Goal: Task Accomplishment & Management: Manage account settings

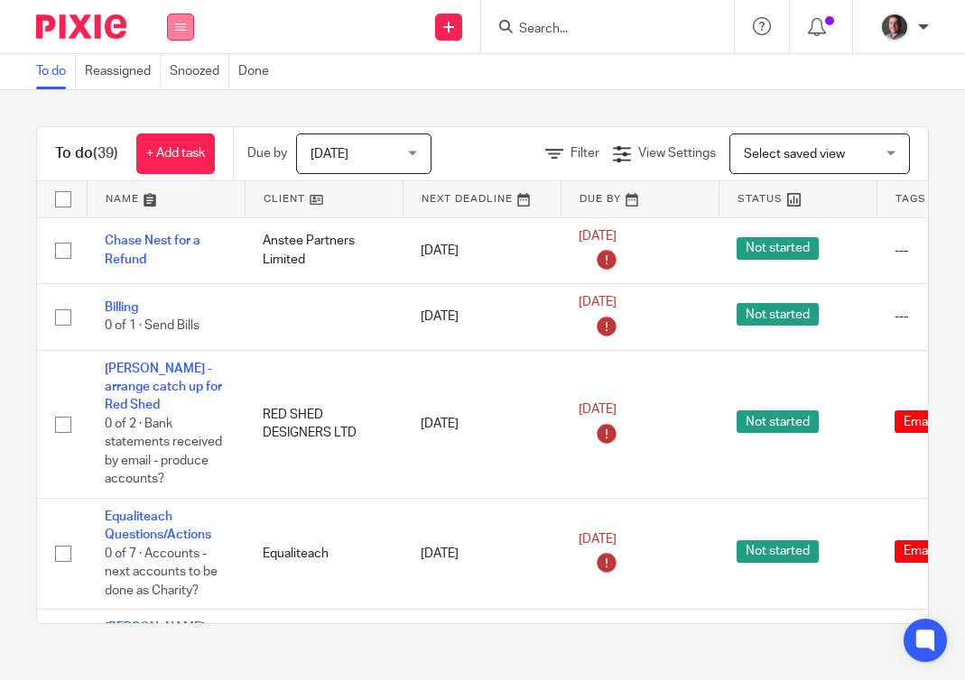
click at [181, 38] on button at bounding box center [180, 27] width 27 height 27
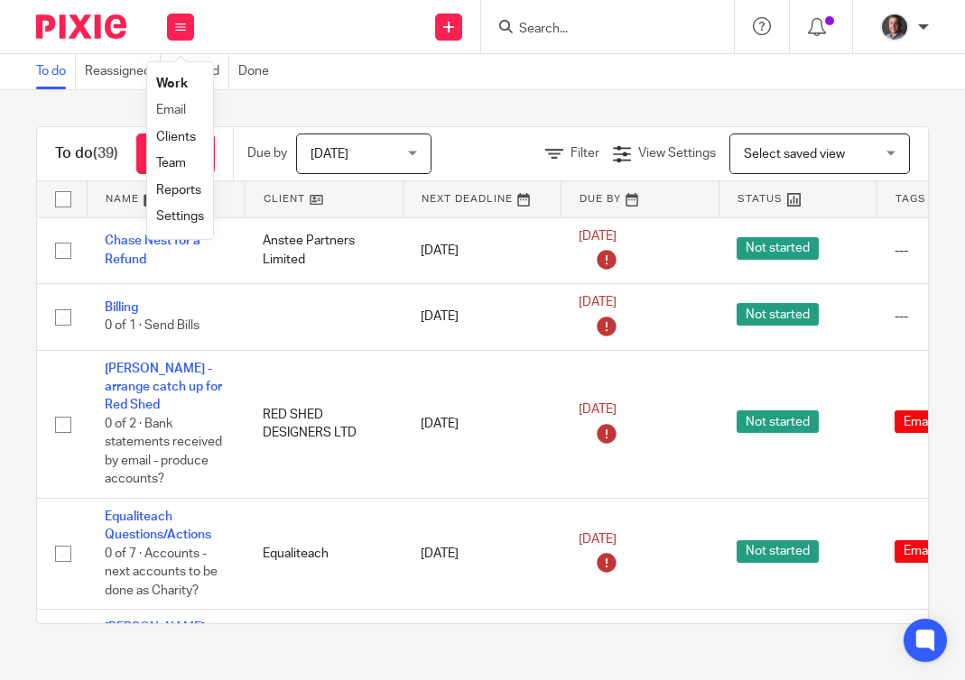
click at [189, 111] on li "Email" at bounding box center [180, 110] width 48 height 26
click at [166, 106] on link "Email" at bounding box center [171, 110] width 30 height 13
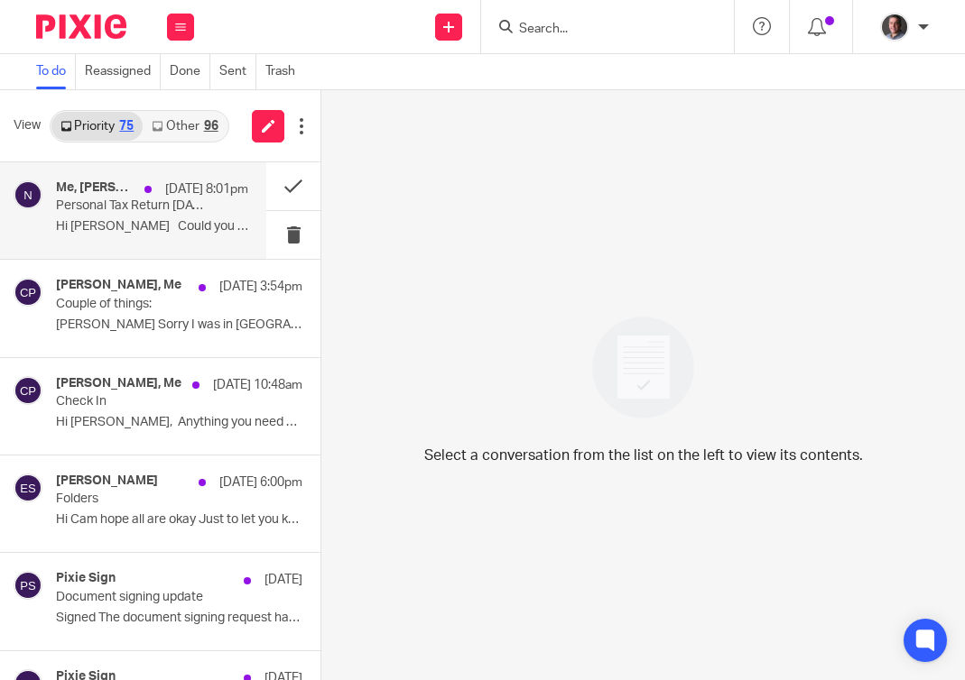
click at [171, 217] on div "Me, nicola@stneots-ec.com 11 Aug 8:01pm Personal Tax Return 2023 to 2024 Could …" at bounding box center [152, 210] width 192 height 60
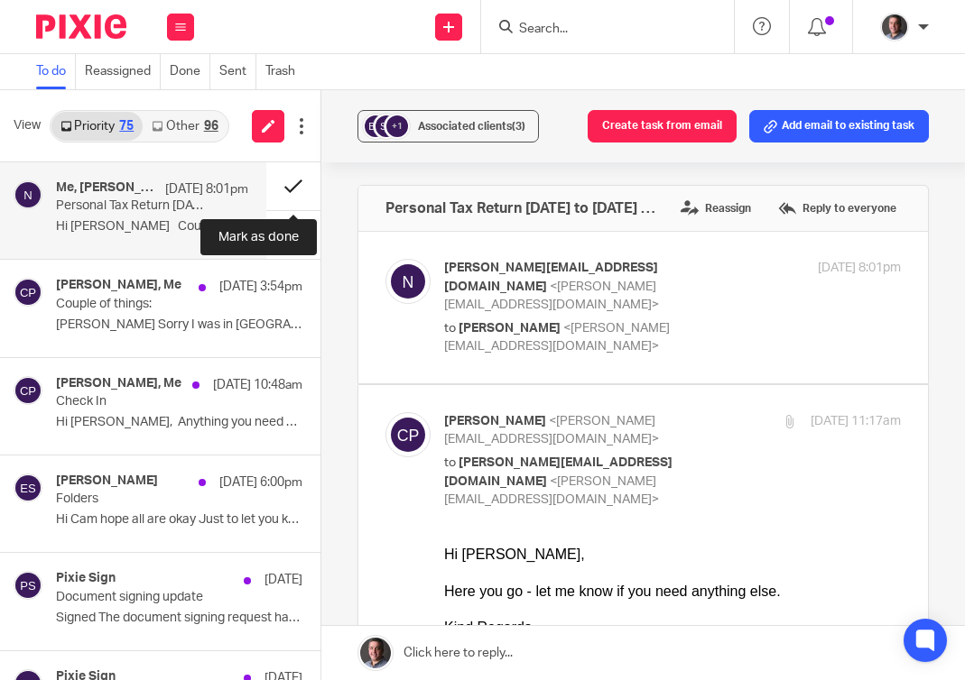
click at [291, 182] on button at bounding box center [293, 186] width 54 height 48
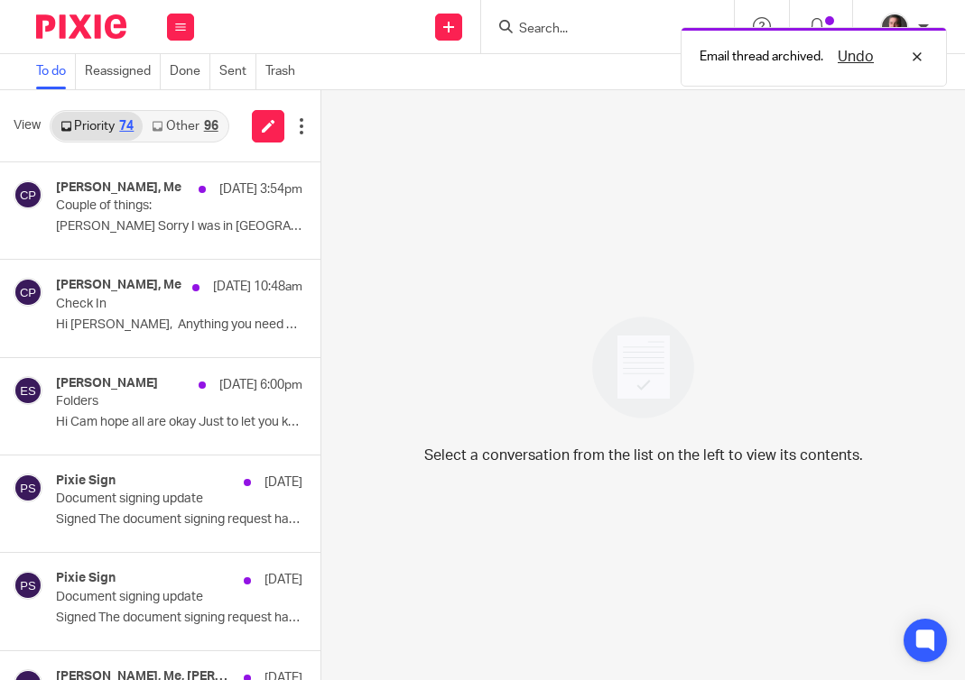
click at [187, 122] on link "Other 96" at bounding box center [185, 126] width 84 height 29
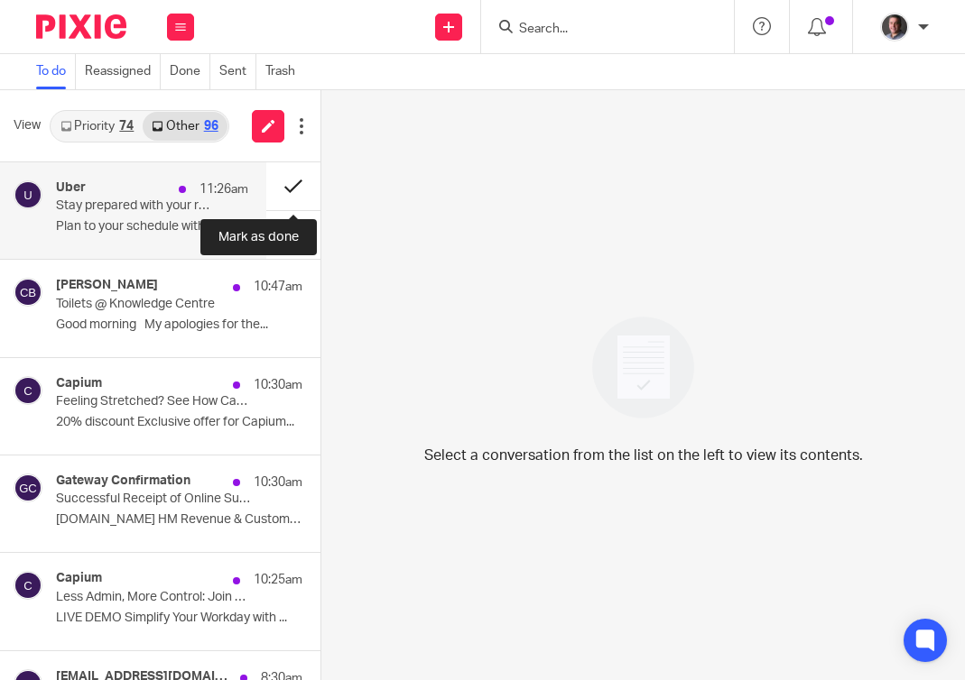
click at [292, 186] on button at bounding box center [293, 186] width 54 height 48
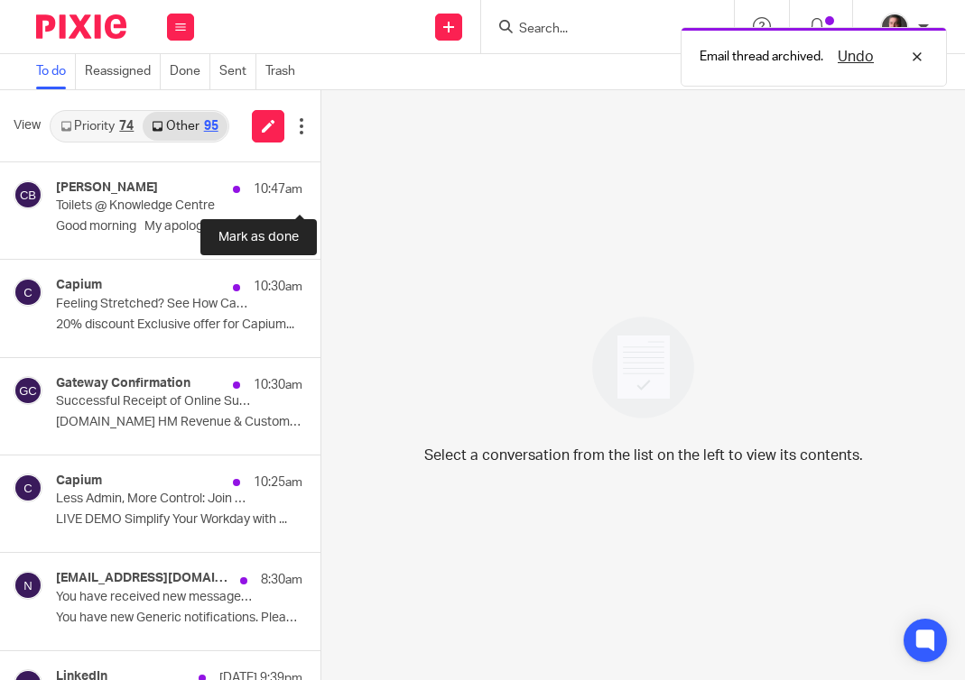
click at [320, 186] on button at bounding box center [327, 186] width 14 height 48
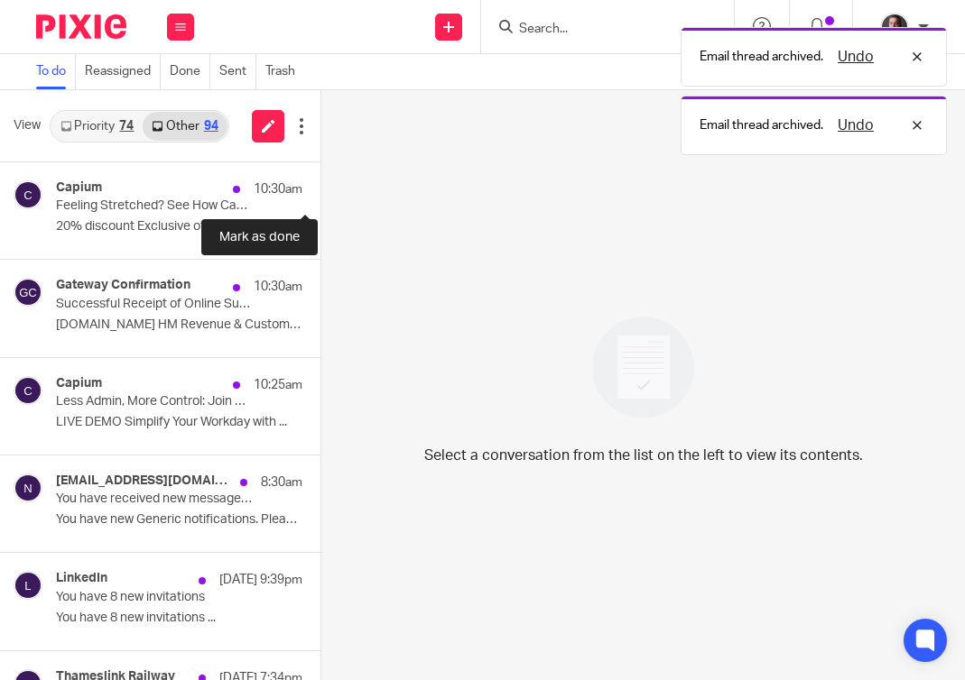
click at [320, 186] on button at bounding box center [327, 186] width 14 height 48
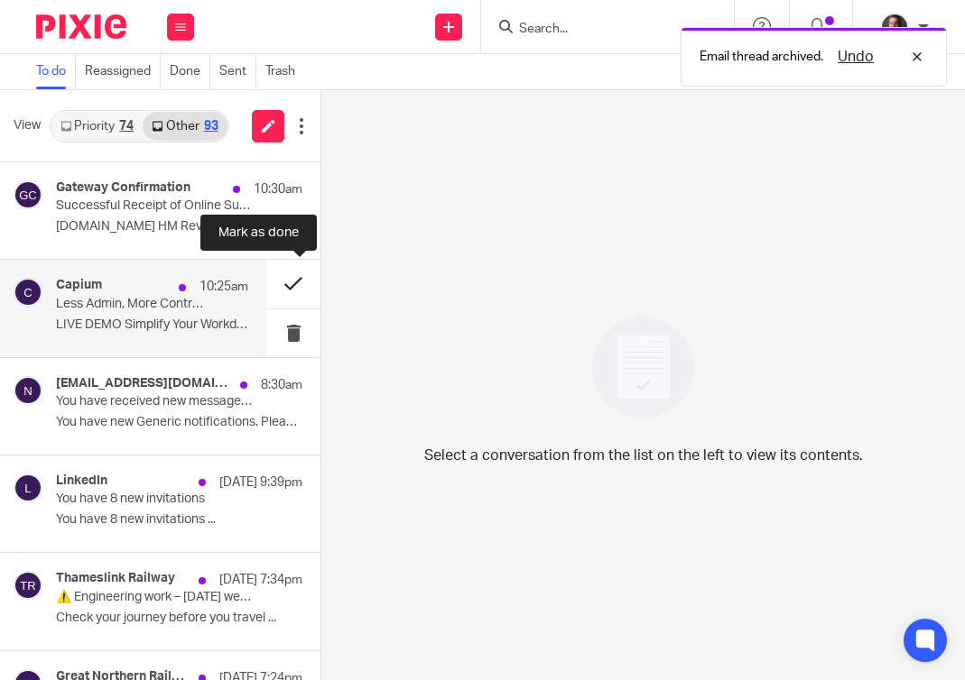
click at [293, 284] on button at bounding box center [293, 284] width 54 height 48
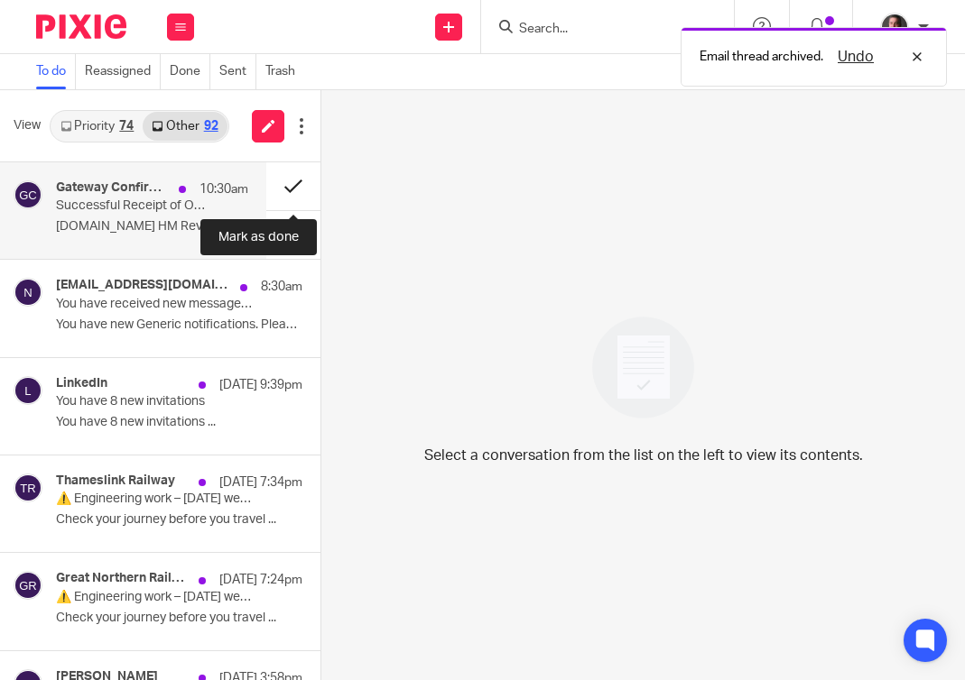
click at [292, 189] on button at bounding box center [293, 186] width 54 height 48
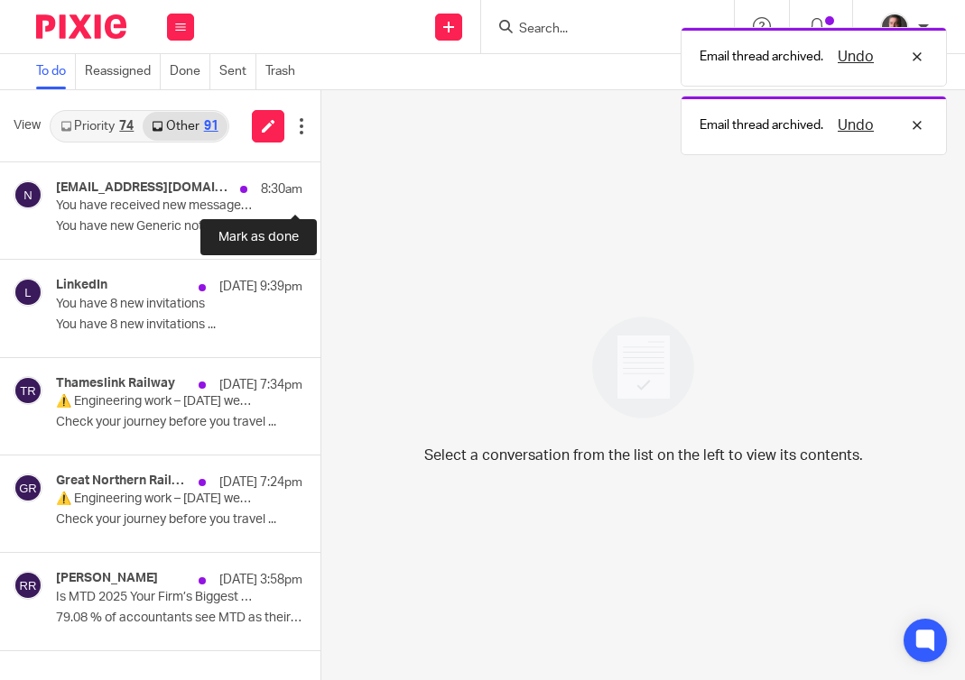
click at [320, 189] on button at bounding box center [327, 186] width 14 height 48
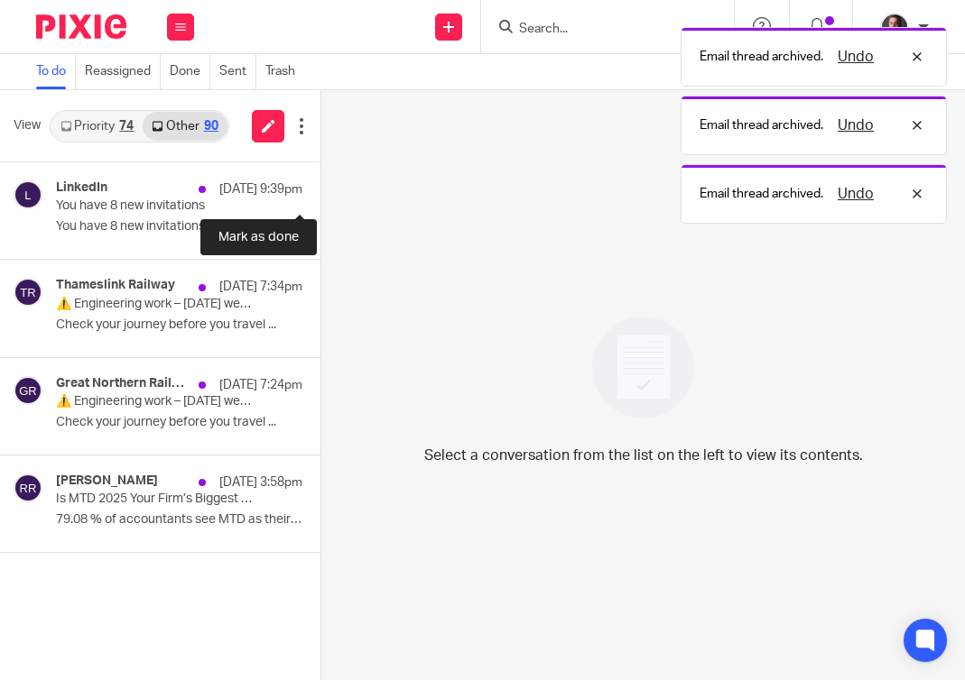
click at [320, 189] on button at bounding box center [327, 186] width 14 height 48
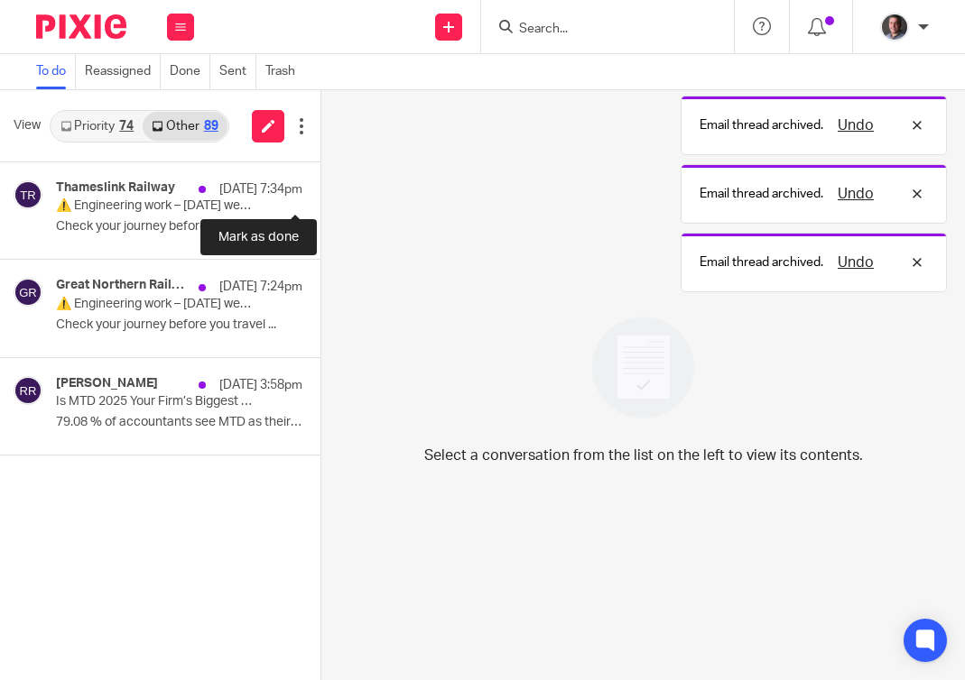
click at [320, 189] on button at bounding box center [327, 186] width 14 height 48
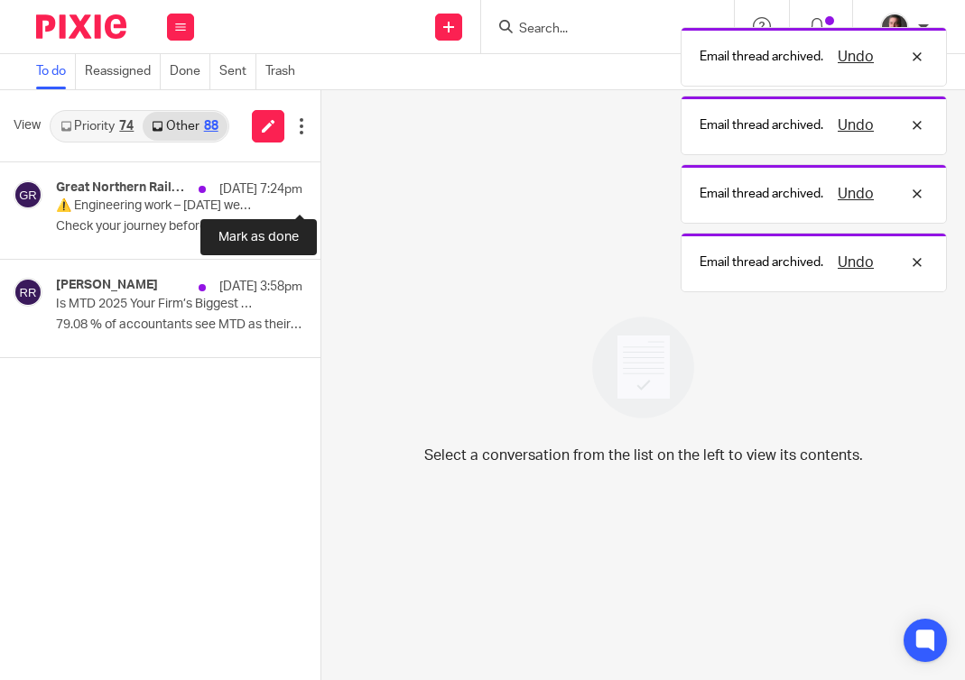
click at [320, 189] on button at bounding box center [327, 186] width 14 height 48
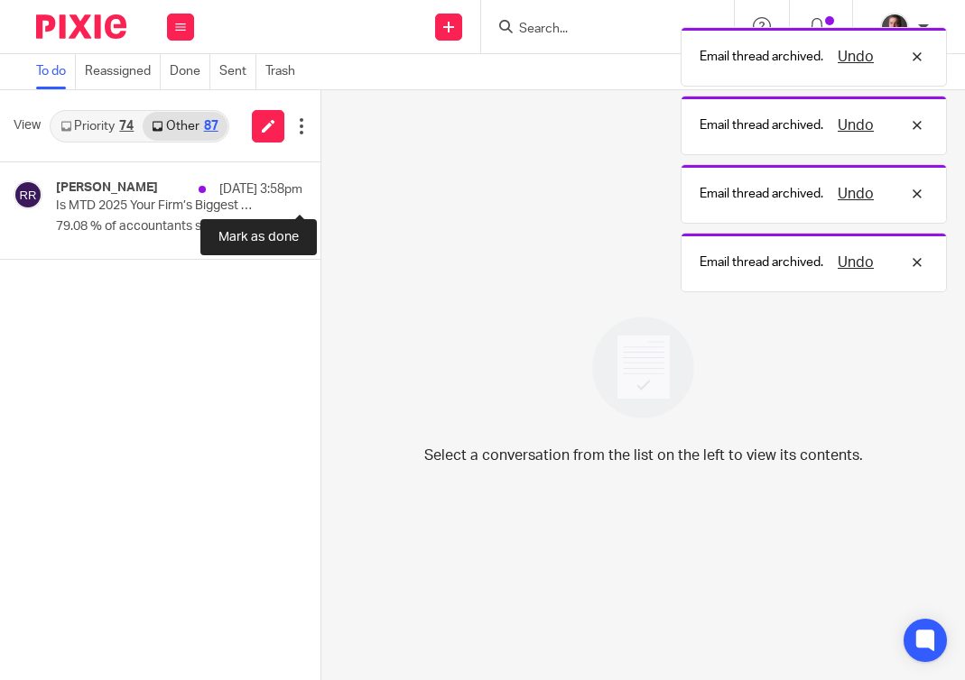
click at [320, 189] on button at bounding box center [327, 186] width 14 height 48
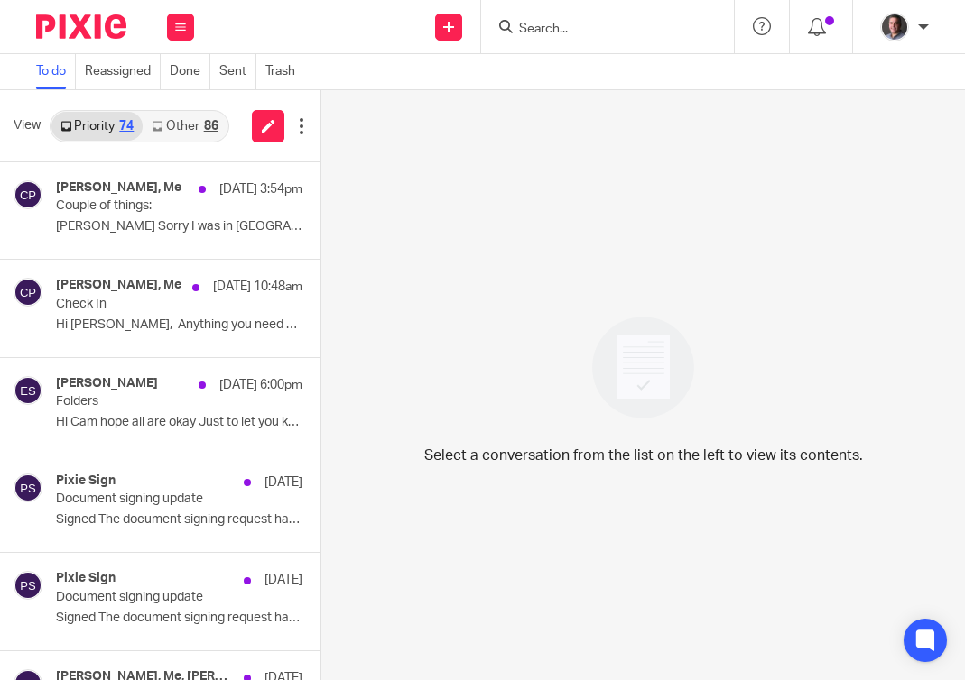
click at [202, 125] on link "Other 86" at bounding box center [185, 126] width 84 height 29
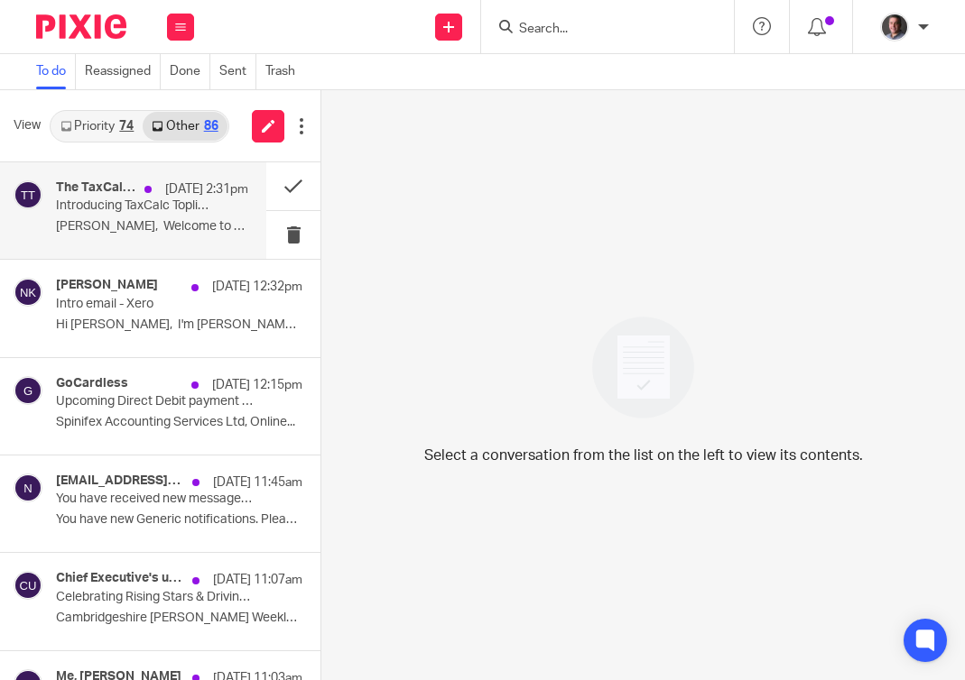
click at [190, 212] on p "Introducing TaxCalc Topline: Your New Monthly Briefing for Accountants" at bounding box center [133, 205] width 154 height 15
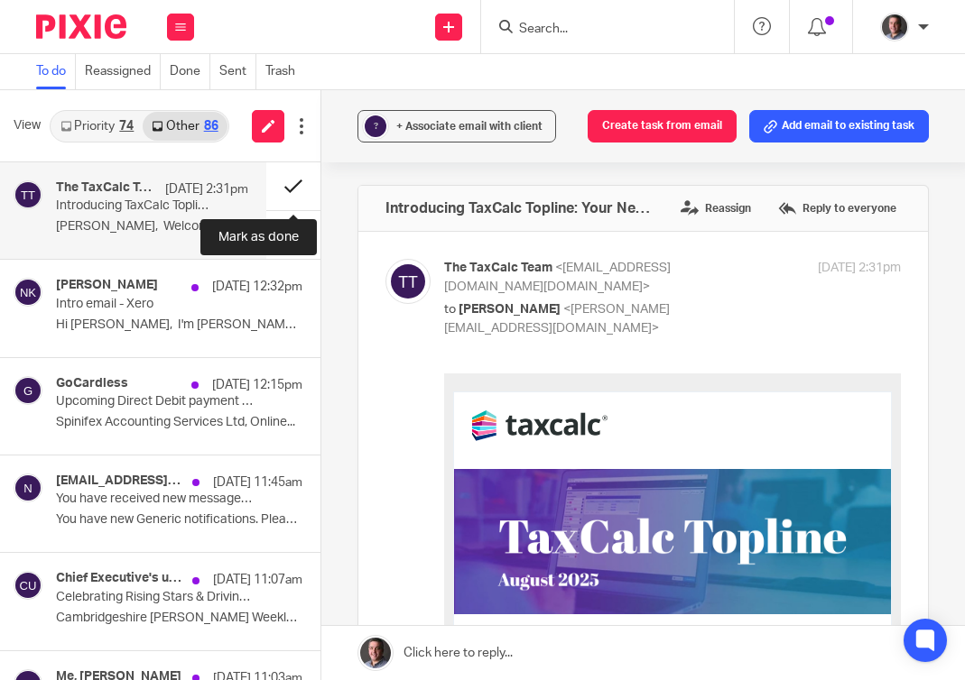
click at [298, 182] on button at bounding box center [293, 186] width 54 height 48
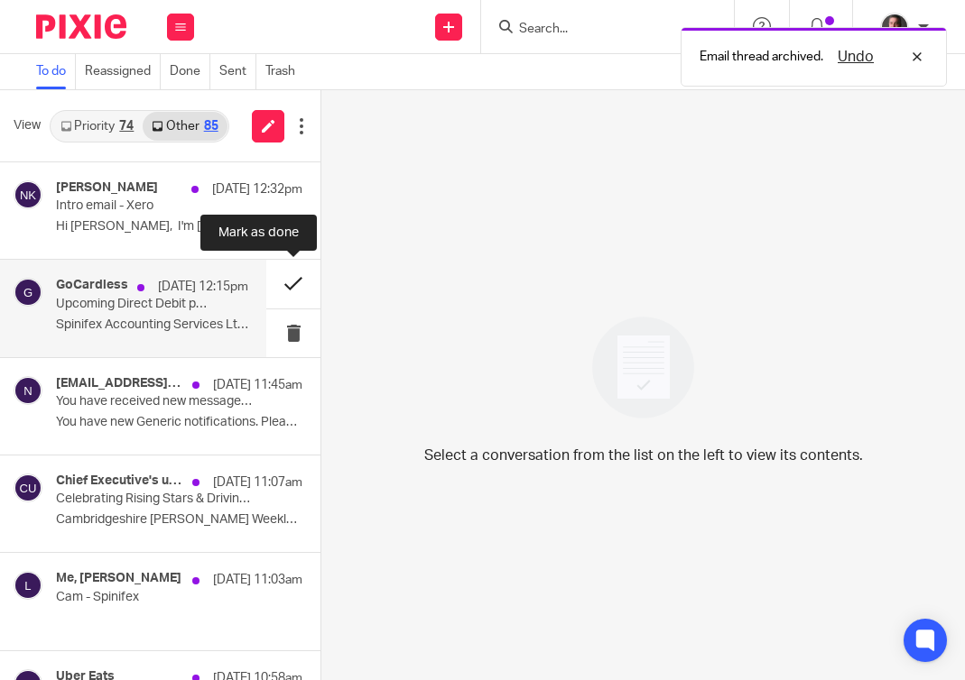
click at [292, 282] on button at bounding box center [293, 284] width 54 height 48
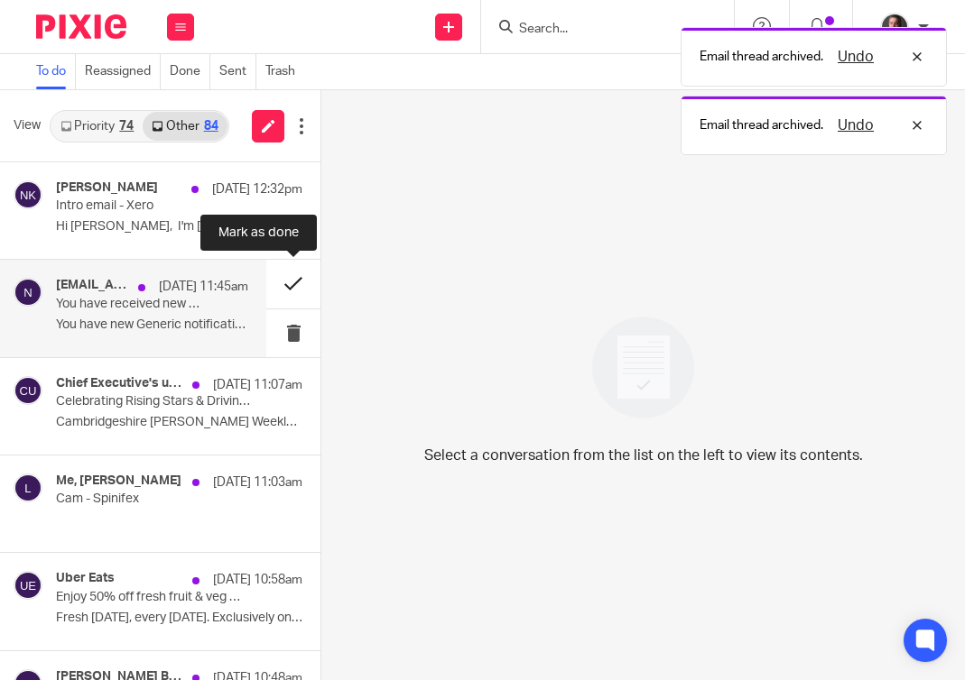
click at [289, 285] on button at bounding box center [293, 284] width 54 height 48
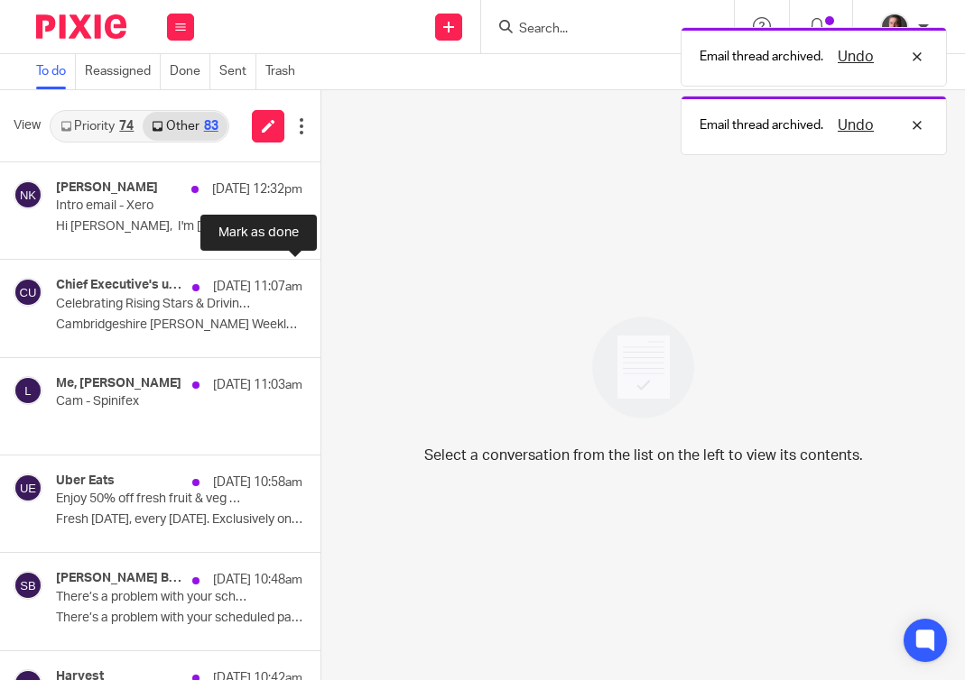
click at [320, 285] on button at bounding box center [327, 284] width 14 height 48
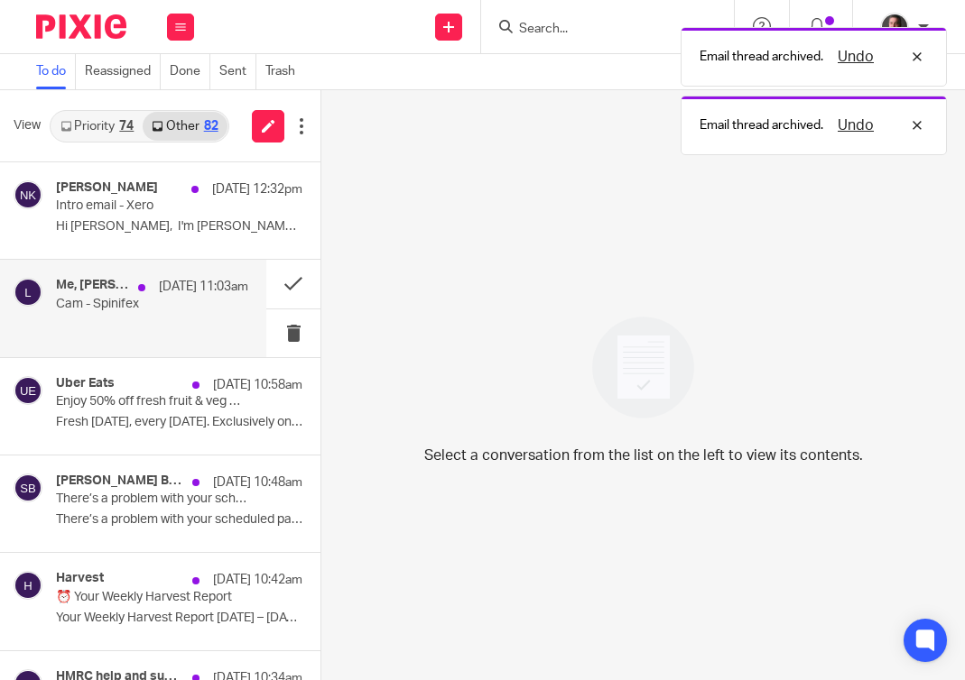
click at [185, 306] on p "Cam - Spinifex" at bounding box center [133, 304] width 154 height 15
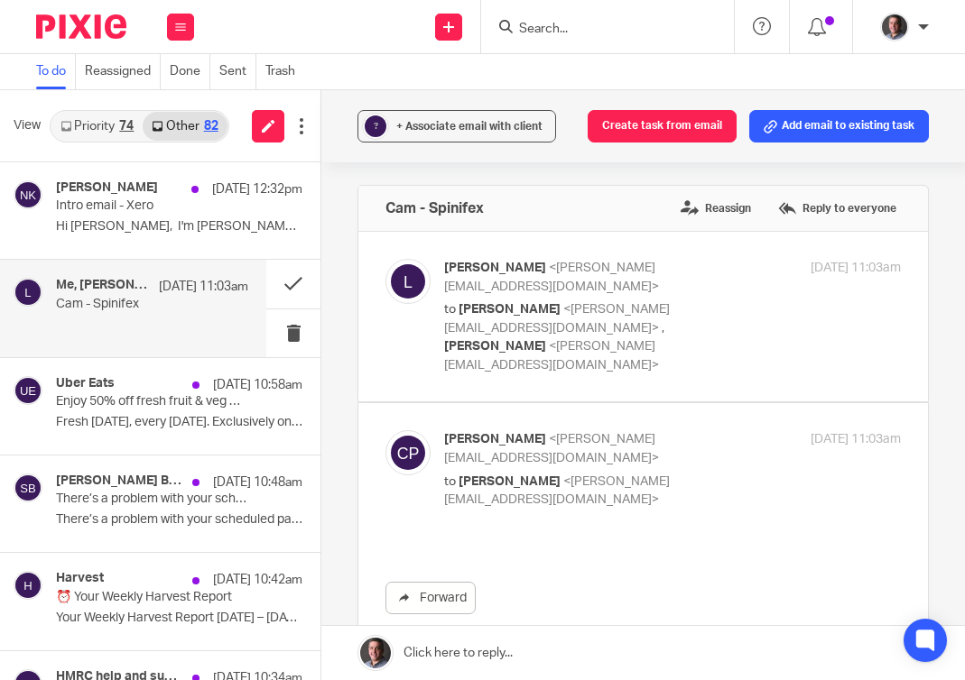
click at [750, 320] on div "Louise <louise@i4automation.co.uk> to Andrew Johnson-Chapman <andrew@i4automati…" at bounding box center [672, 316] width 457 height 115
checkbox input "true"
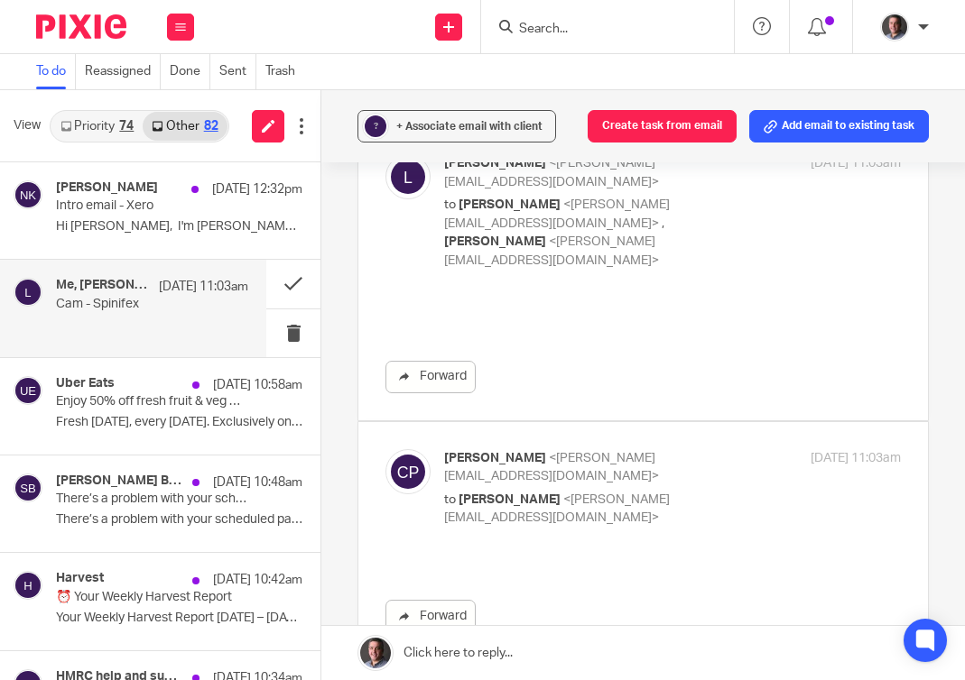
scroll to position [112, 0]
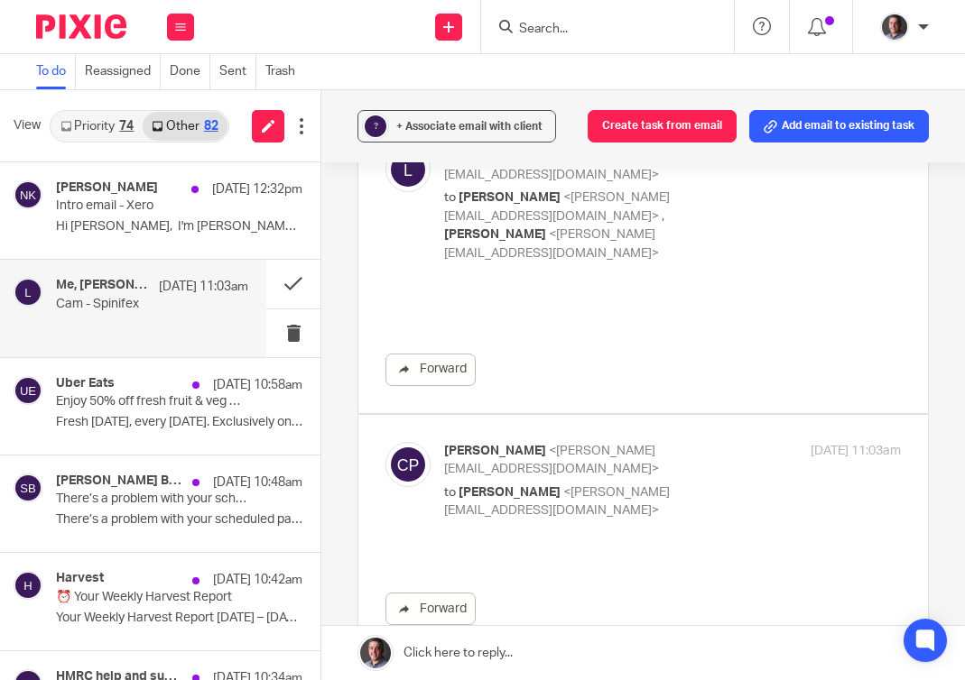
click at [592, 557] on div "Forward" at bounding box center [642, 591] width 515 height 69
click at [294, 284] on button at bounding box center [293, 284] width 54 height 48
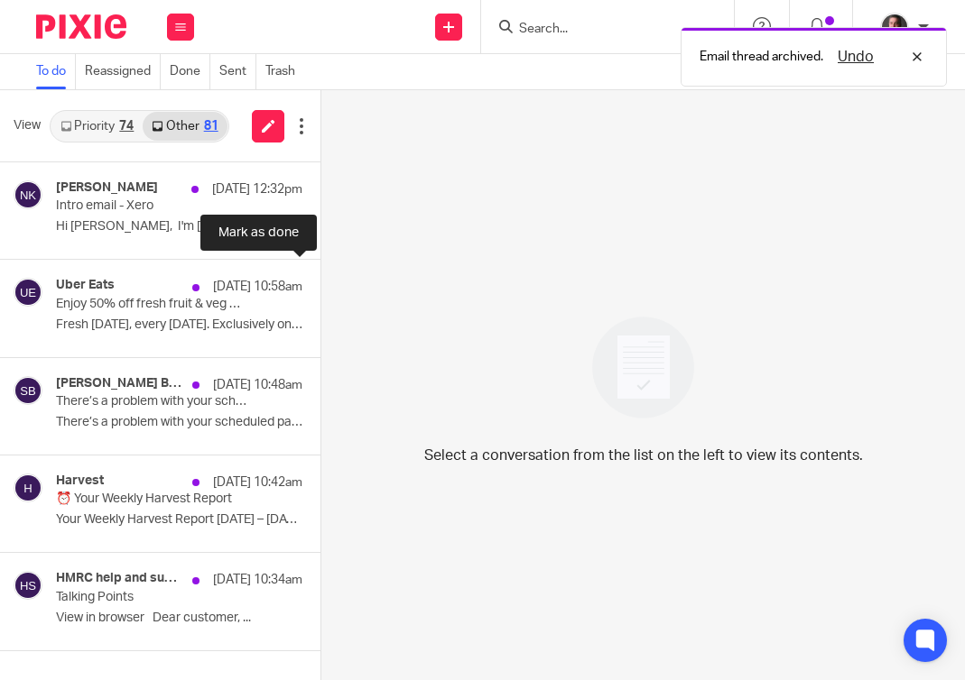
click at [320, 284] on button at bounding box center [327, 284] width 14 height 48
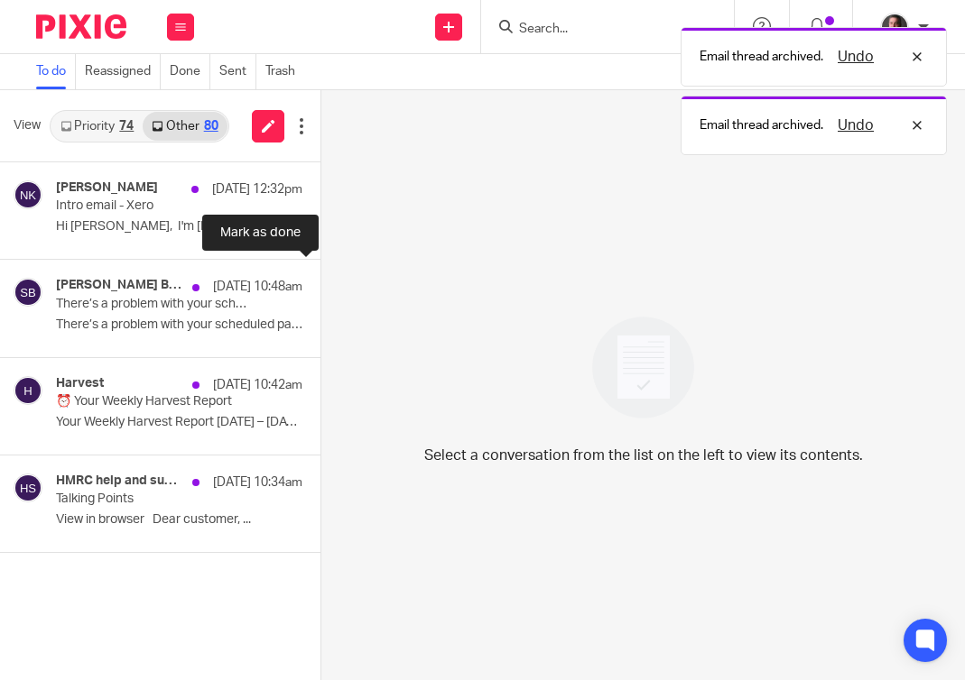
click at [320, 284] on button at bounding box center [327, 284] width 14 height 48
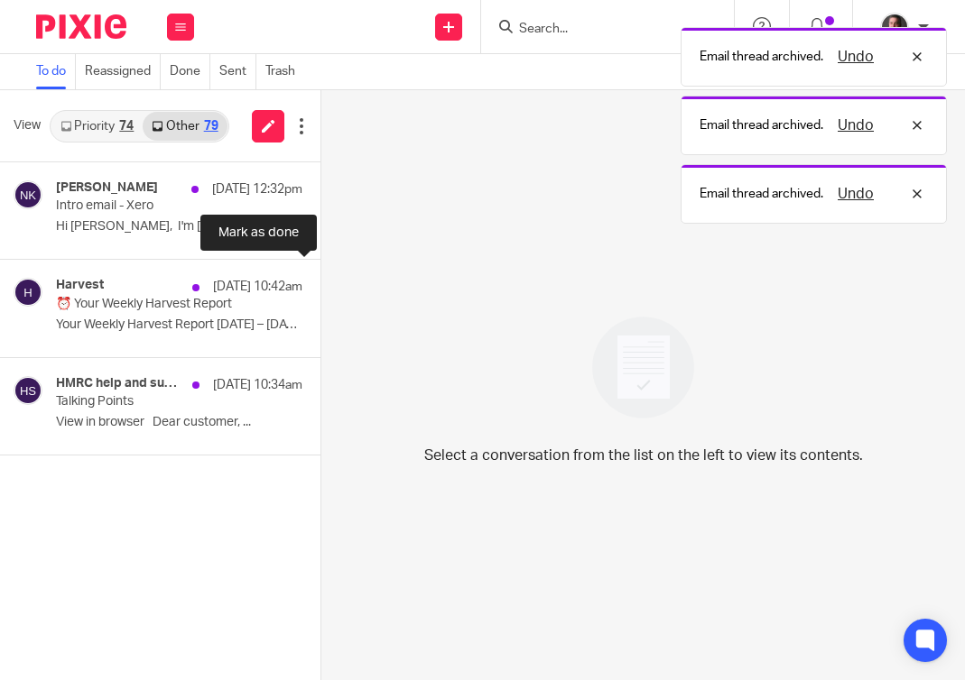
click at [320, 284] on button at bounding box center [327, 284] width 14 height 48
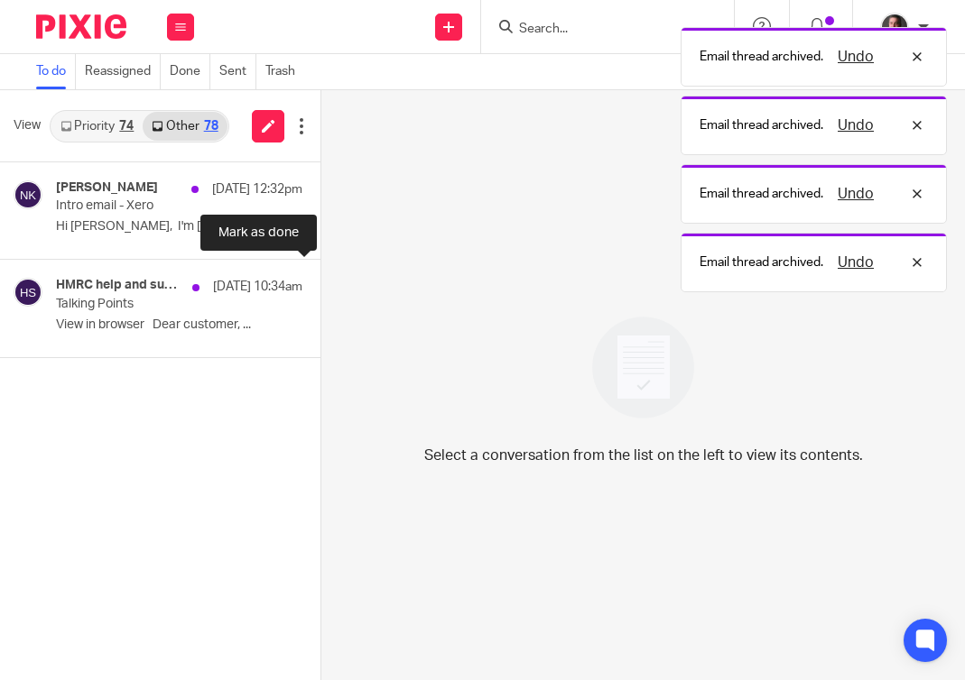
click at [320, 284] on button at bounding box center [327, 284] width 14 height 48
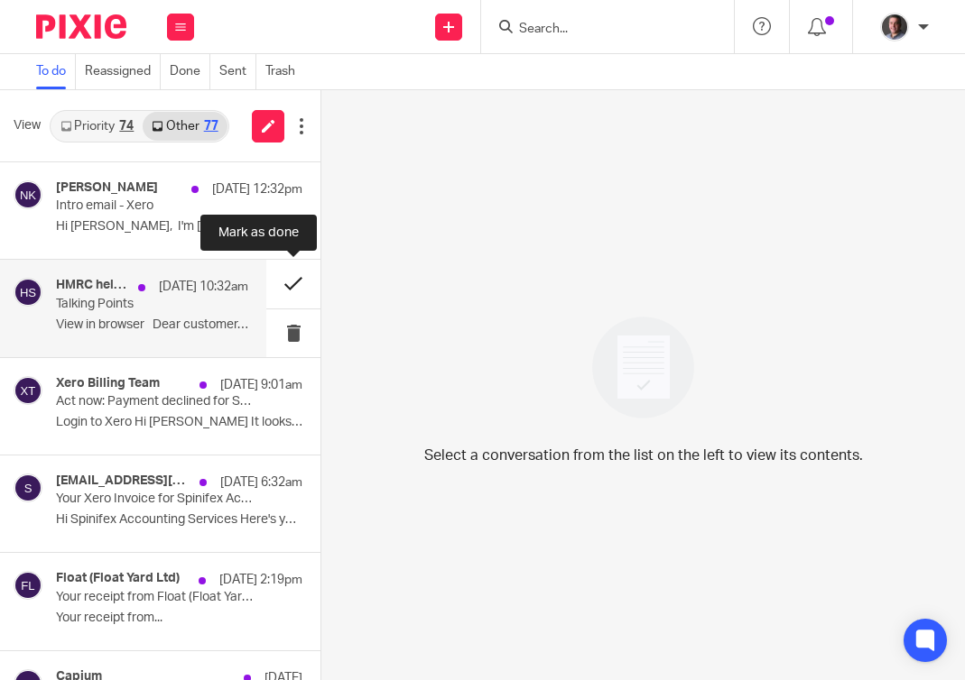
click at [294, 281] on button at bounding box center [293, 284] width 54 height 48
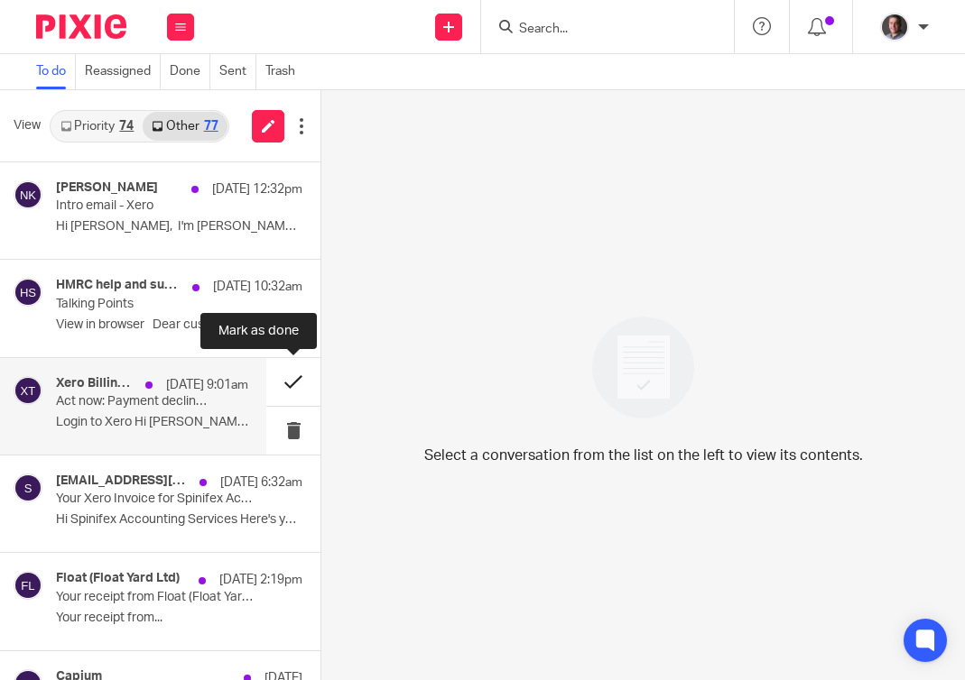
click at [295, 385] on button at bounding box center [293, 382] width 54 height 48
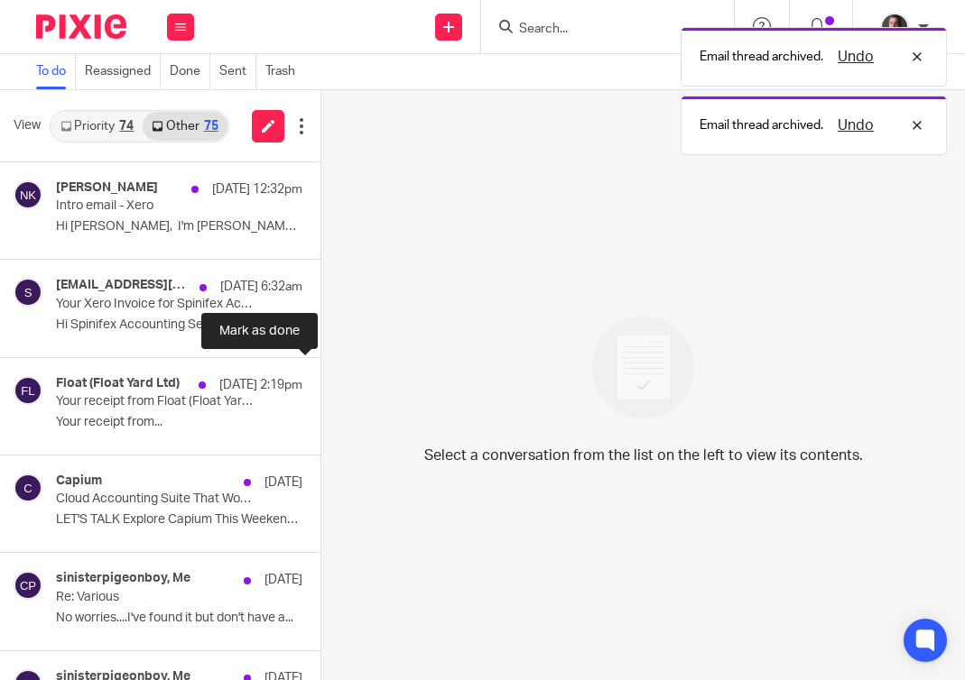
click at [320, 385] on button at bounding box center [327, 382] width 14 height 48
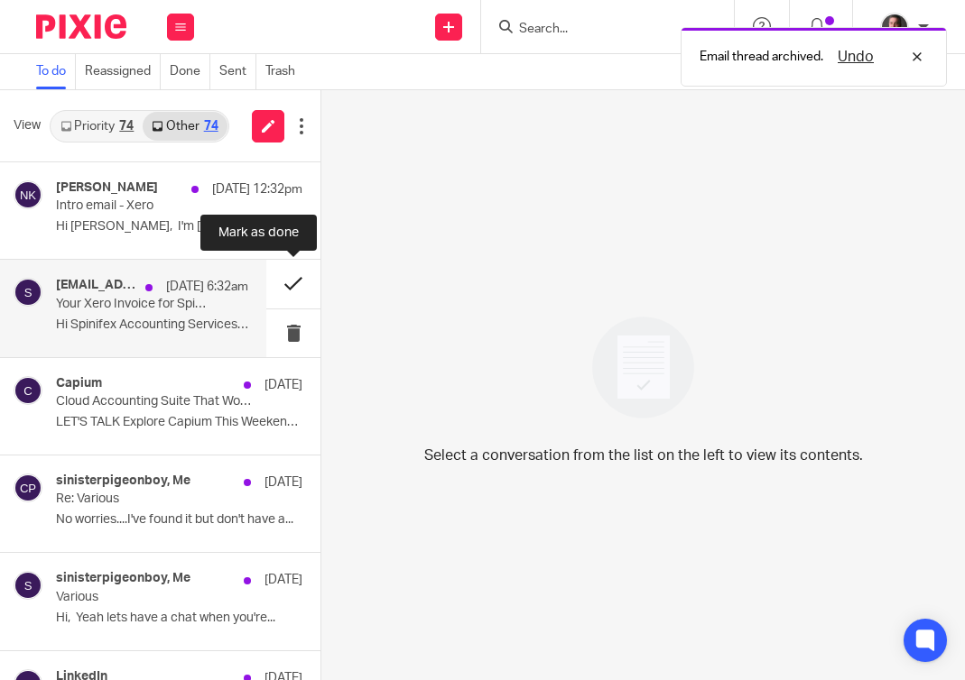
click at [294, 286] on button at bounding box center [293, 284] width 54 height 48
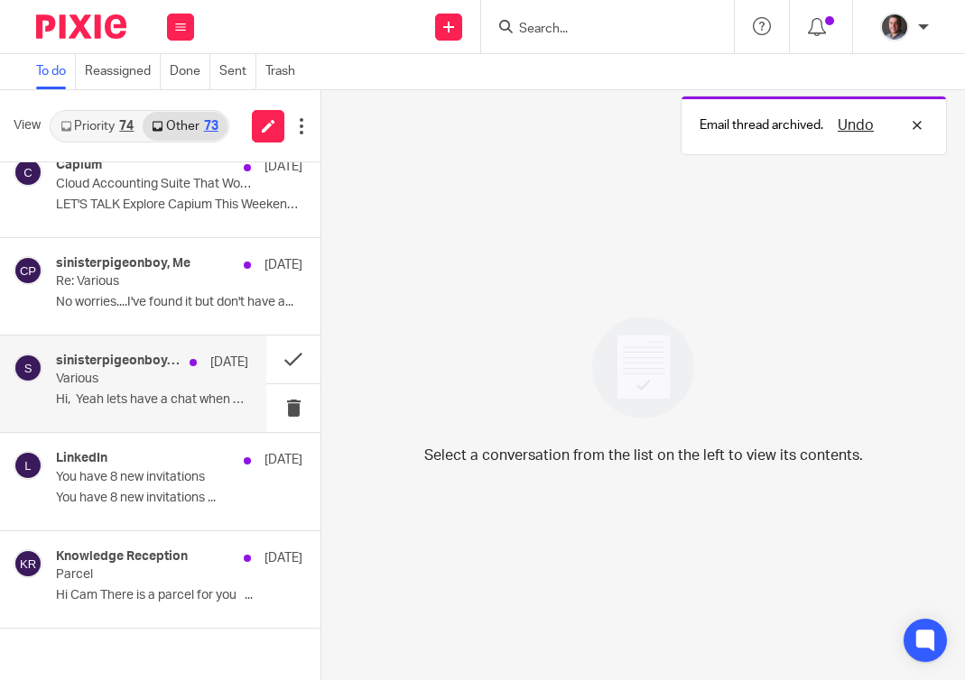
scroll to position [125, 0]
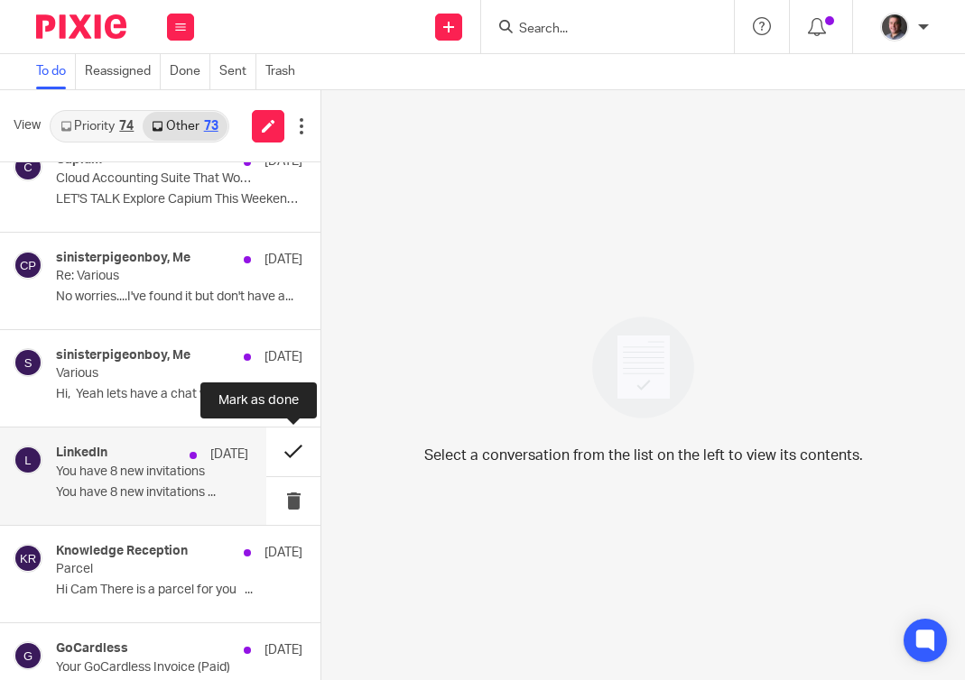
click at [297, 448] on button at bounding box center [293, 452] width 54 height 48
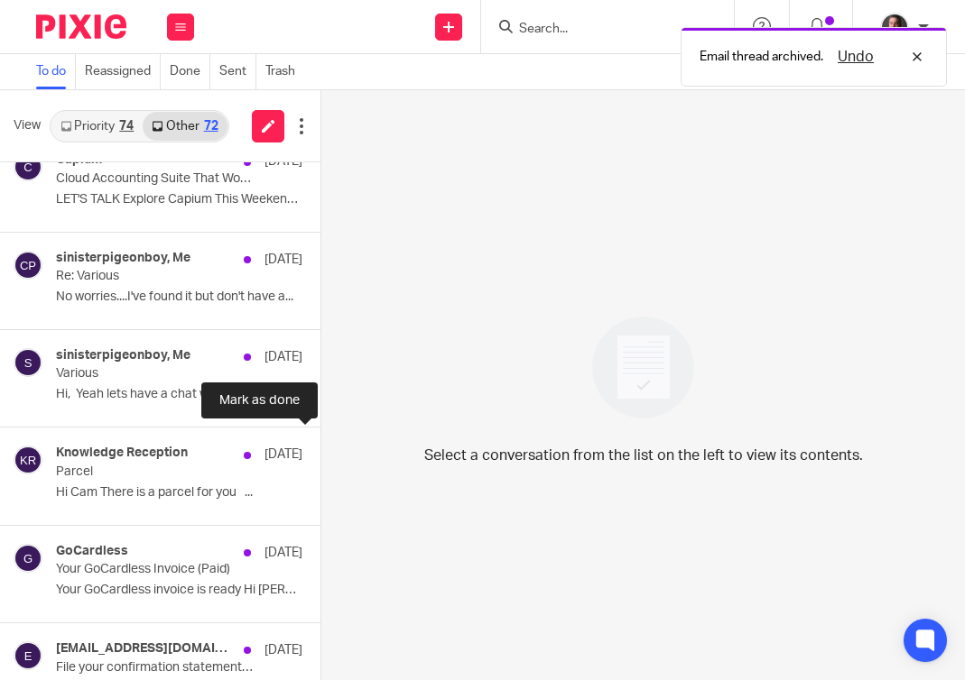
click at [320, 448] on button at bounding box center [327, 452] width 14 height 48
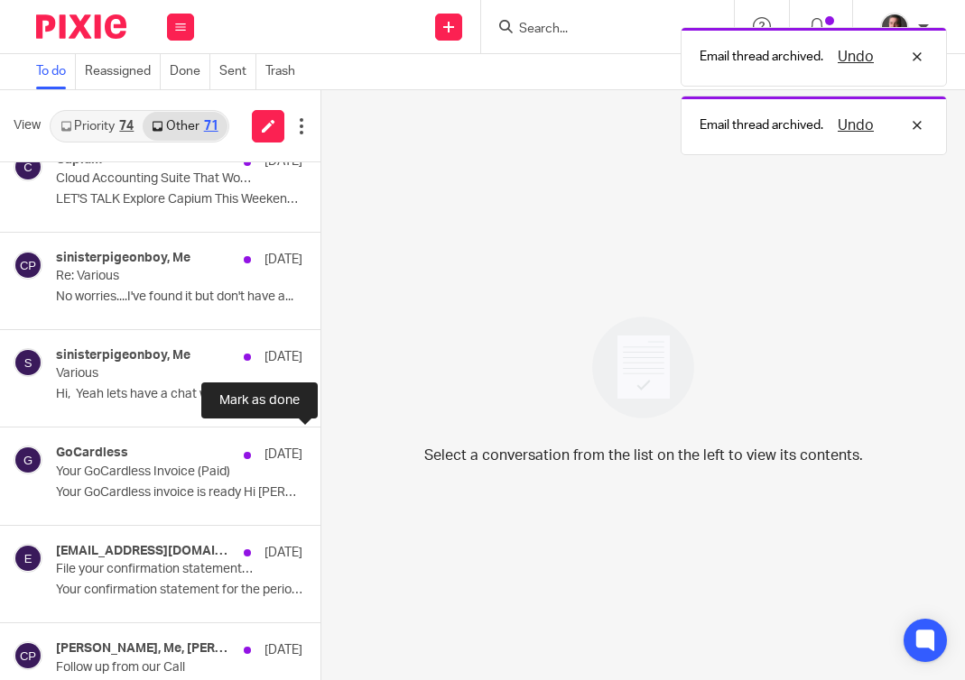
click at [320, 448] on button at bounding box center [327, 452] width 14 height 48
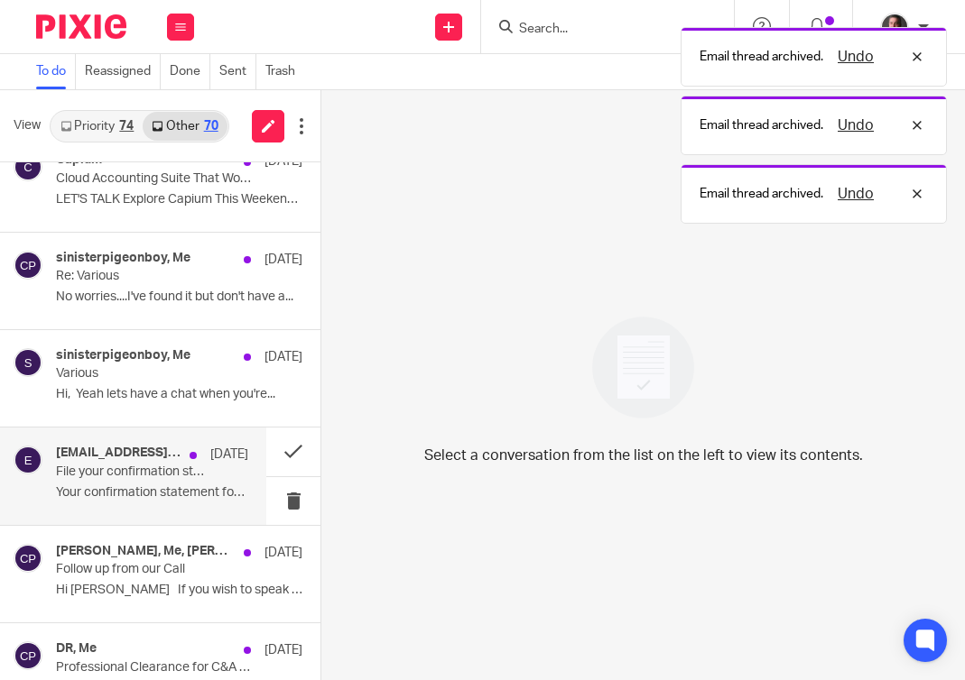
click at [144, 481] on div "[EMAIL_ADDRESS][DOMAIN_NAME] [DATE] File your confirmation statement now for [P…" at bounding box center [152, 476] width 192 height 60
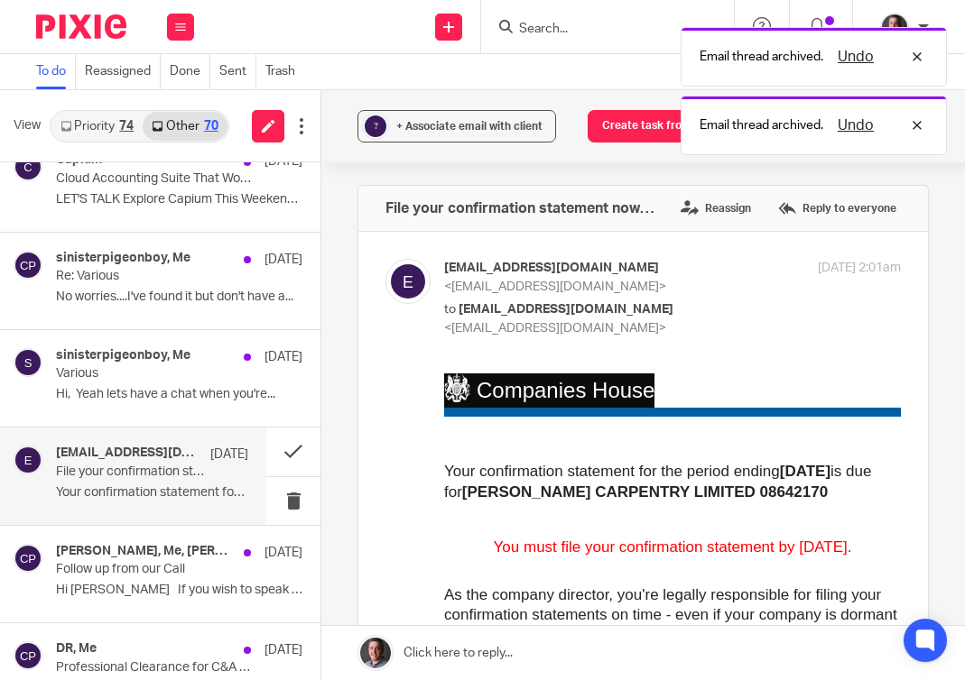
scroll to position [0, 0]
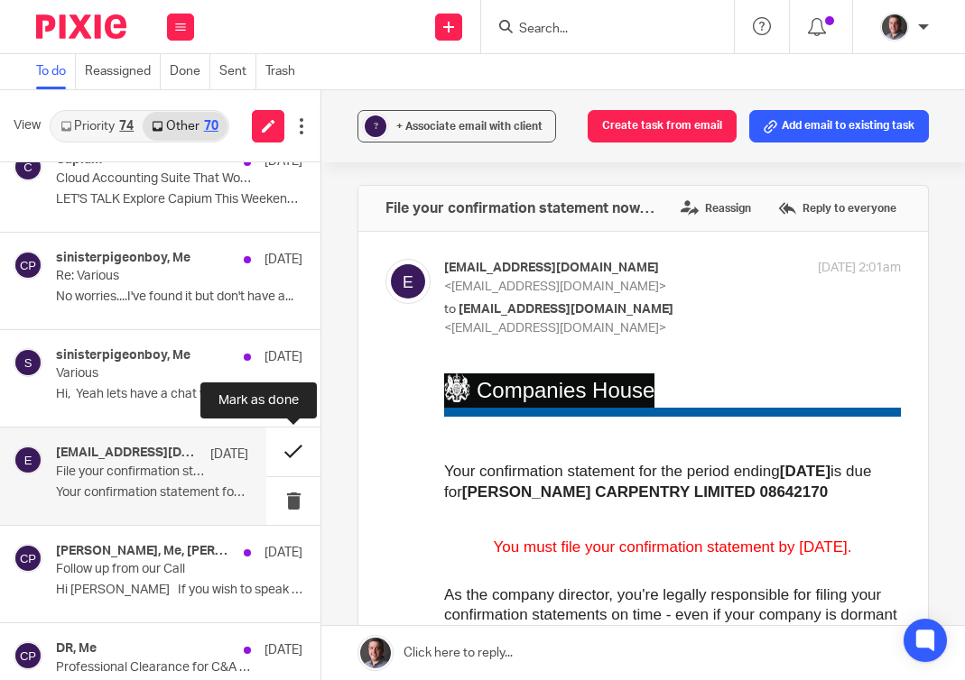
click at [291, 451] on button at bounding box center [293, 452] width 54 height 48
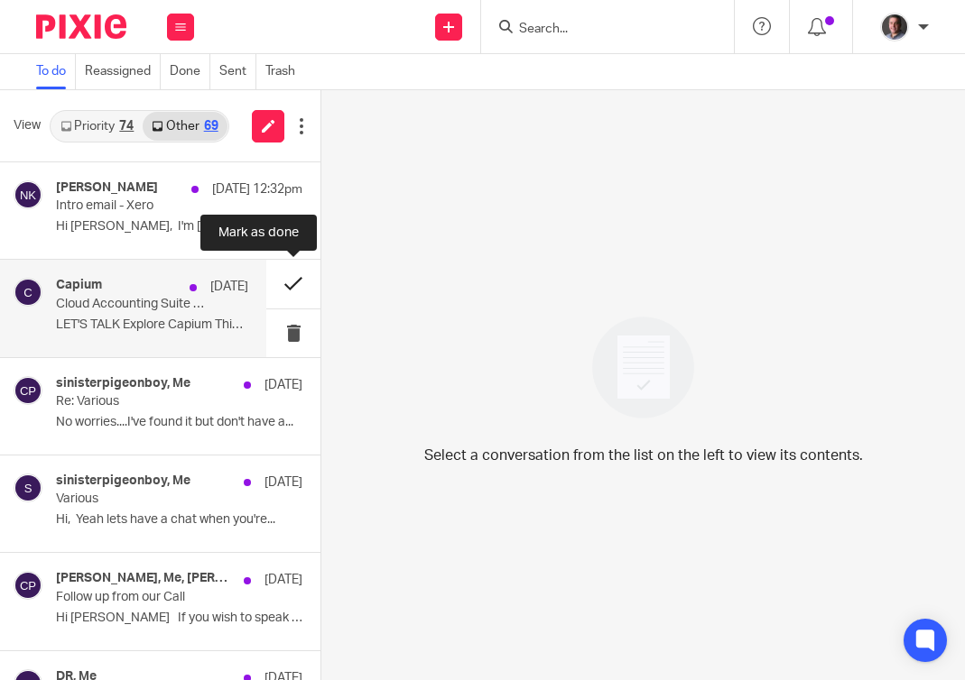
click at [291, 280] on button at bounding box center [293, 284] width 54 height 48
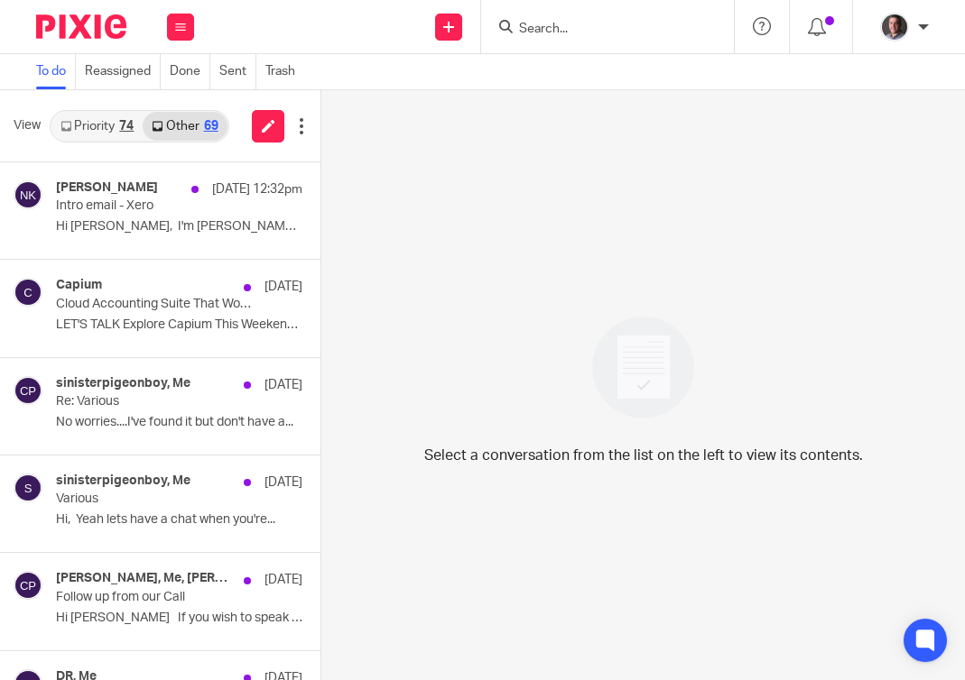
click at [119, 134] on link "Priority 74" at bounding box center [96, 126] width 91 height 29
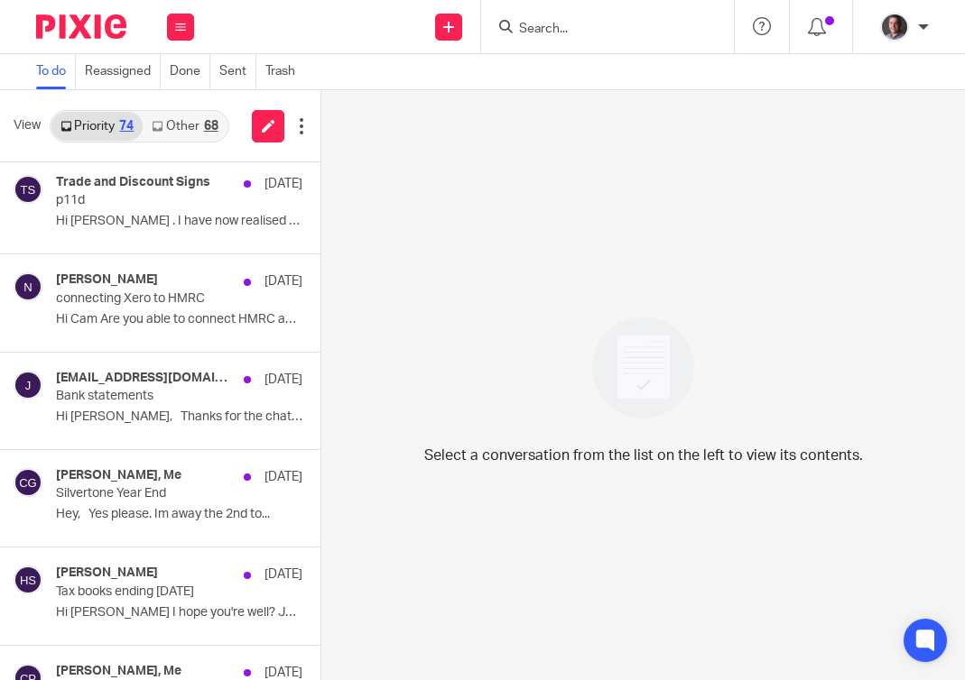
scroll to position [1370, 0]
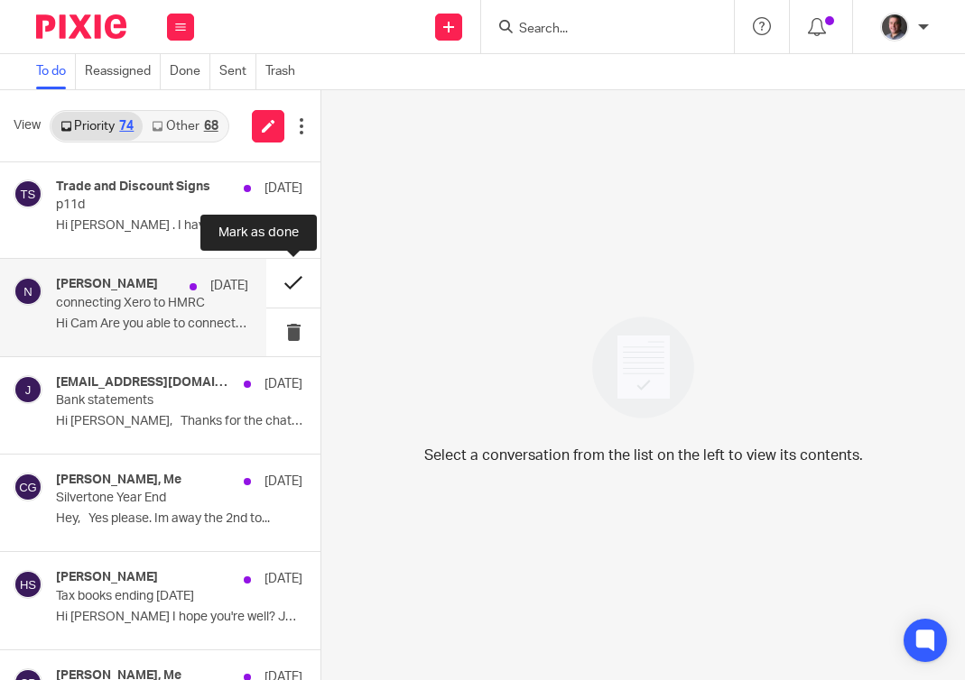
click at [297, 280] on button at bounding box center [293, 283] width 54 height 48
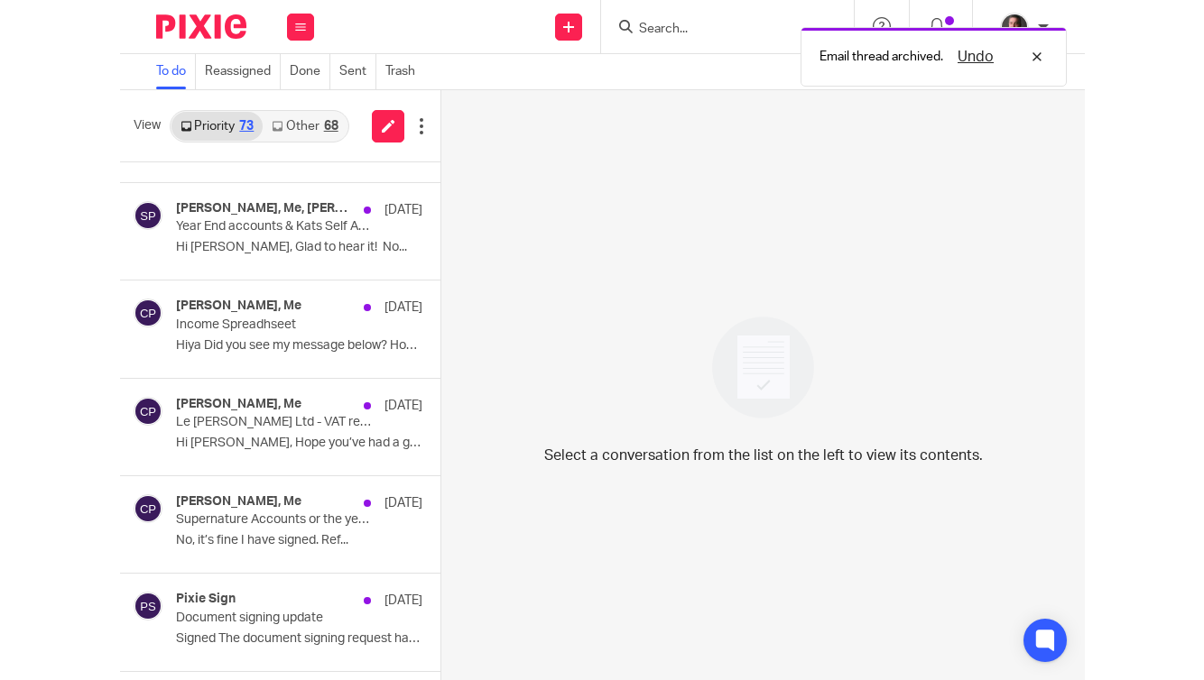
scroll to position [0, 0]
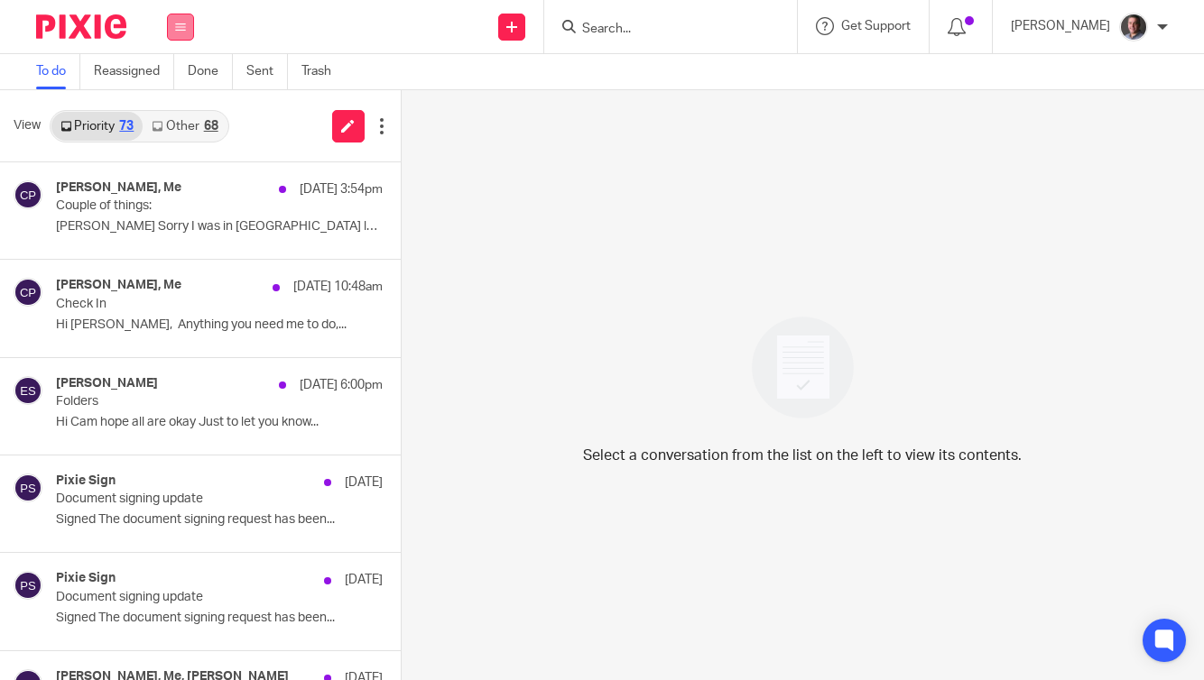
click at [177, 29] on icon at bounding box center [180, 27] width 11 height 11
click at [189, 116] on li "Email" at bounding box center [180, 110] width 48 height 26
click at [84, 122] on link "Priority 73" at bounding box center [96, 126] width 91 height 29
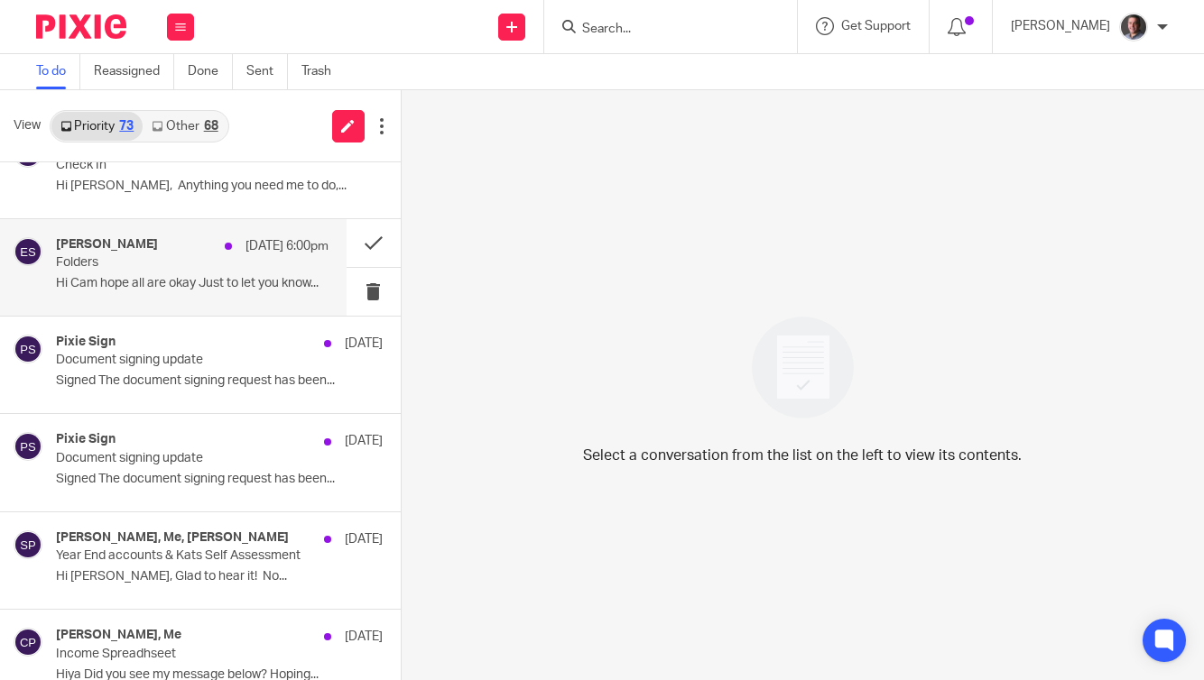
scroll to position [140, 0]
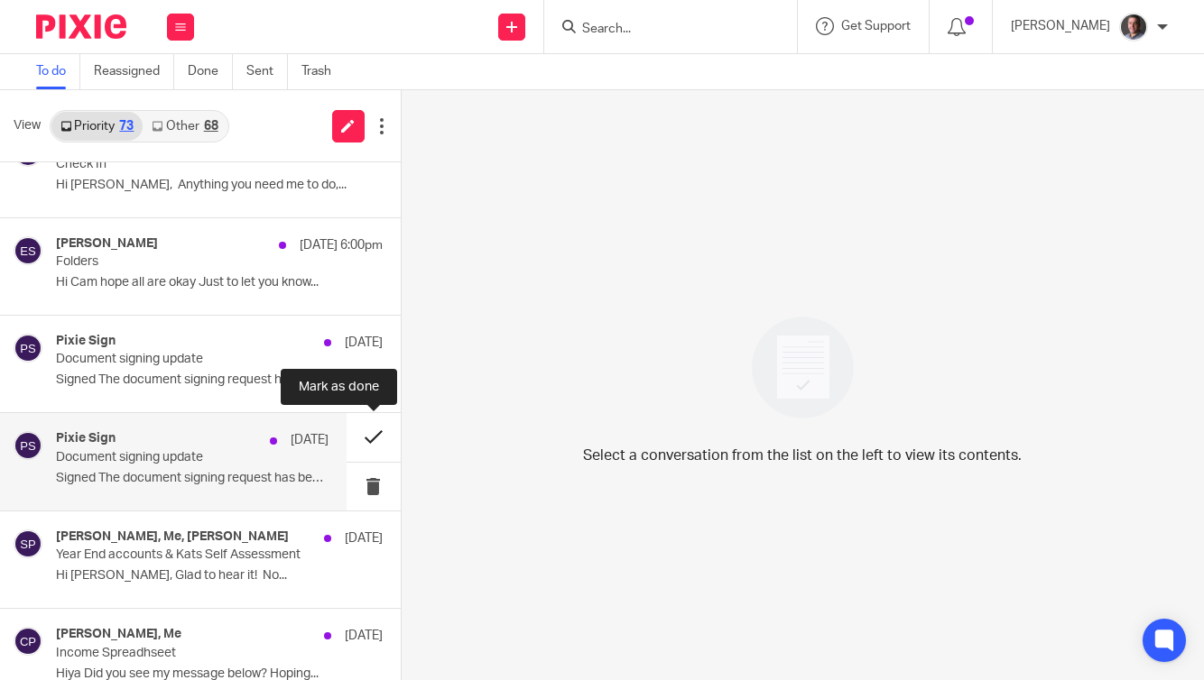
click at [367, 434] on button at bounding box center [373, 437] width 54 height 48
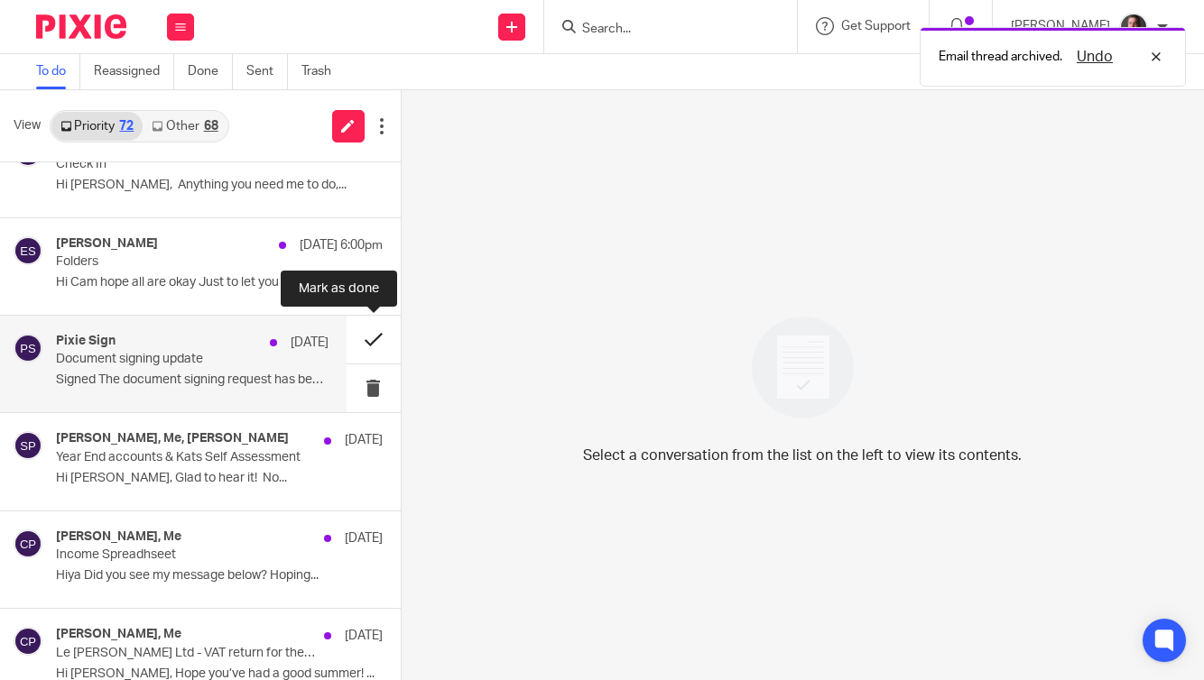
click at [374, 337] on button at bounding box center [373, 340] width 54 height 48
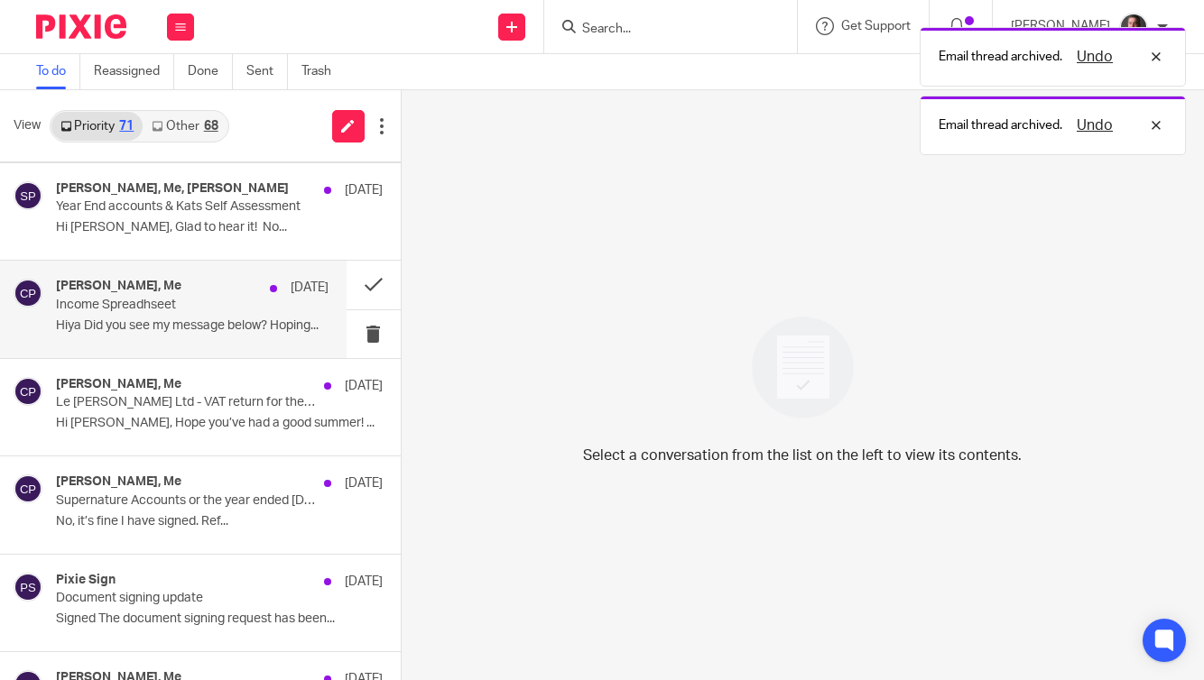
scroll to position [300, 0]
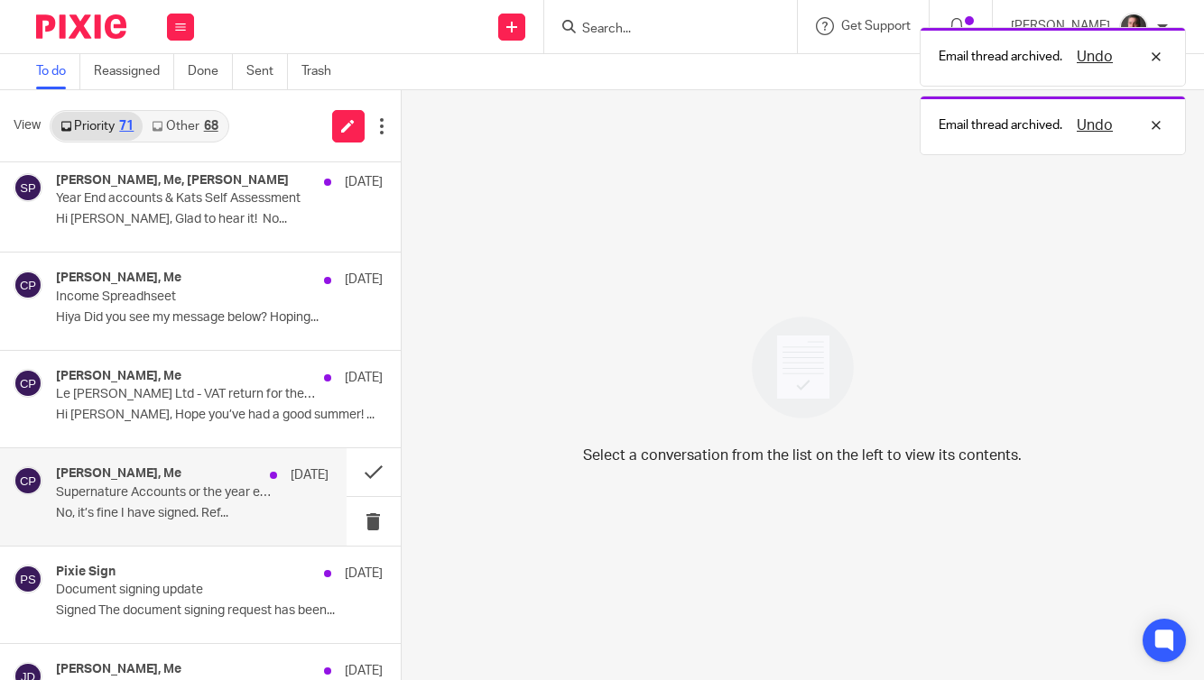
click at [192, 491] on p "Supernature Accounts or the year ended 31st March 2025" at bounding box center [164, 492] width 217 height 15
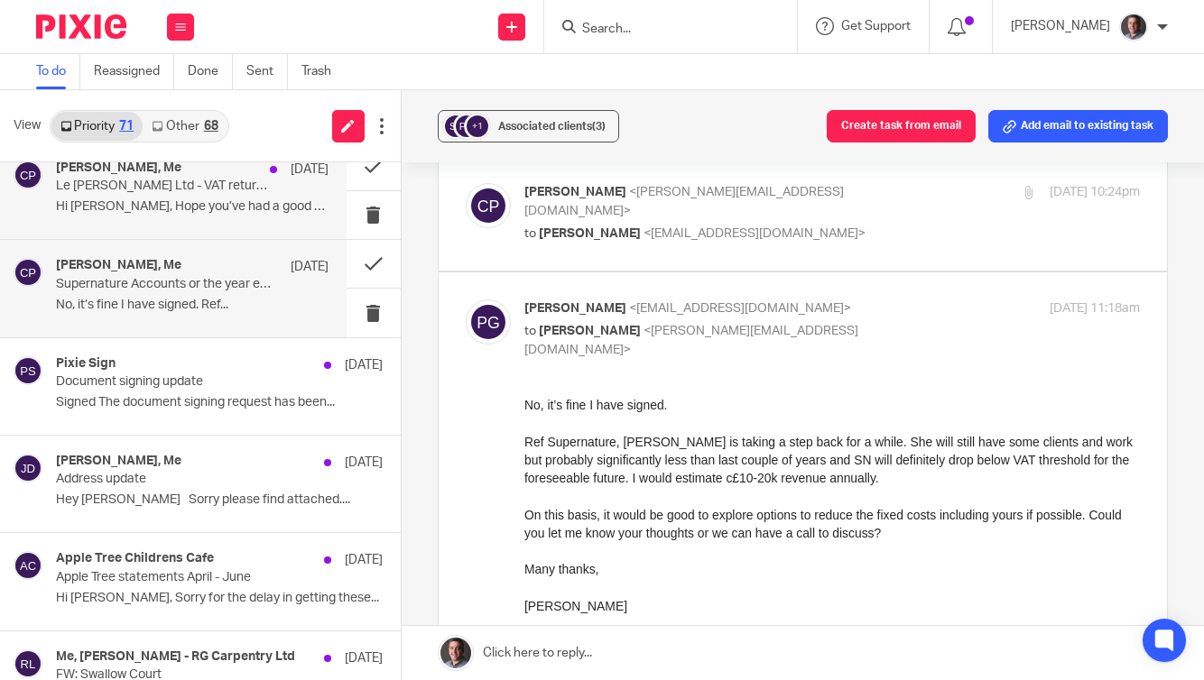
scroll to position [595, 0]
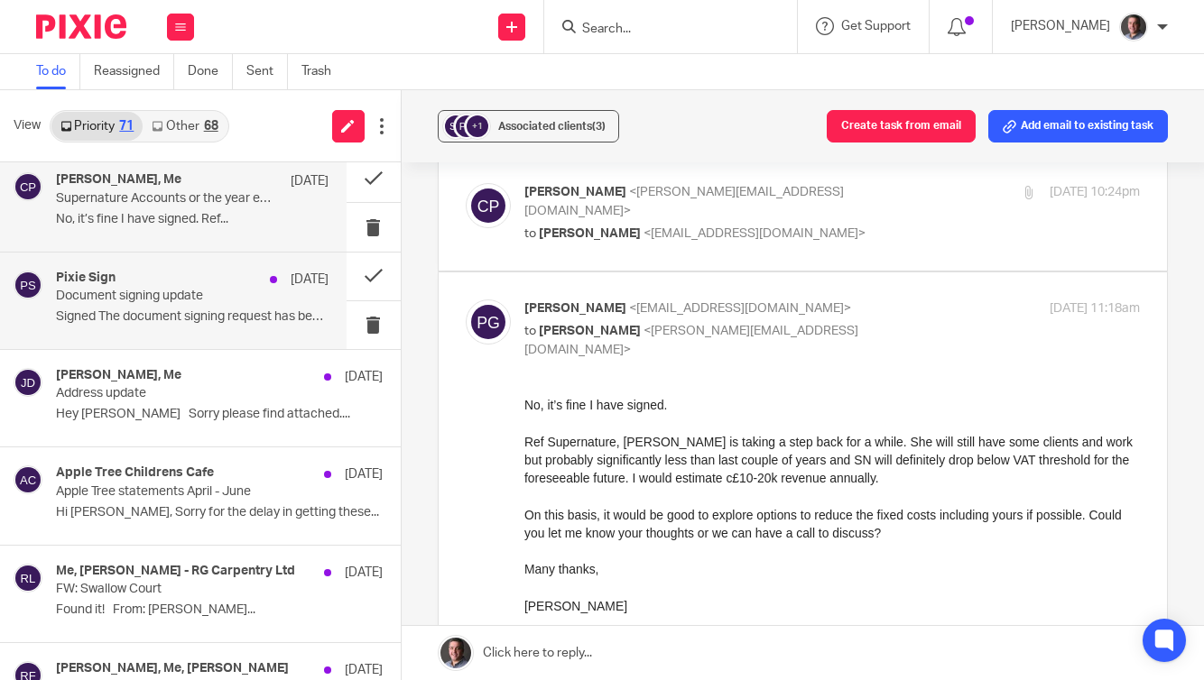
click at [189, 291] on p "Document signing update" at bounding box center [164, 296] width 217 height 15
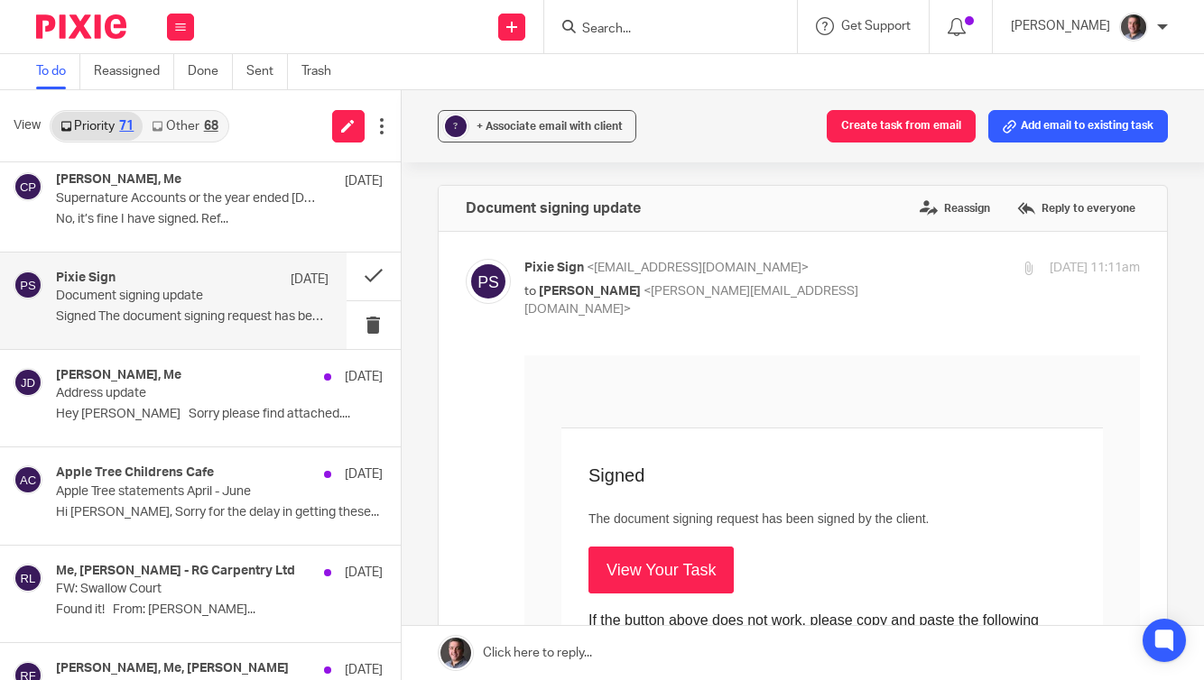
scroll to position [0, 0]
click at [656, 563] on link "View Your Task" at bounding box center [659, 569] width 145 height 47
click at [372, 278] on button at bounding box center [373, 277] width 54 height 48
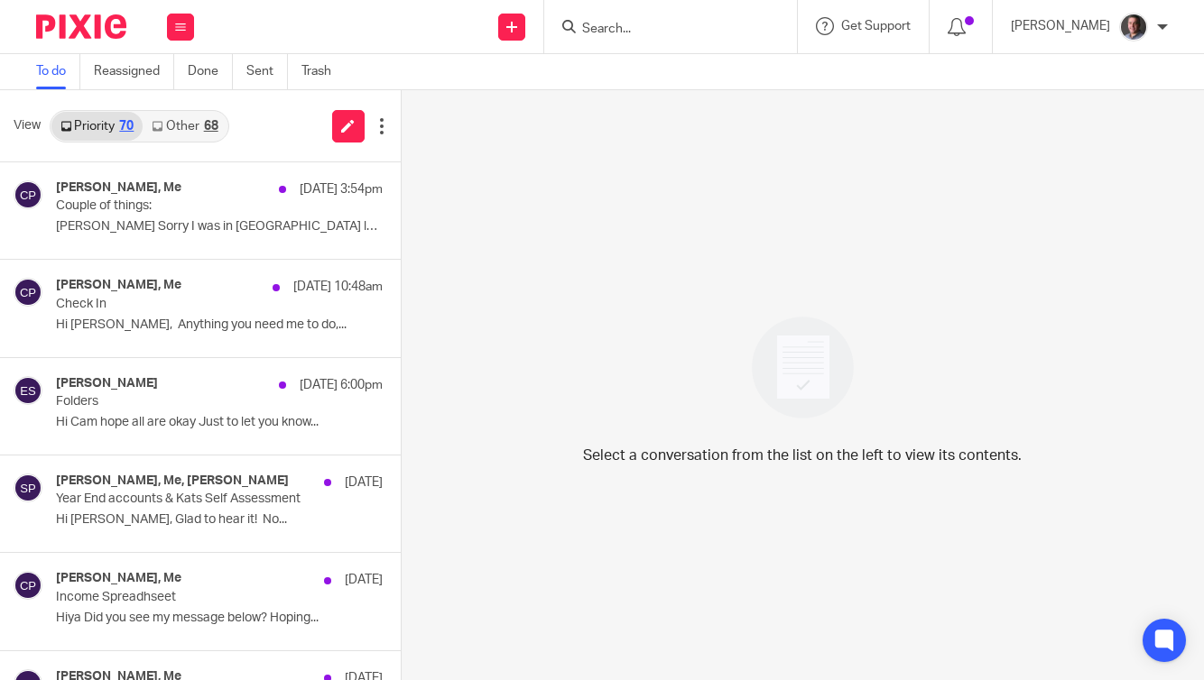
click at [175, 128] on link "Other 68" at bounding box center [185, 126] width 84 height 29
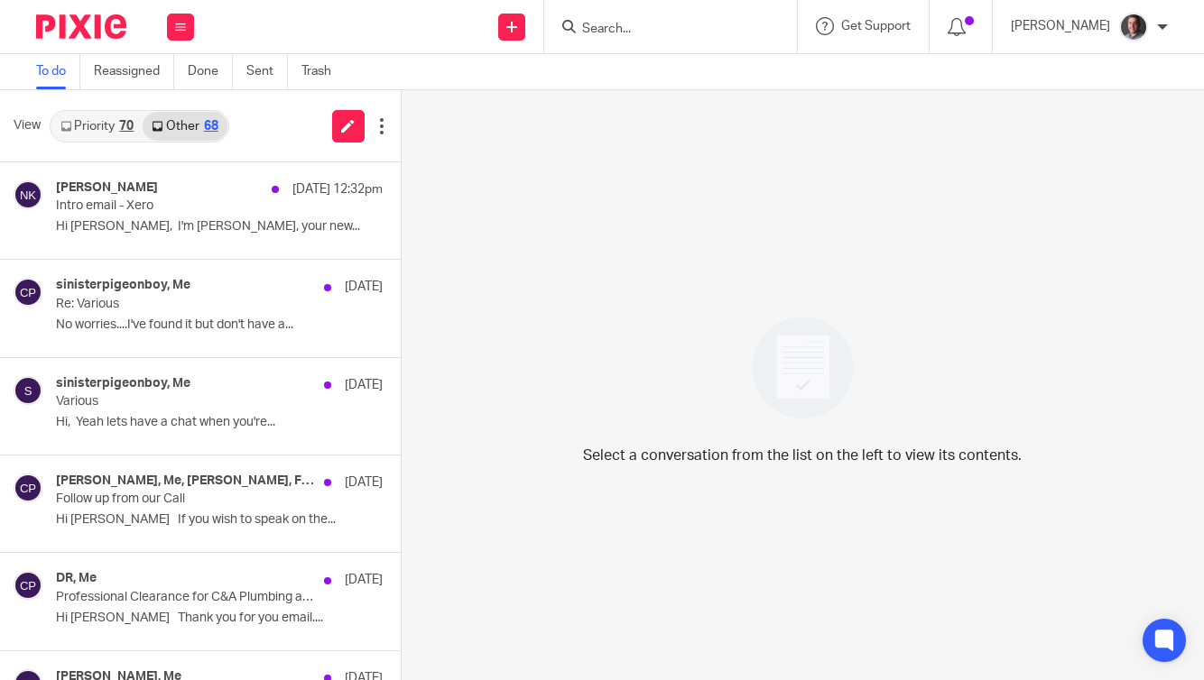
click at [740, 36] on form at bounding box center [676, 26] width 192 height 23
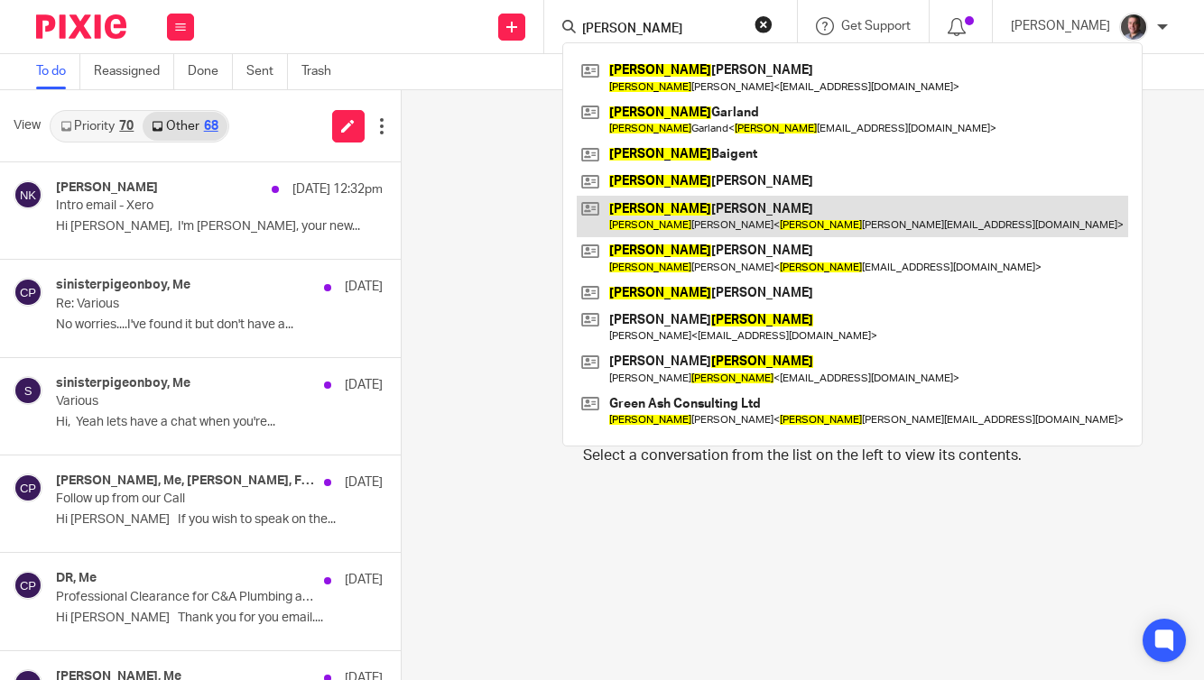
type input "paul"
click at [710, 223] on link at bounding box center [852, 217] width 551 height 42
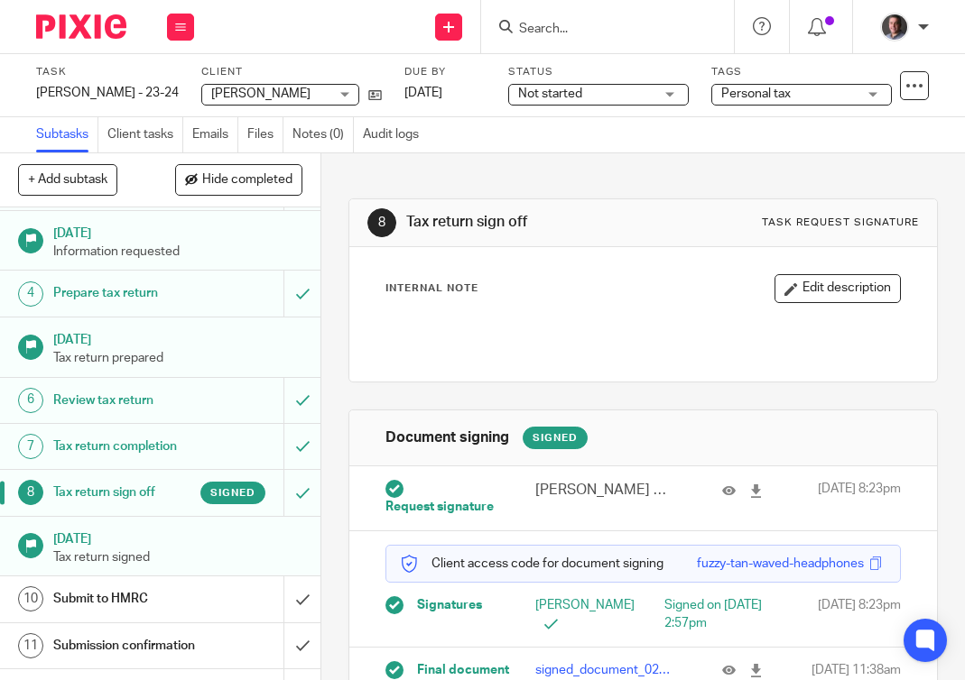
scroll to position [162, 0]
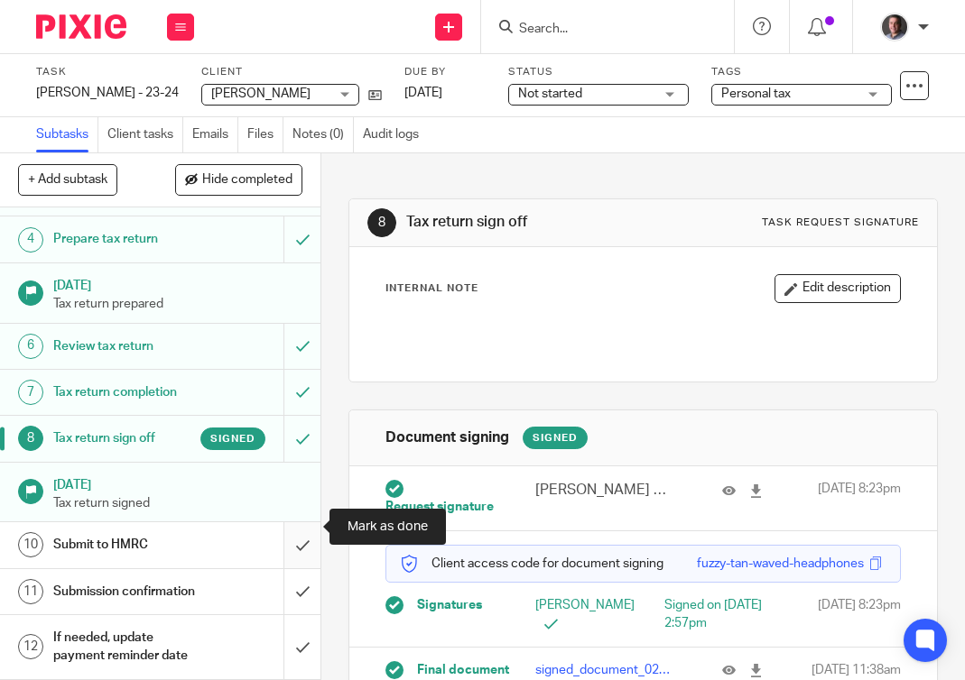
click at [300, 522] on input "submit" at bounding box center [160, 544] width 320 height 45
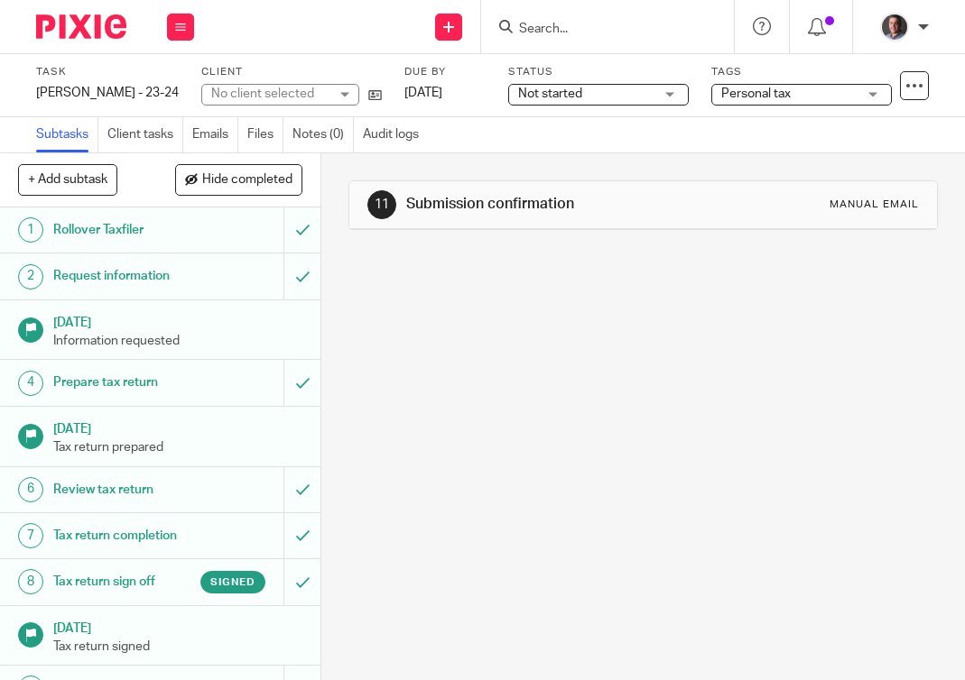
scroll to position [162, 0]
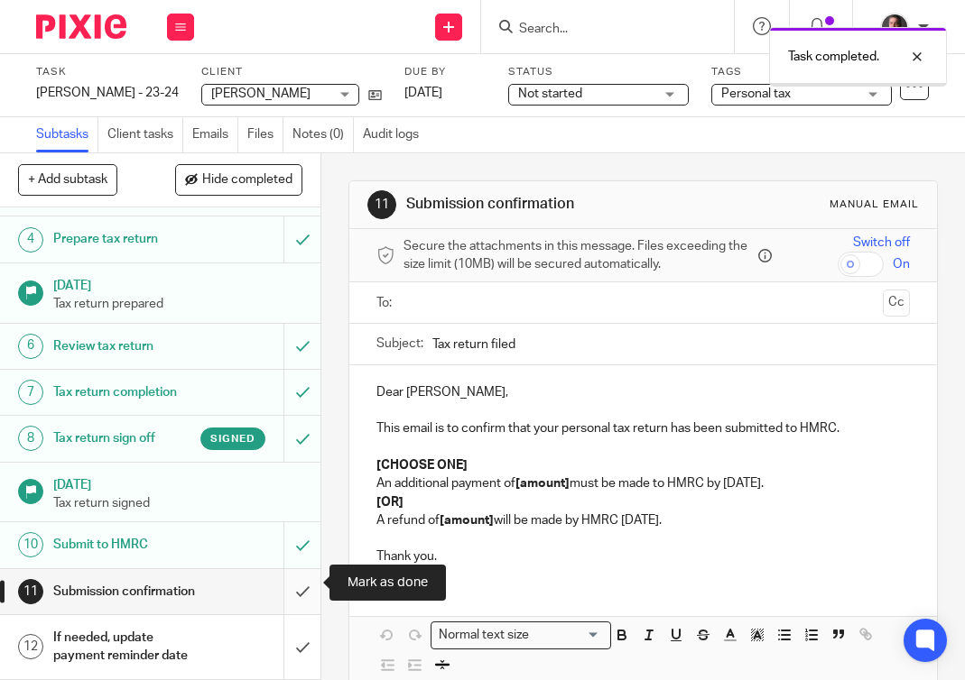
click at [302, 584] on input "submit" at bounding box center [160, 591] width 320 height 45
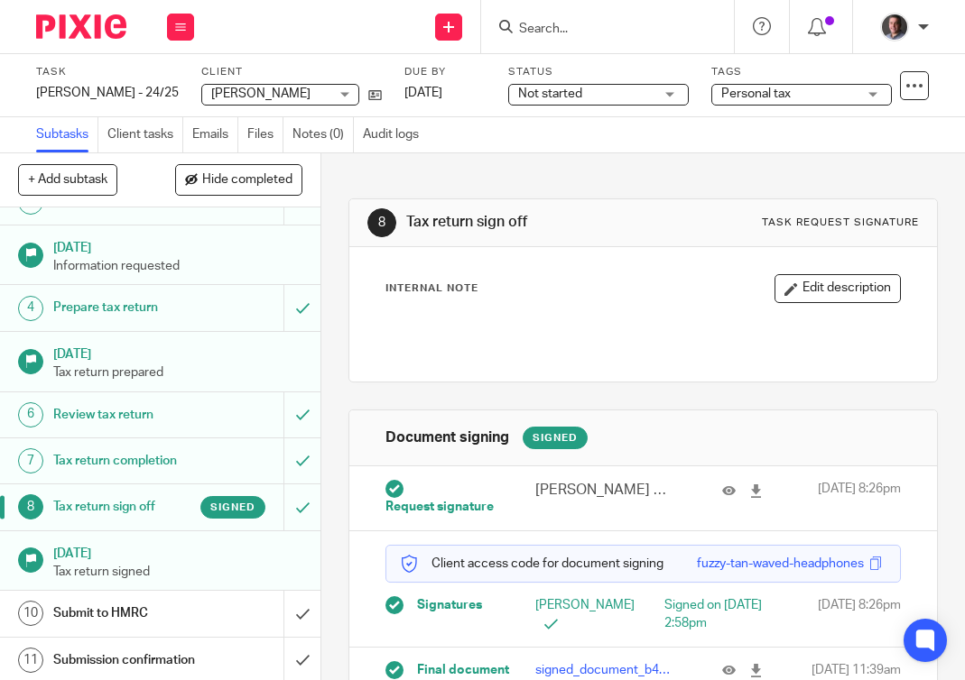
scroll to position [162, 0]
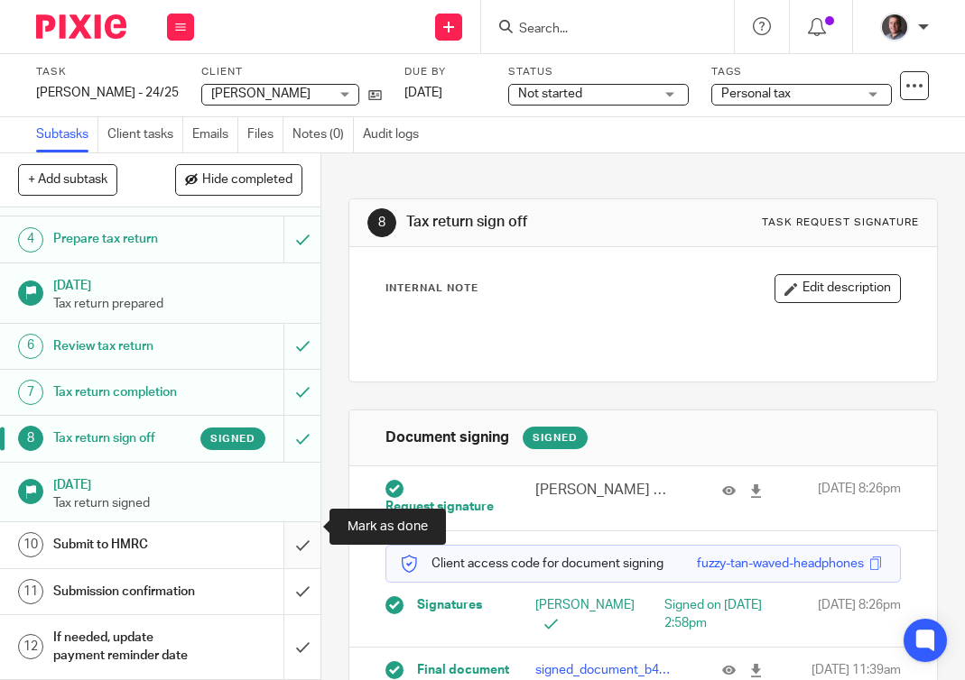
click at [298, 523] on input "submit" at bounding box center [160, 544] width 320 height 45
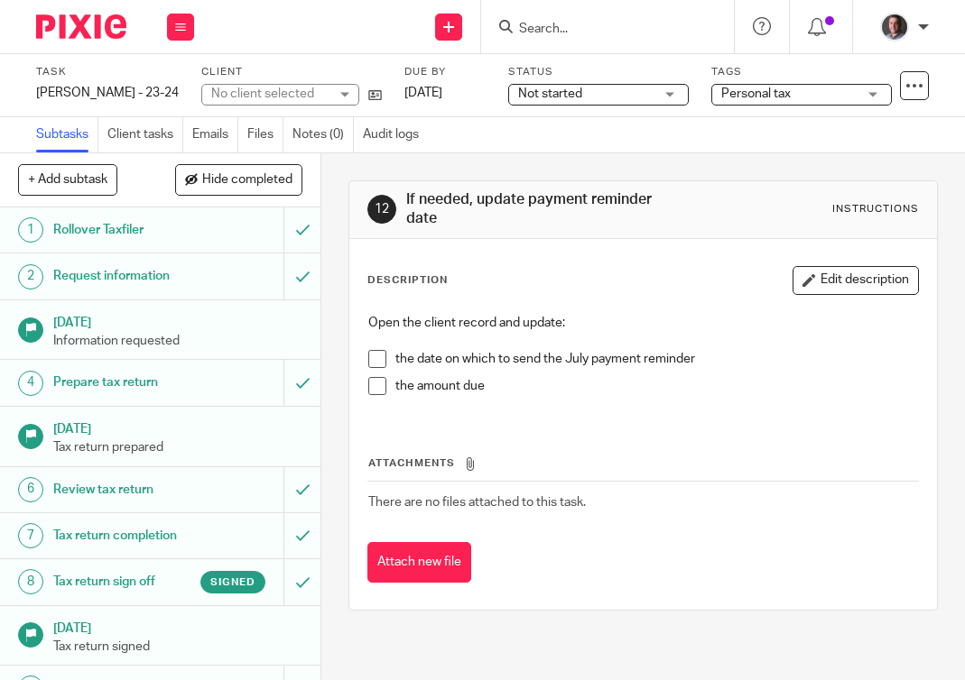
scroll to position [162, 0]
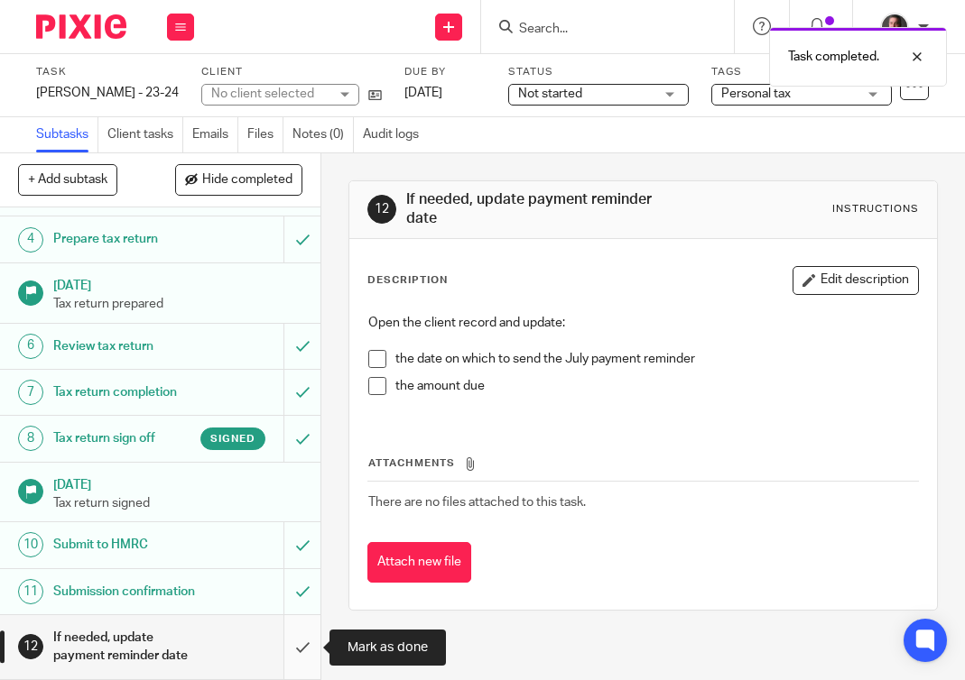
click at [300, 648] on input "submit" at bounding box center [160, 647] width 320 height 64
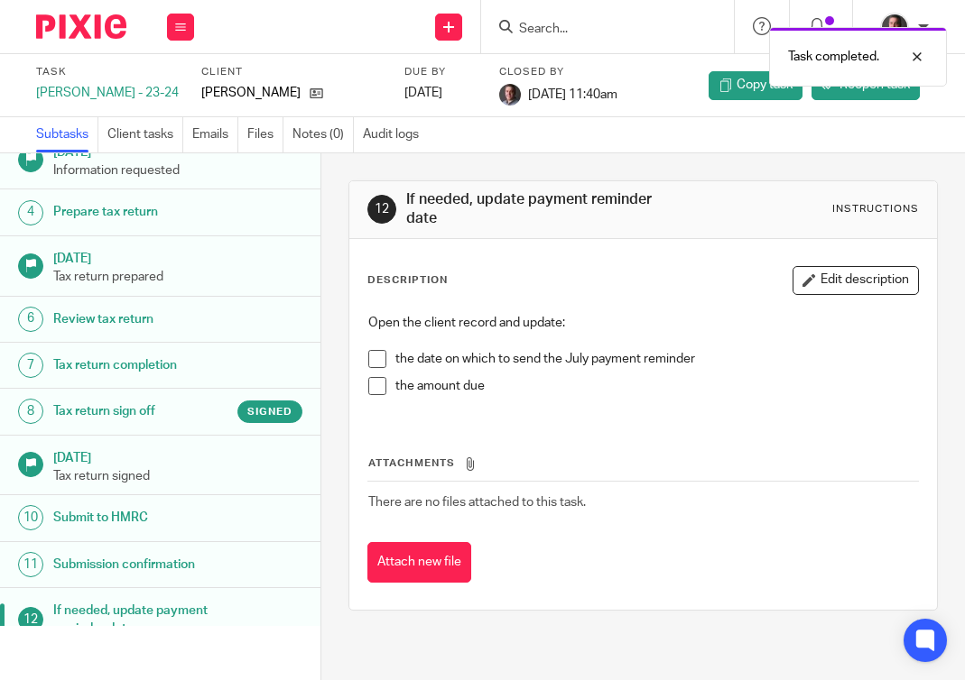
scroll to position [143, 0]
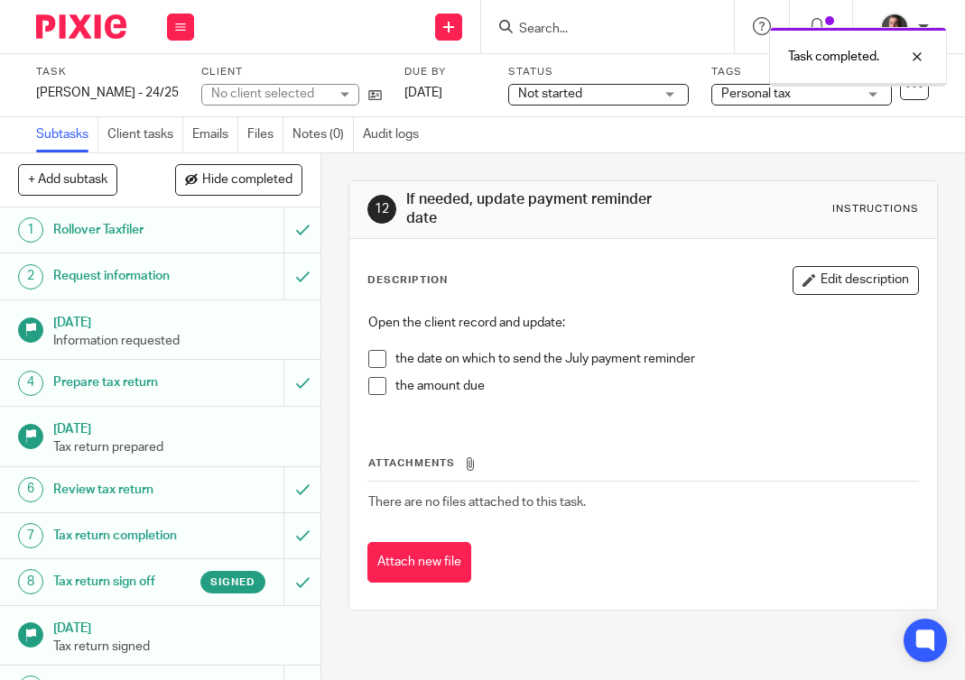
scroll to position [162, 0]
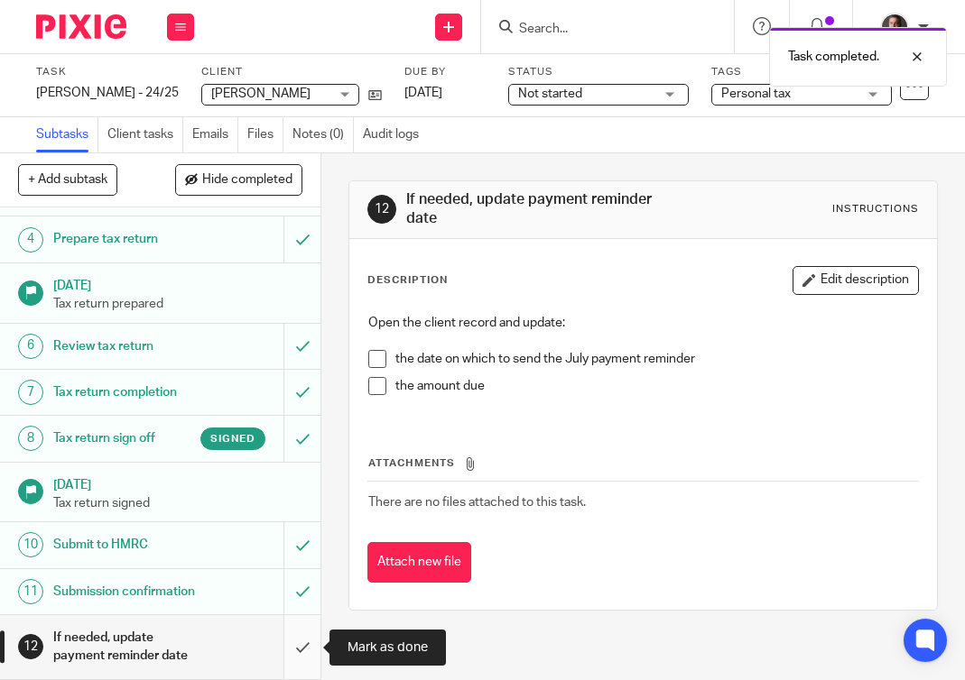
click at [302, 648] on input "submit" at bounding box center [160, 647] width 320 height 64
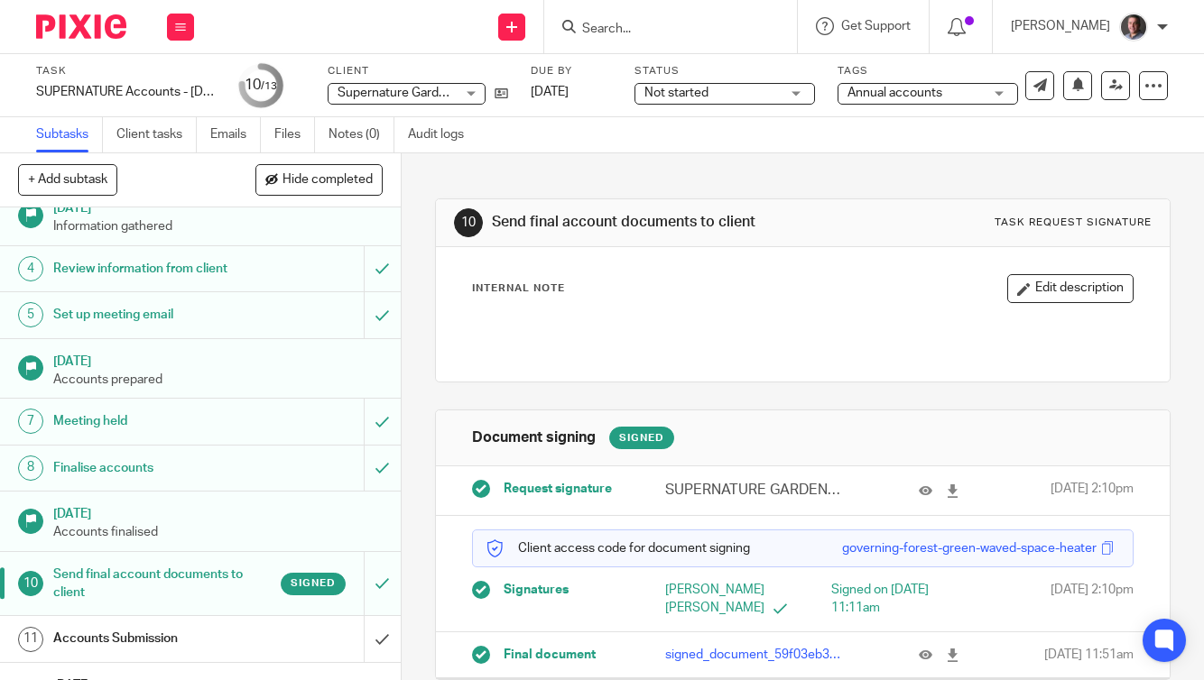
scroll to position [222, 0]
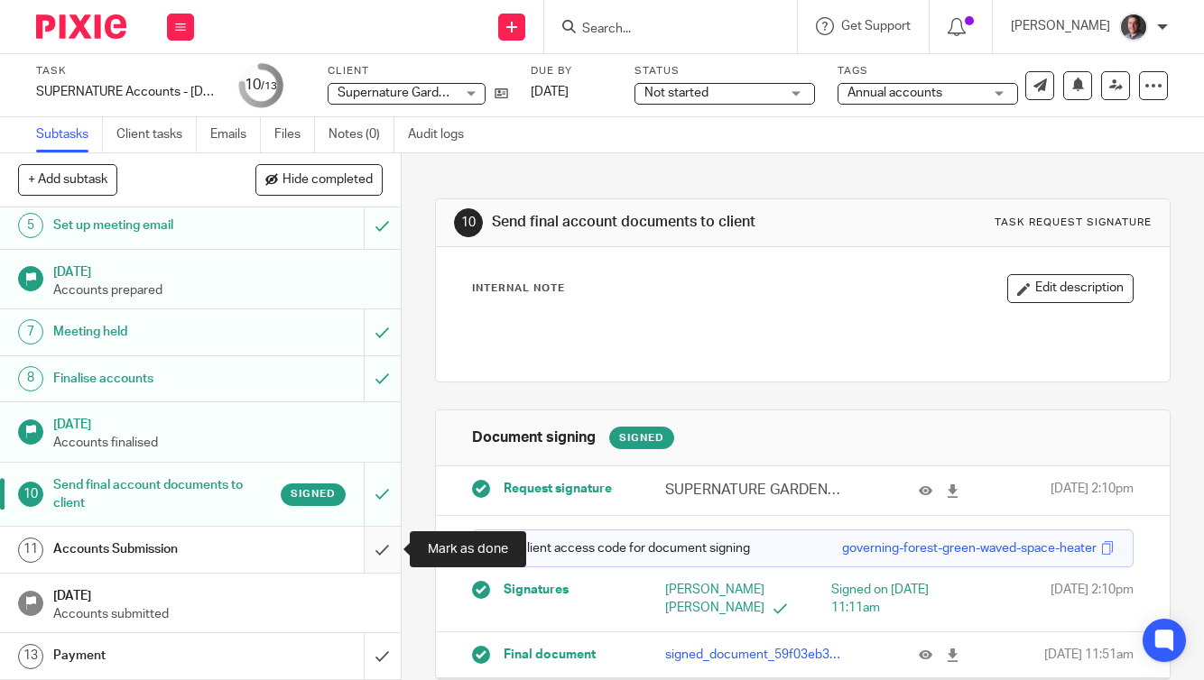
click at [378, 550] on input "submit" at bounding box center [200, 549] width 401 height 45
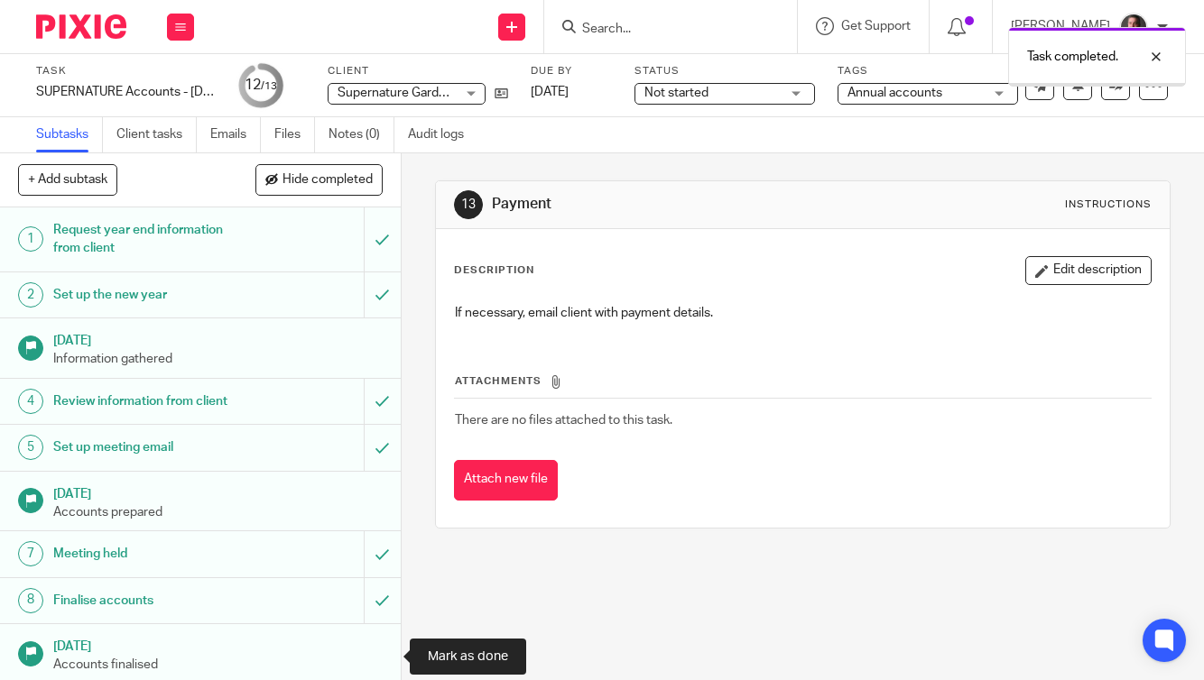
scroll to position [222, 0]
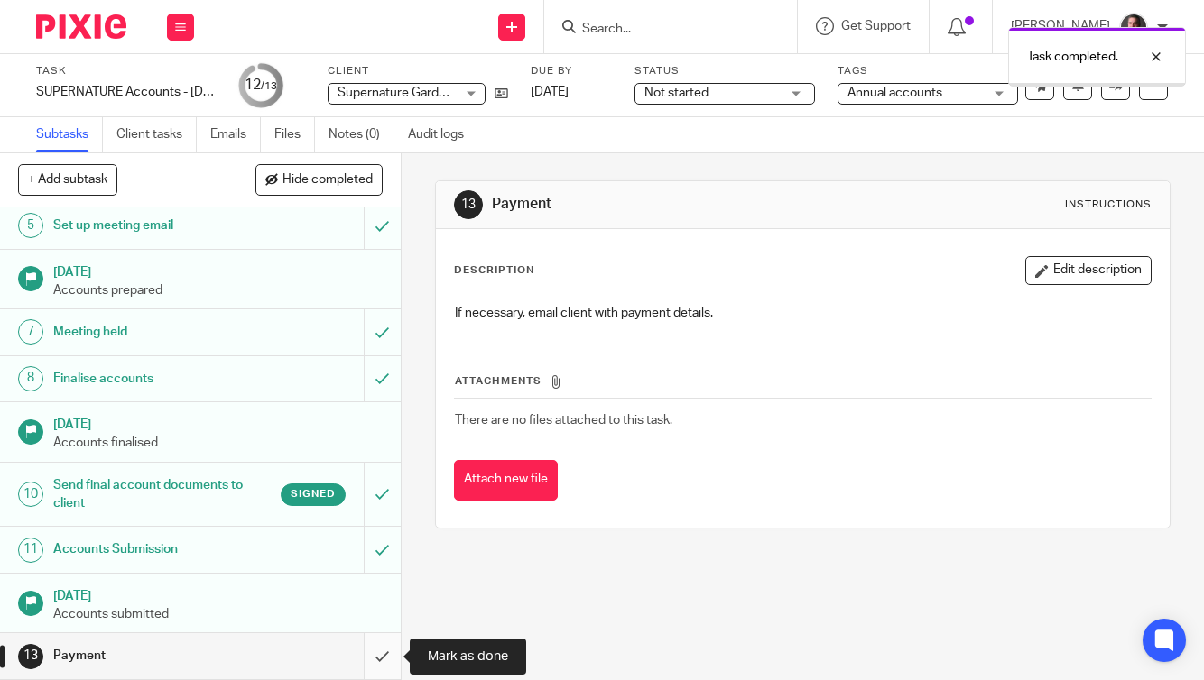
click at [377, 656] on input "submit" at bounding box center [200, 655] width 401 height 45
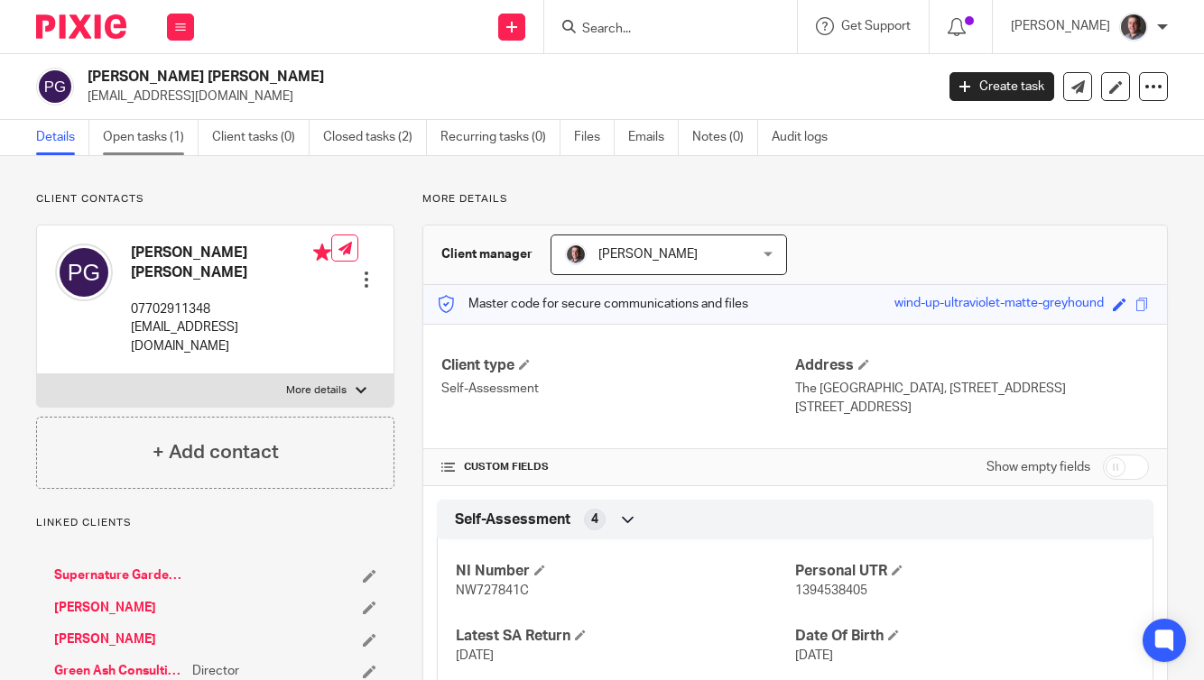
click at [155, 142] on link "Open tasks (1)" at bounding box center [151, 137] width 96 height 35
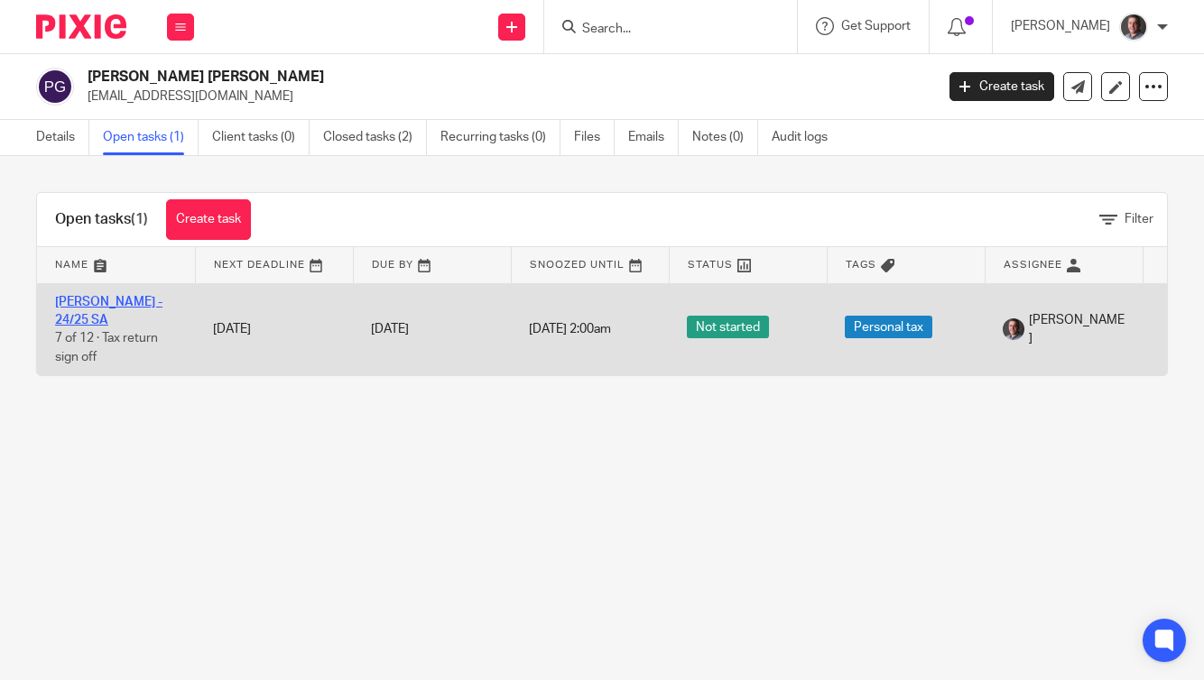
click at [115, 302] on link "[PERSON_NAME] - 24/25 SA" at bounding box center [108, 311] width 107 height 31
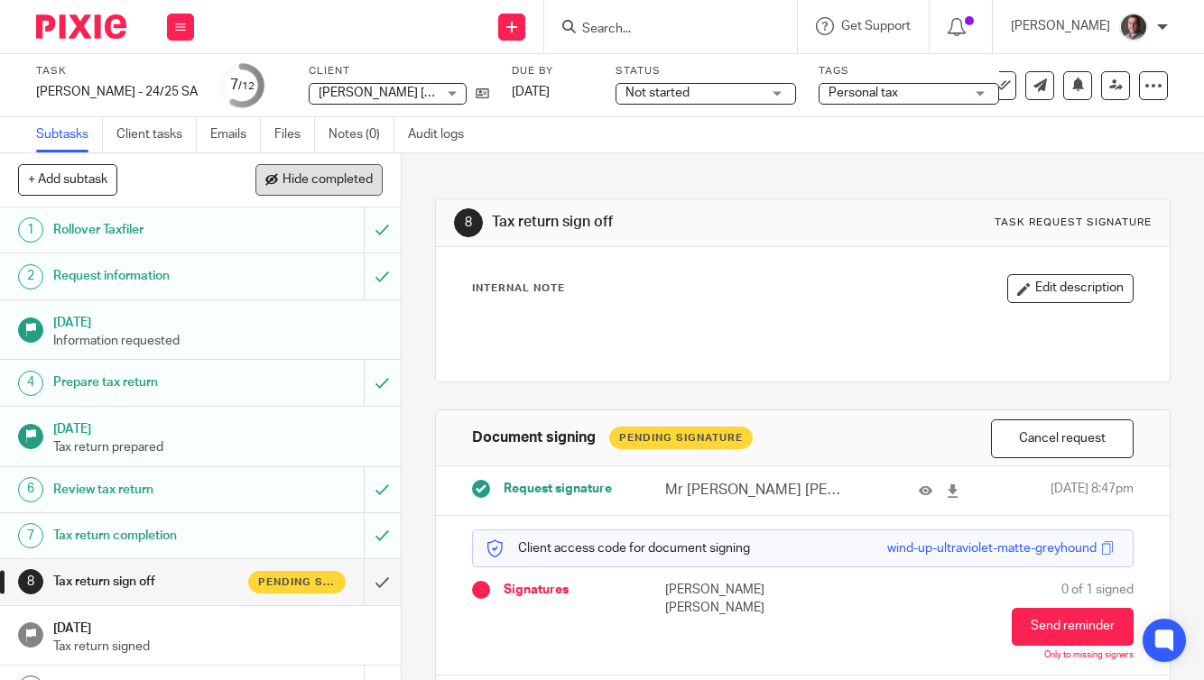
click at [296, 177] on span "Hide completed" at bounding box center [327, 180] width 90 height 14
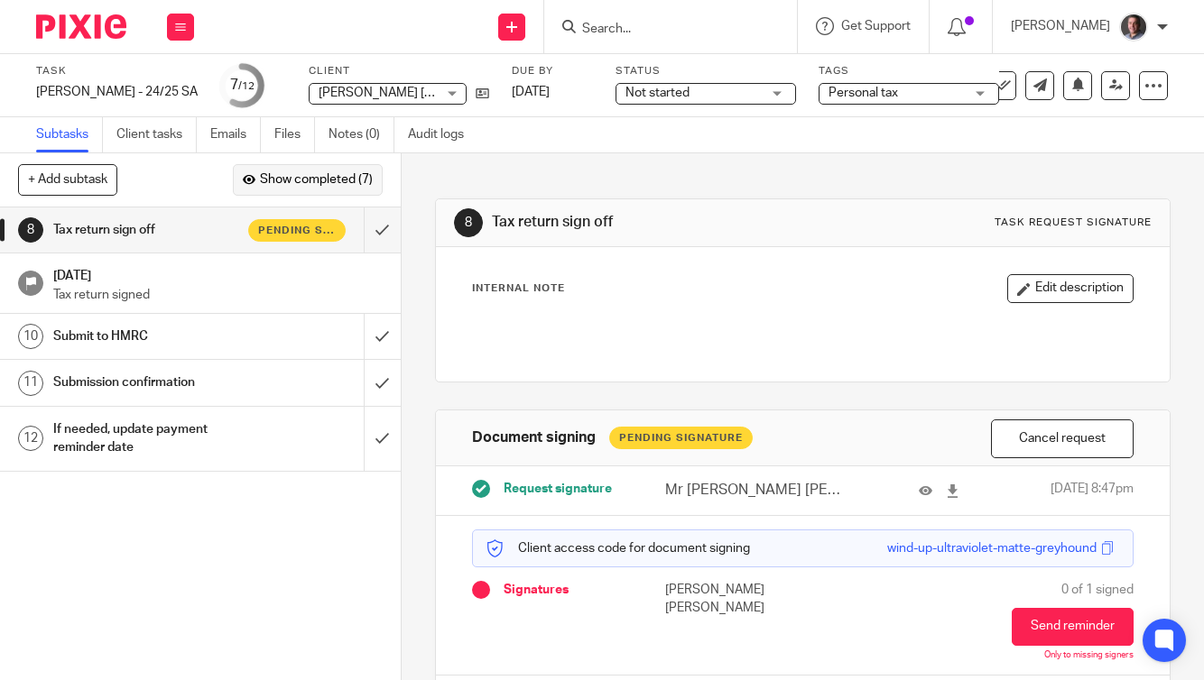
click at [296, 177] on span "Show completed (7)" at bounding box center [316, 180] width 113 height 14
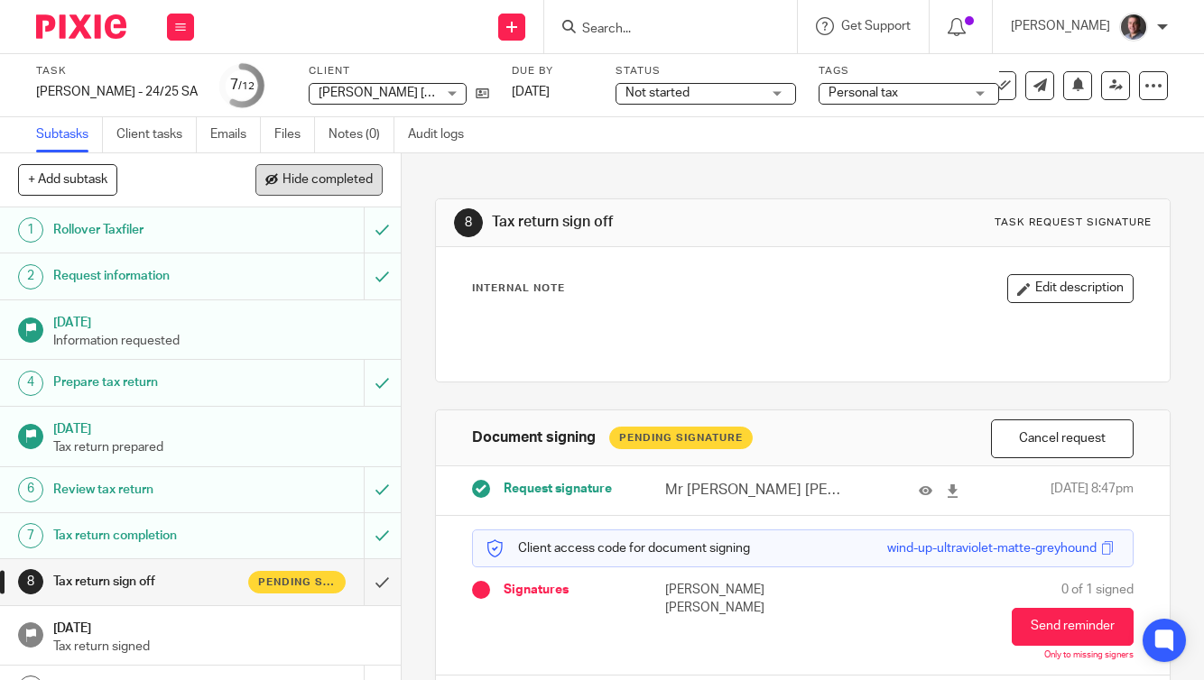
click at [296, 177] on span "Hide completed" at bounding box center [327, 180] width 90 height 14
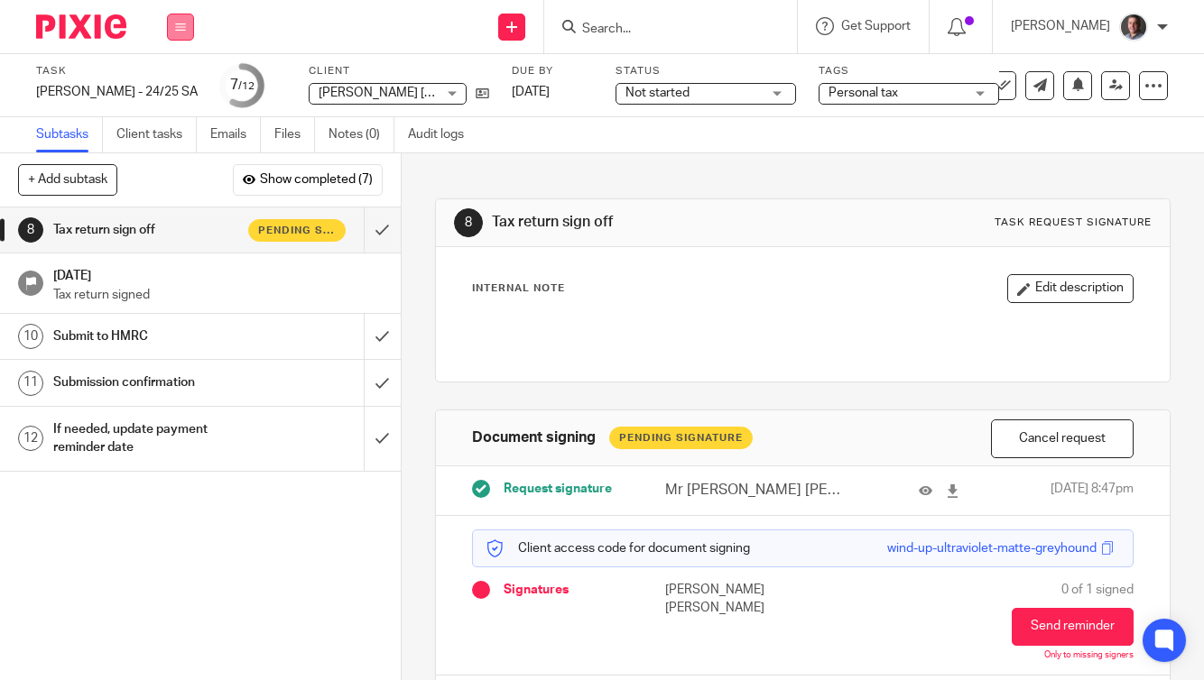
click at [173, 37] on button at bounding box center [180, 27] width 27 height 27
click at [174, 109] on link "Email" at bounding box center [171, 110] width 30 height 13
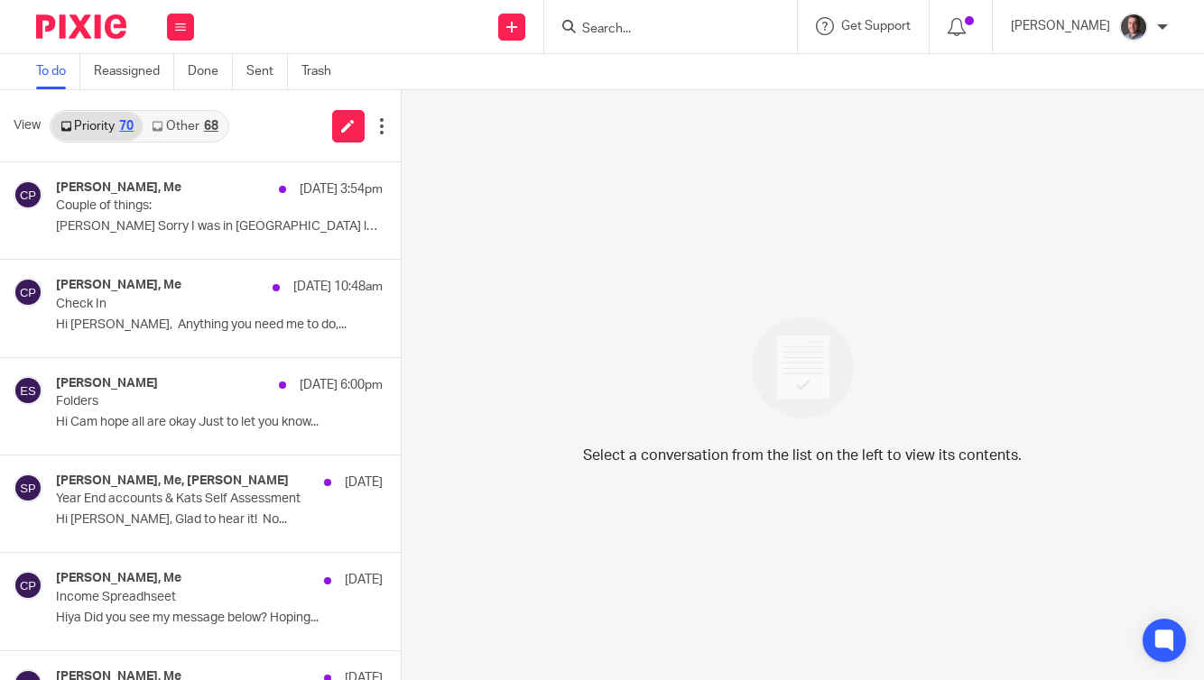
click at [190, 130] on link "Other 68" at bounding box center [185, 126] width 84 height 29
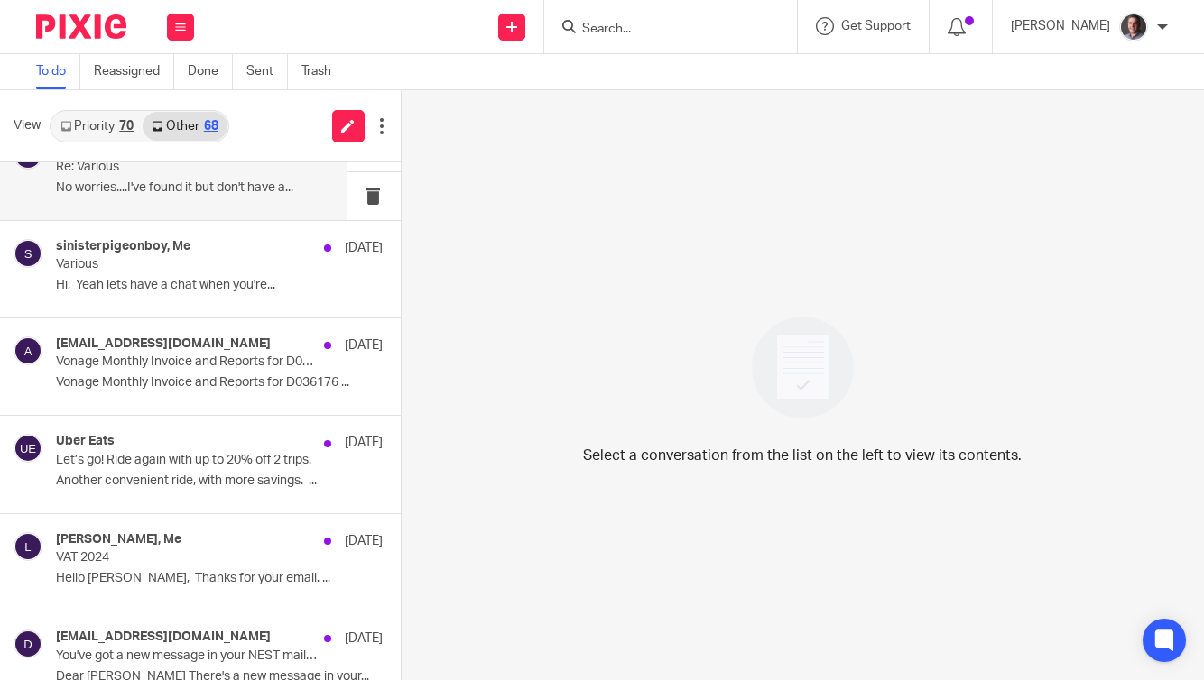
scroll to position [152, 0]
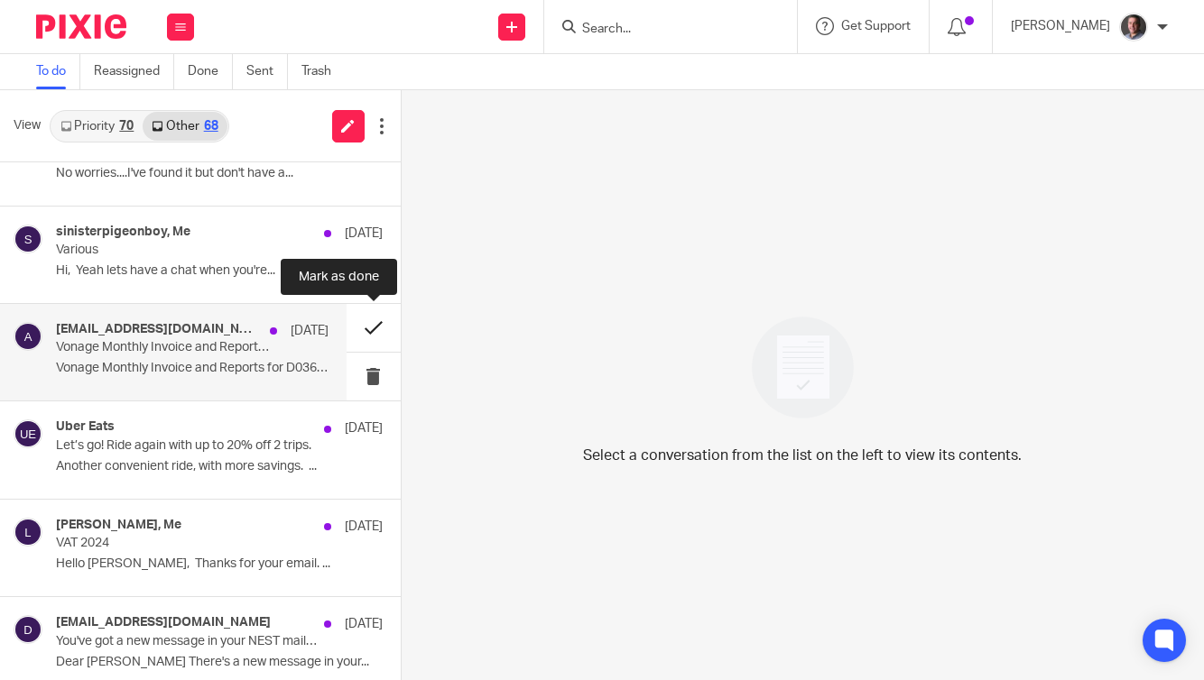
click at [375, 328] on button at bounding box center [373, 328] width 54 height 48
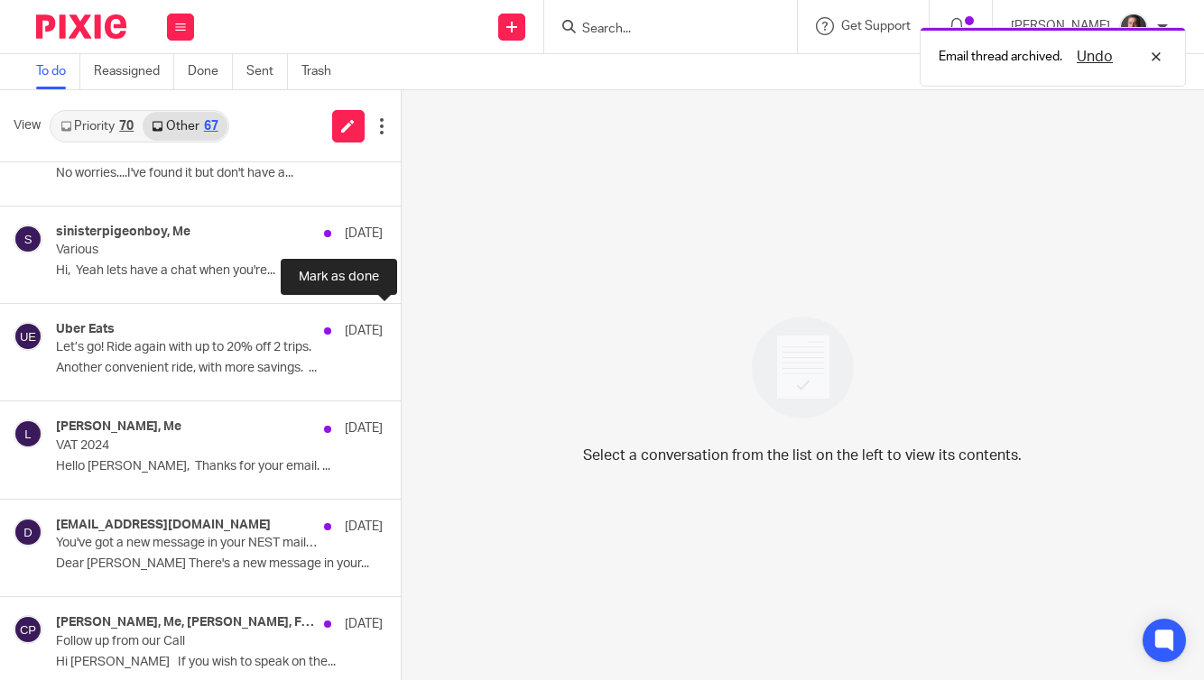
click at [401, 328] on button at bounding box center [408, 328] width 14 height 48
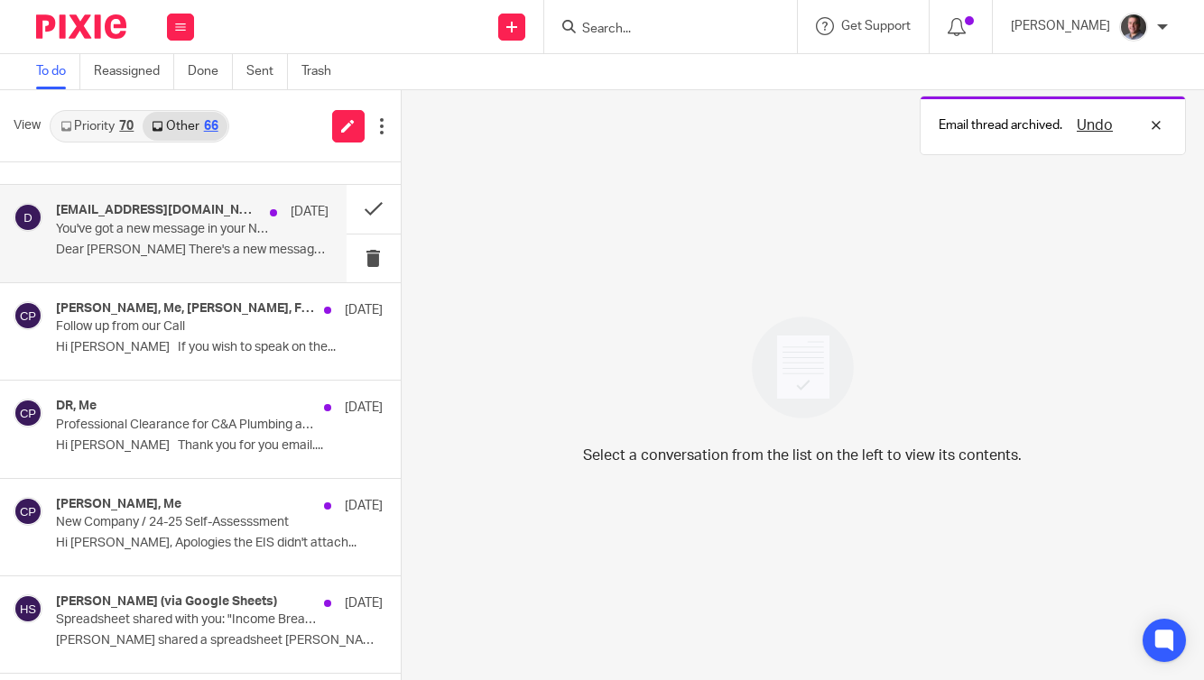
scroll to position [370, 0]
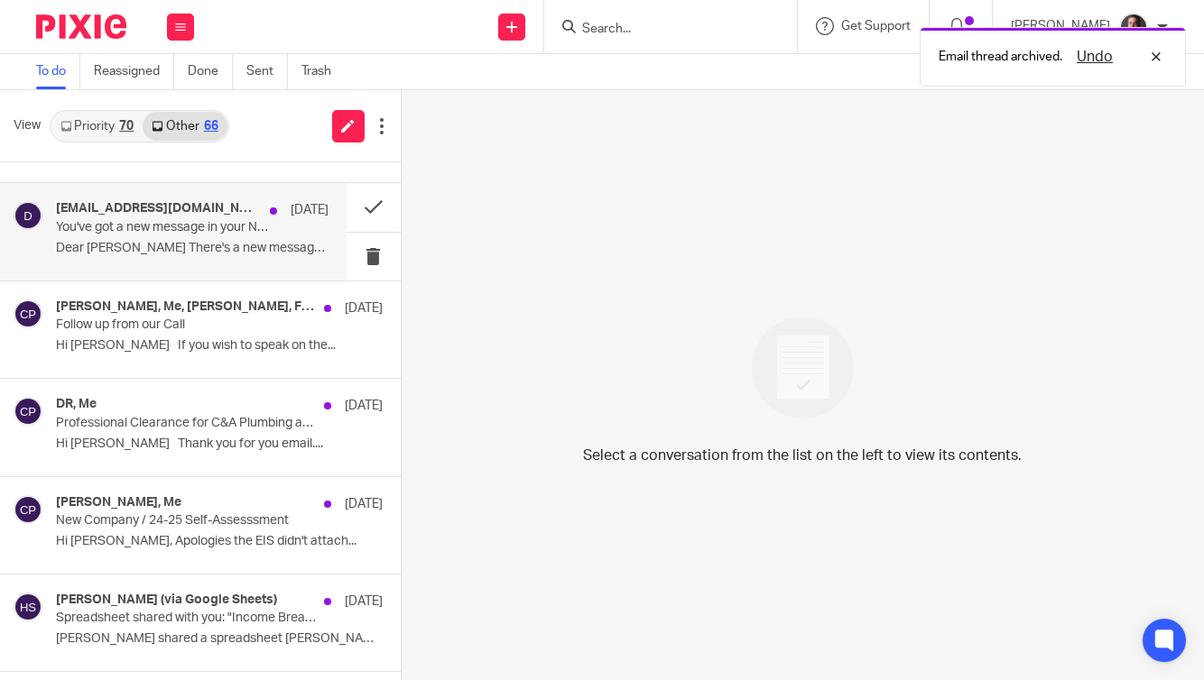
click at [217, 224] on p "You've got a new message in your NEST mailbox" at bounding box center [164, 227] width 217 height 15
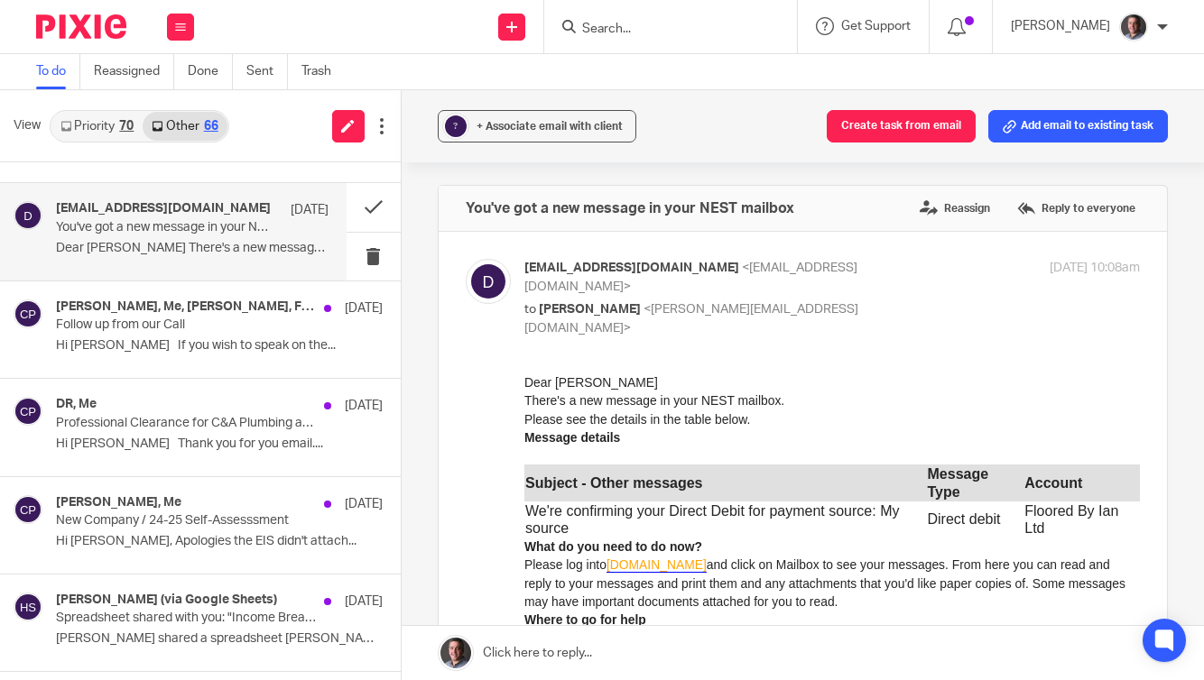
scroll to position [0, 0]
click at [370, 209] on button at bounding box center [373, 207] width 54 height 48
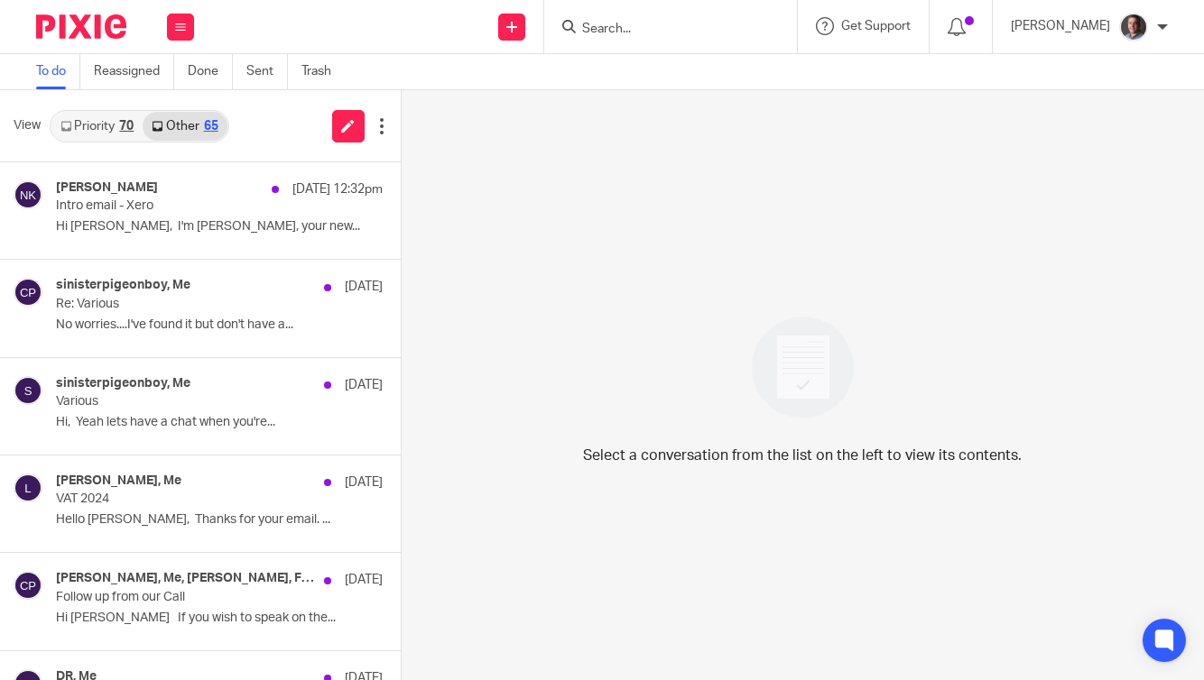
click at [111, 125] on link "Priority 70" at bounding box center [96, 126] width 91 height 29
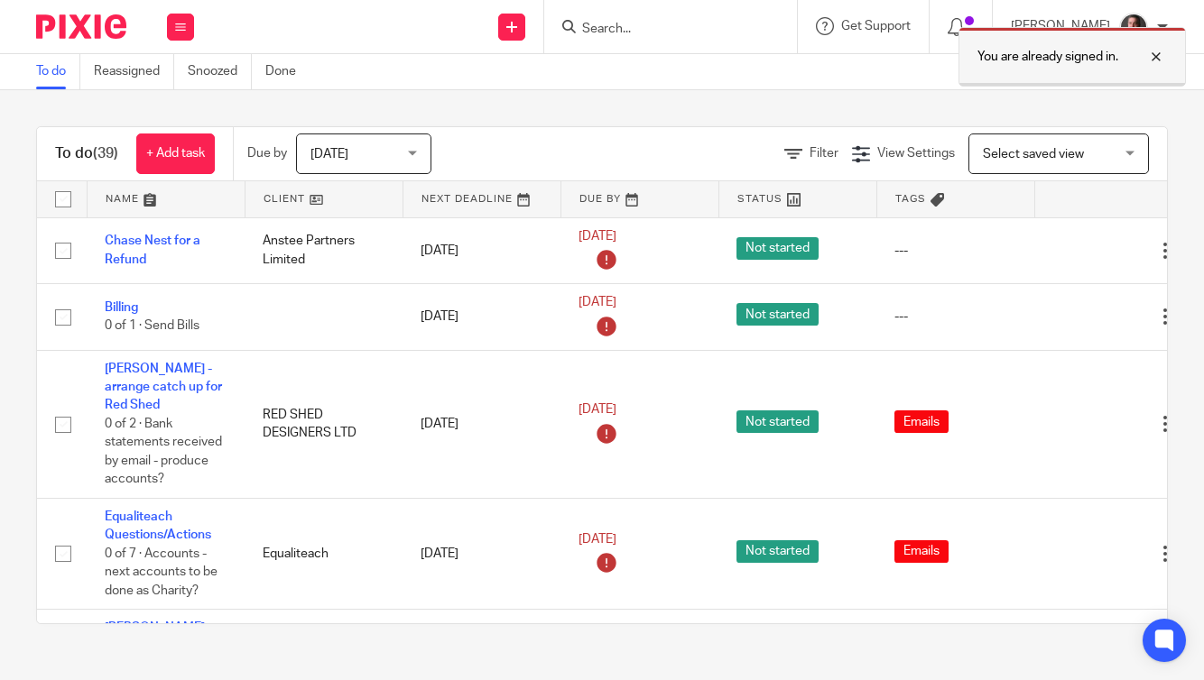
click at [1153, 56] on div at bounding box center [1142, 57] width 49 height 22
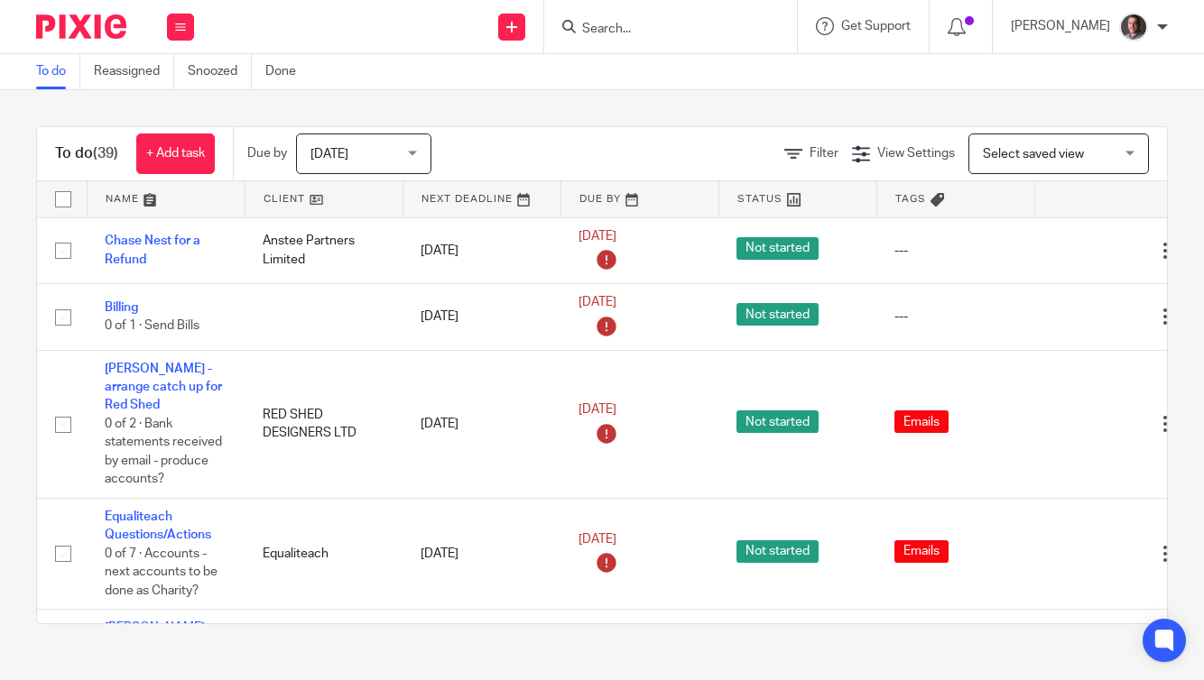
click at [634, 31] on input "Search" at bounding box center [661, 30] width 162 height 16
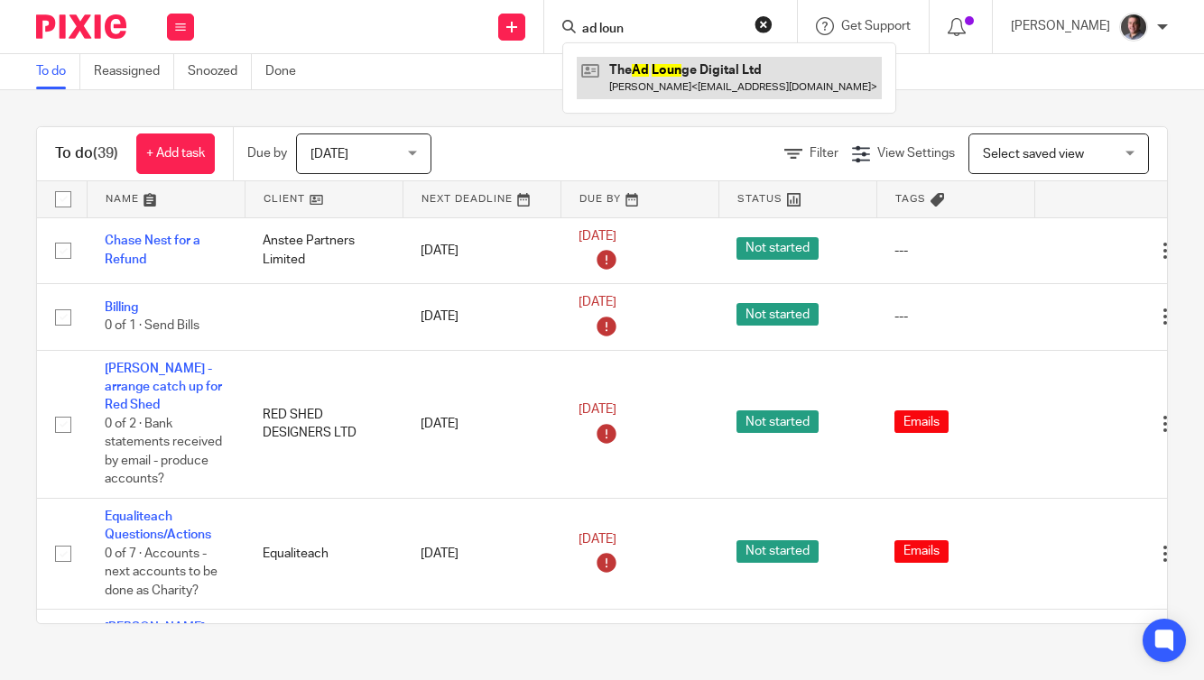
type input "ad loun"
click at [669, 76] on link at bounding box center [729, 78] width 305 height 42
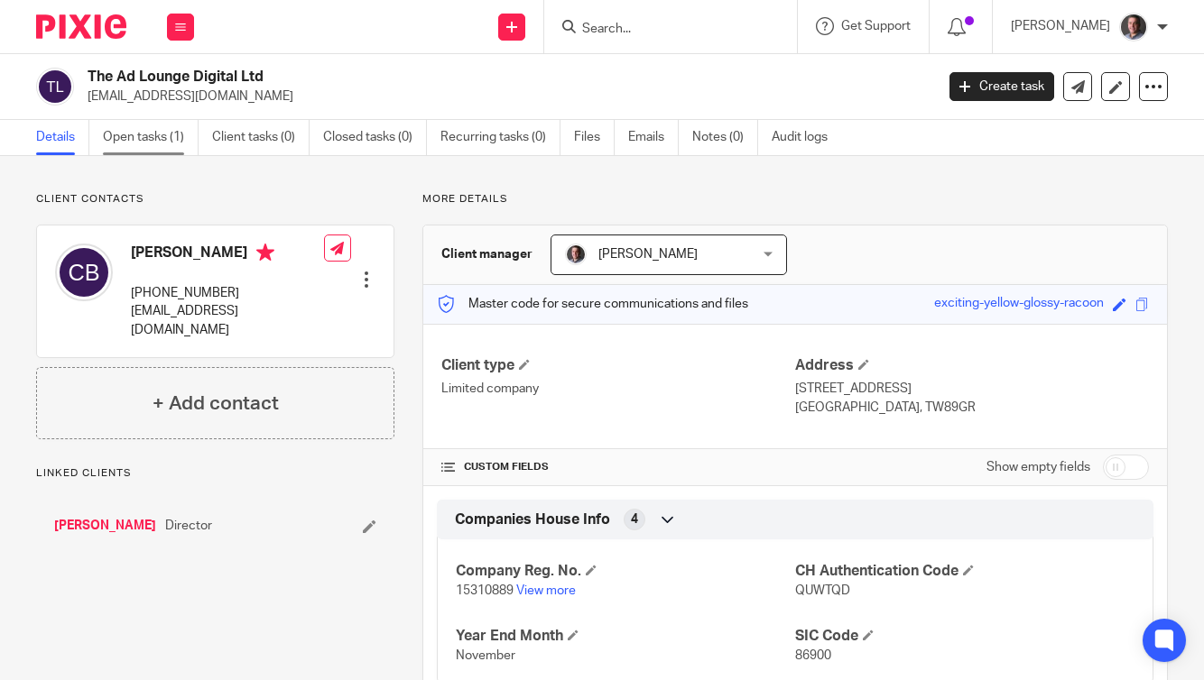
click at [156, 146] on link "Open tasks (1)" at bounding box center [151, 137] width 96 height 35
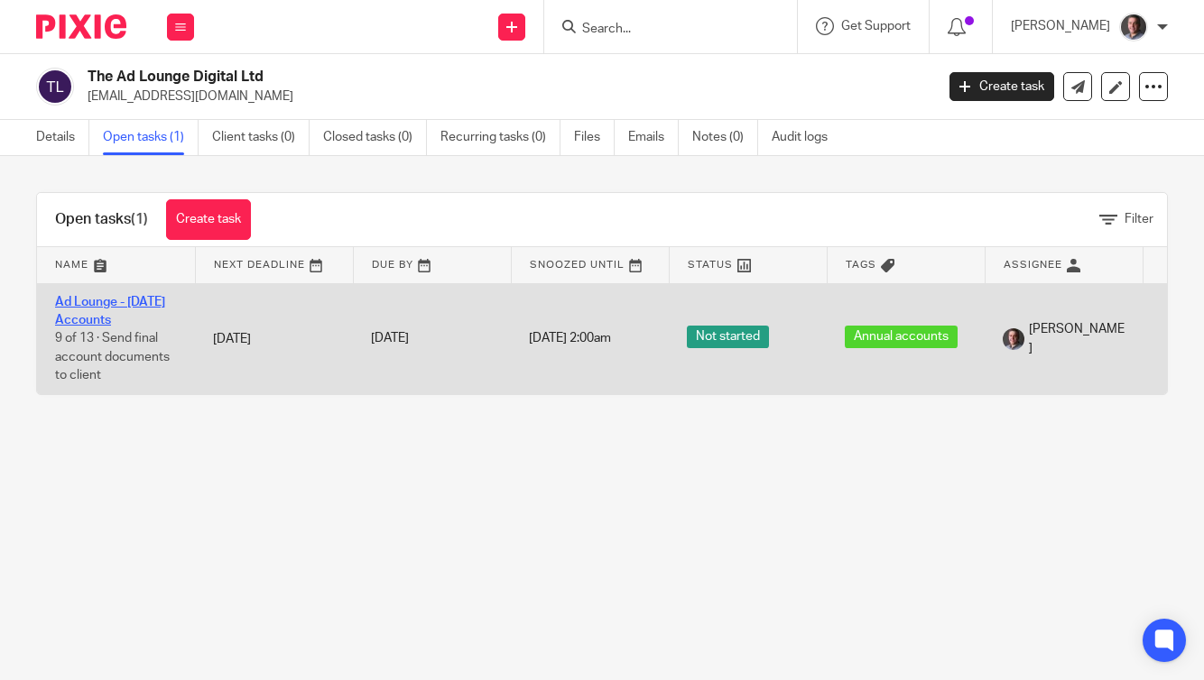
click at [124, 300] on link "Ad Lounge - [DATE] Accounts" at bounding box center [110, 311] width 110 height 31
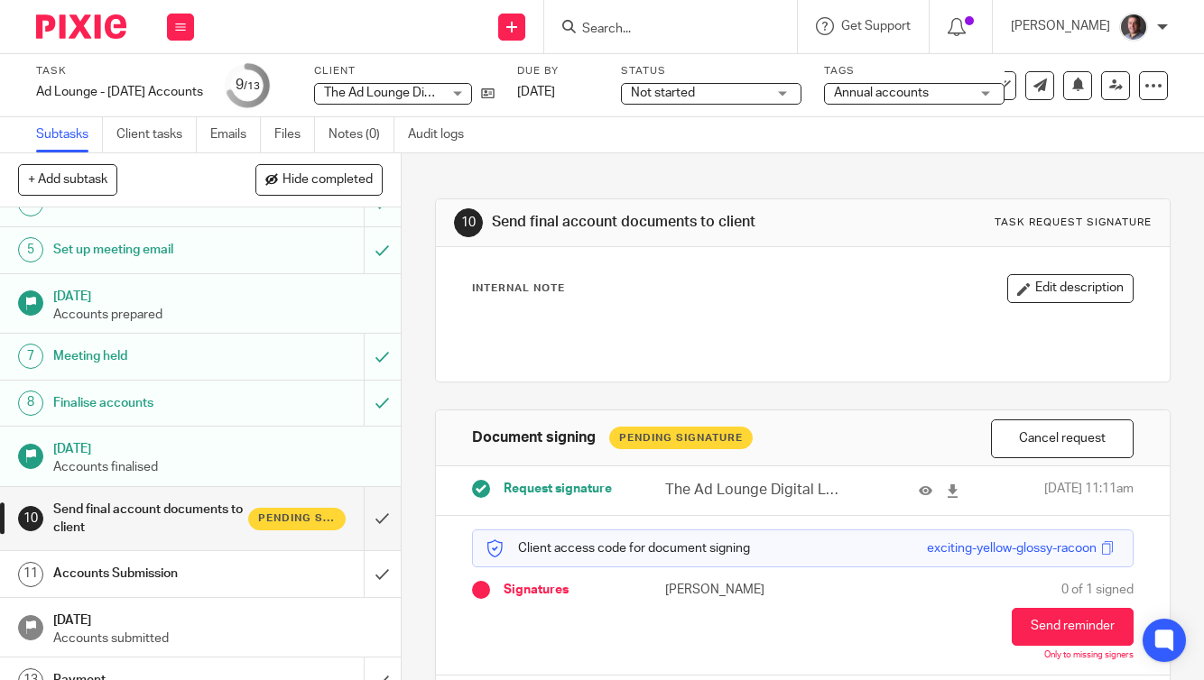
scroll to position [222, 0]
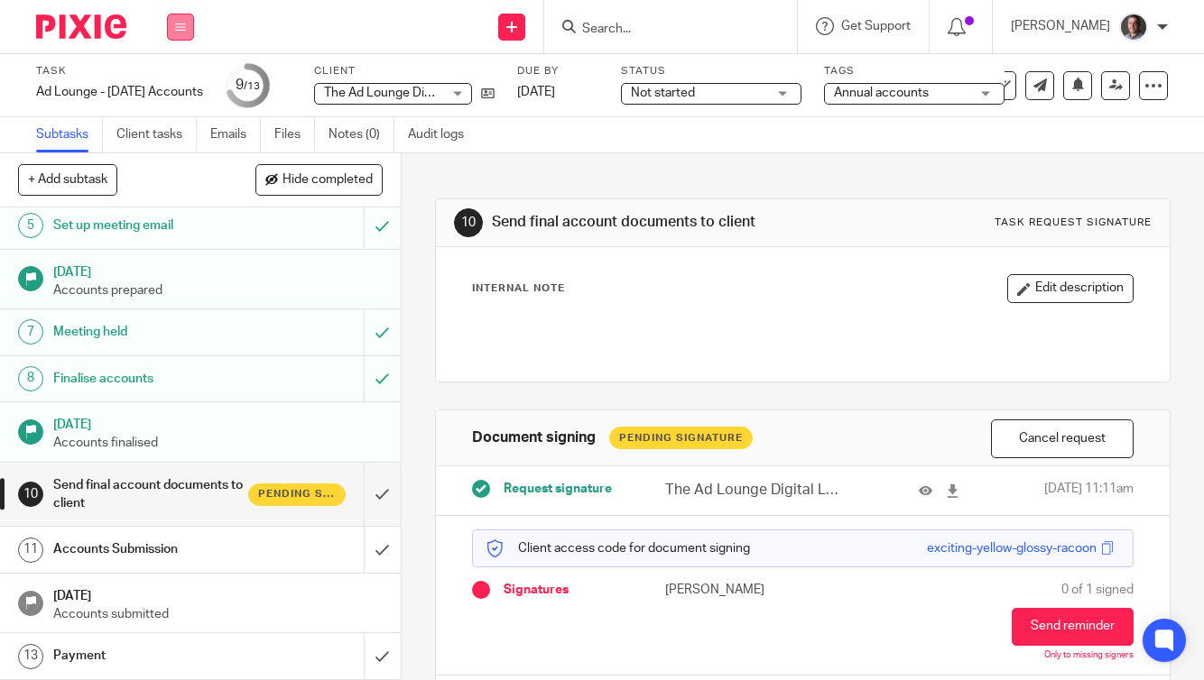
click at [178, 32] on button at bounding box center [180, 27] width 27 height 27
click at [173, 106] on link "Email" at bounding box center [171, 110] width 30 height 13
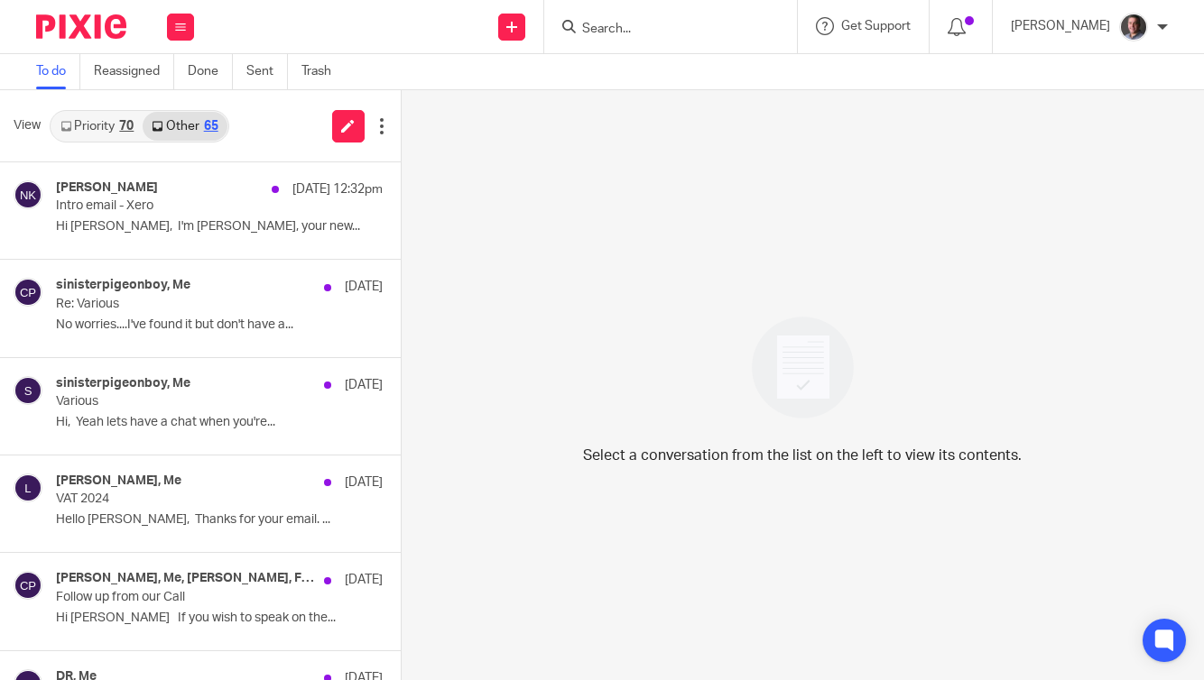
click at [193, 131] on link "Other 65" at bounding box center [185, 126] width 84 height 29
click at [97, 124] on link "Priority 70" at bounding box center [96, 126] width 91 height 29
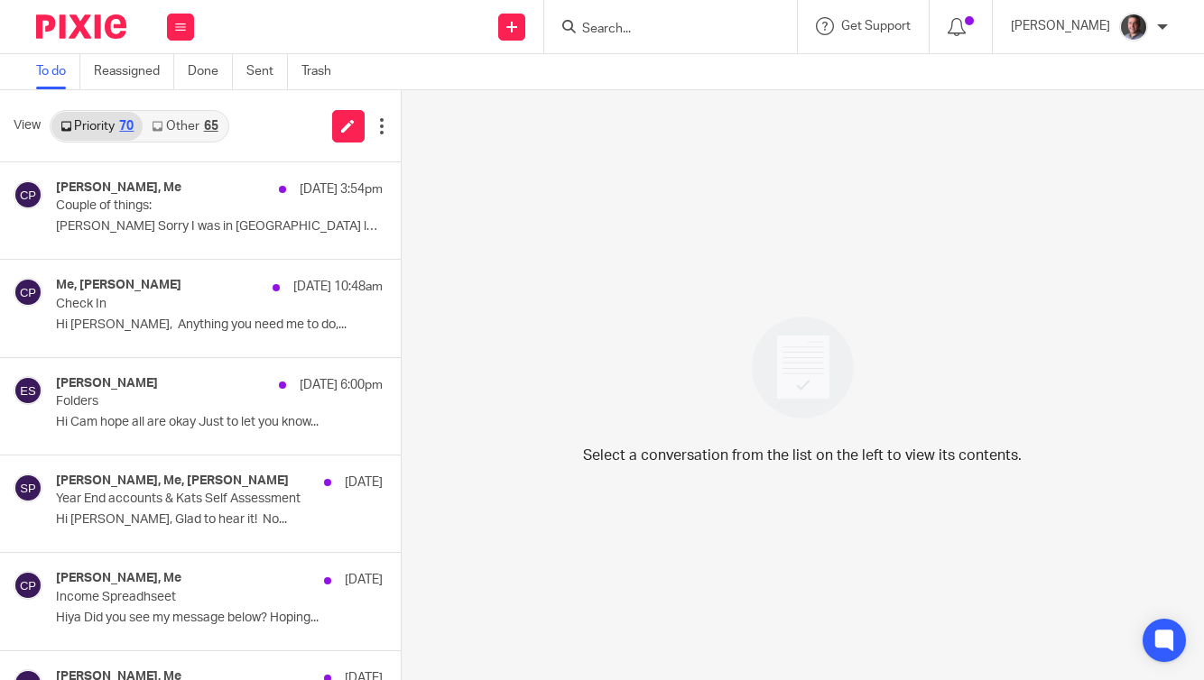
click at [189, 128] on link "Other 65" at bounding box center [185, 126] width 84 height 29
